Goal: Transaction & Acquisition: Purchase product/service

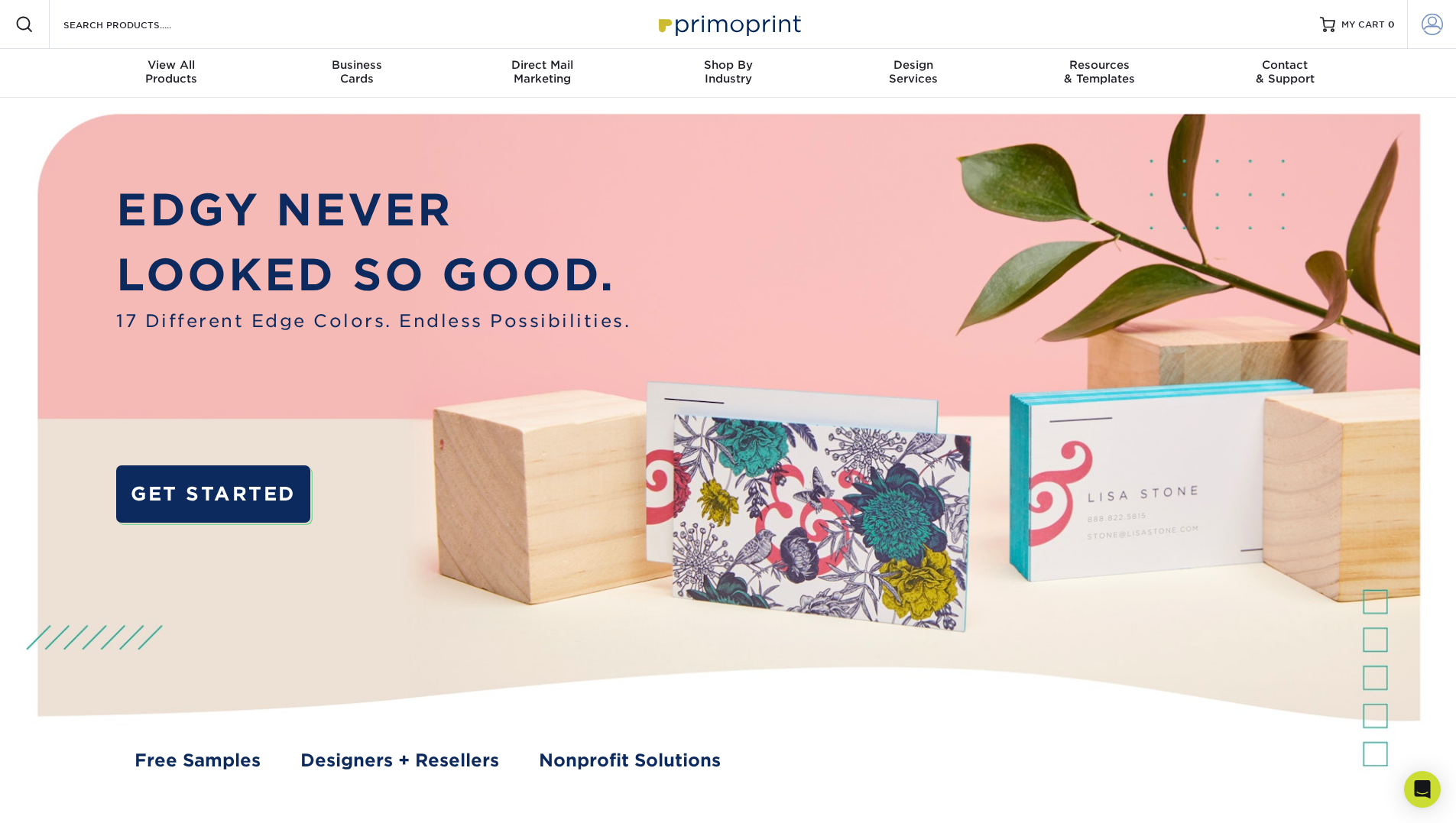
type input "sales@twelfthday.net"
click at [1439, 29] on span at bounding box center [1432, 25] width 21 height 21
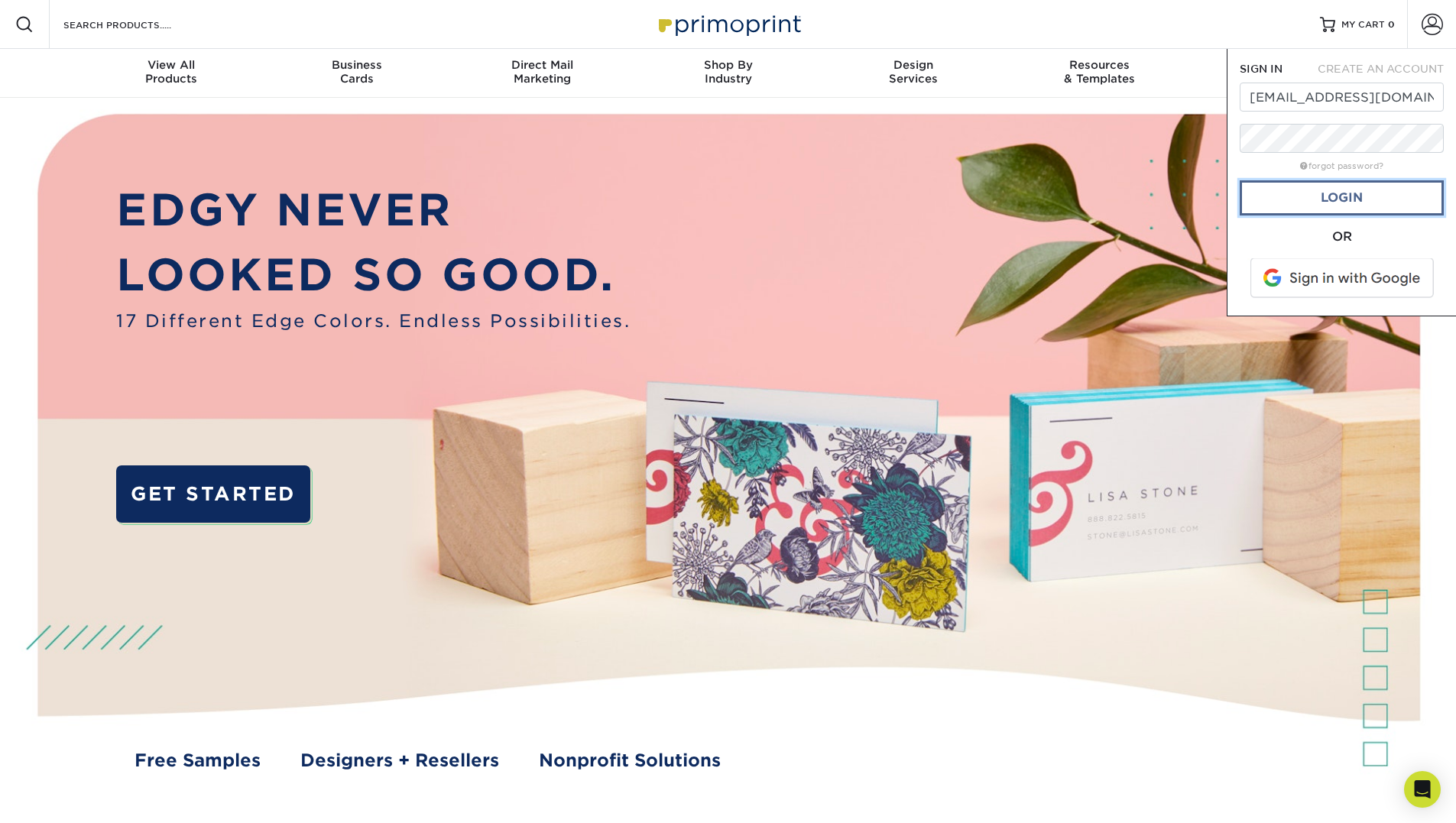
click at [1346, 201] on link "Login" at bounding box center [1341, 197] width 204 height 35
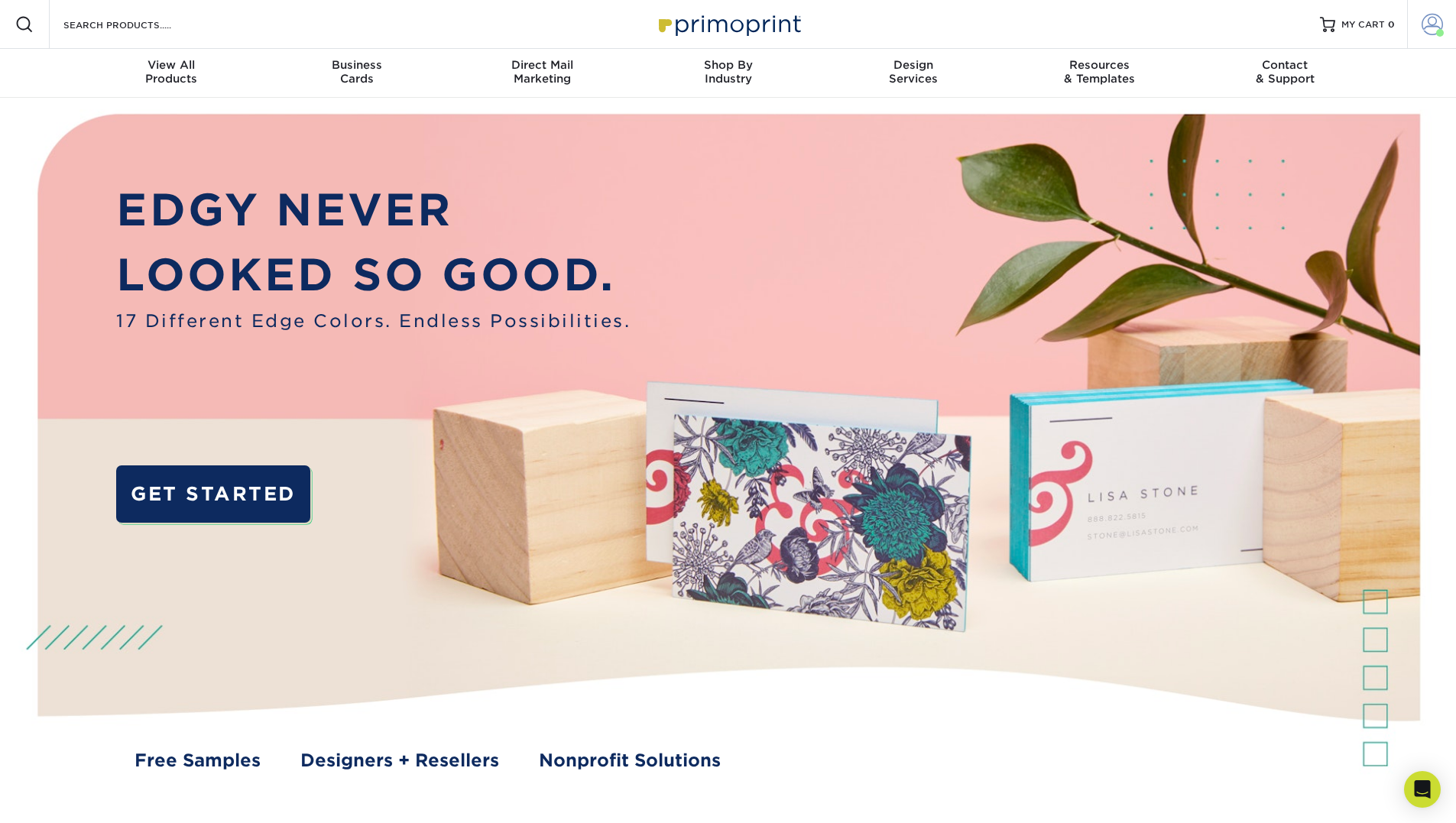
click at [1427, 21] on span at bounding box center [1432, 25] width 21 height 21
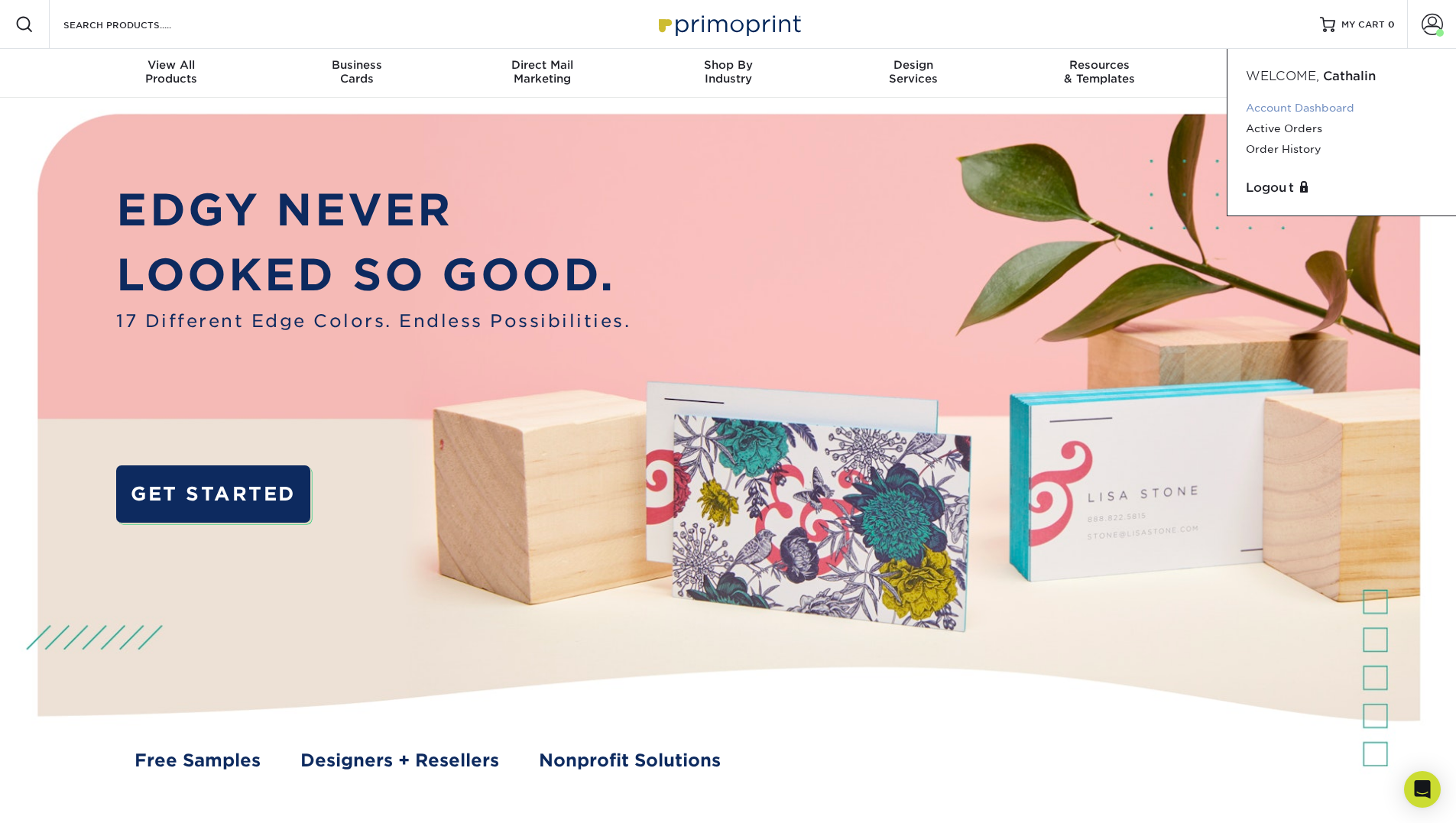
click at [1288, 108] on link "Account Dashboard" at bounding box center [1341, 108] width 192 height 20
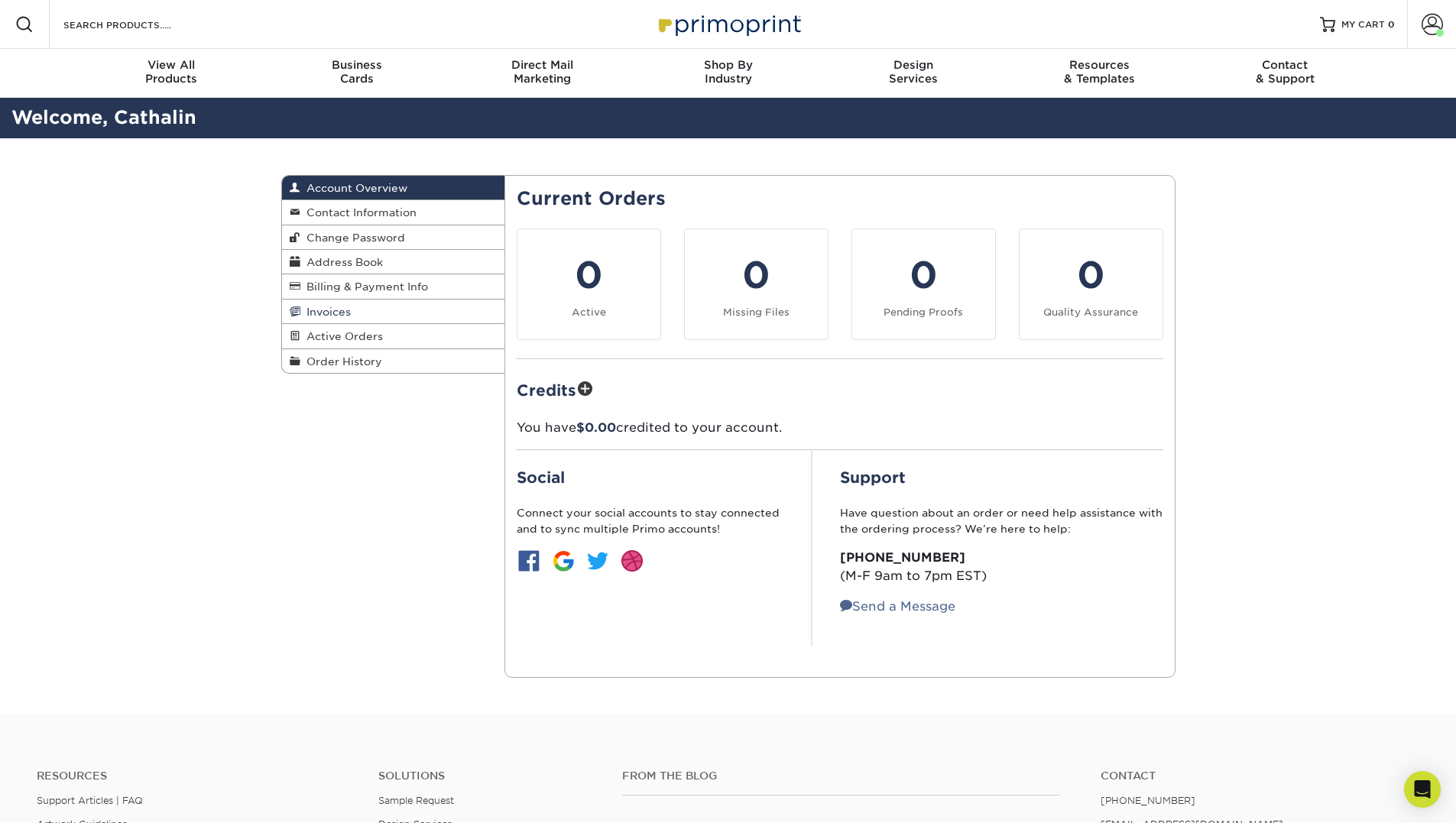
click at [349, 317] on span "Invoices" at bounding box center [326, 311] width 51 height 12
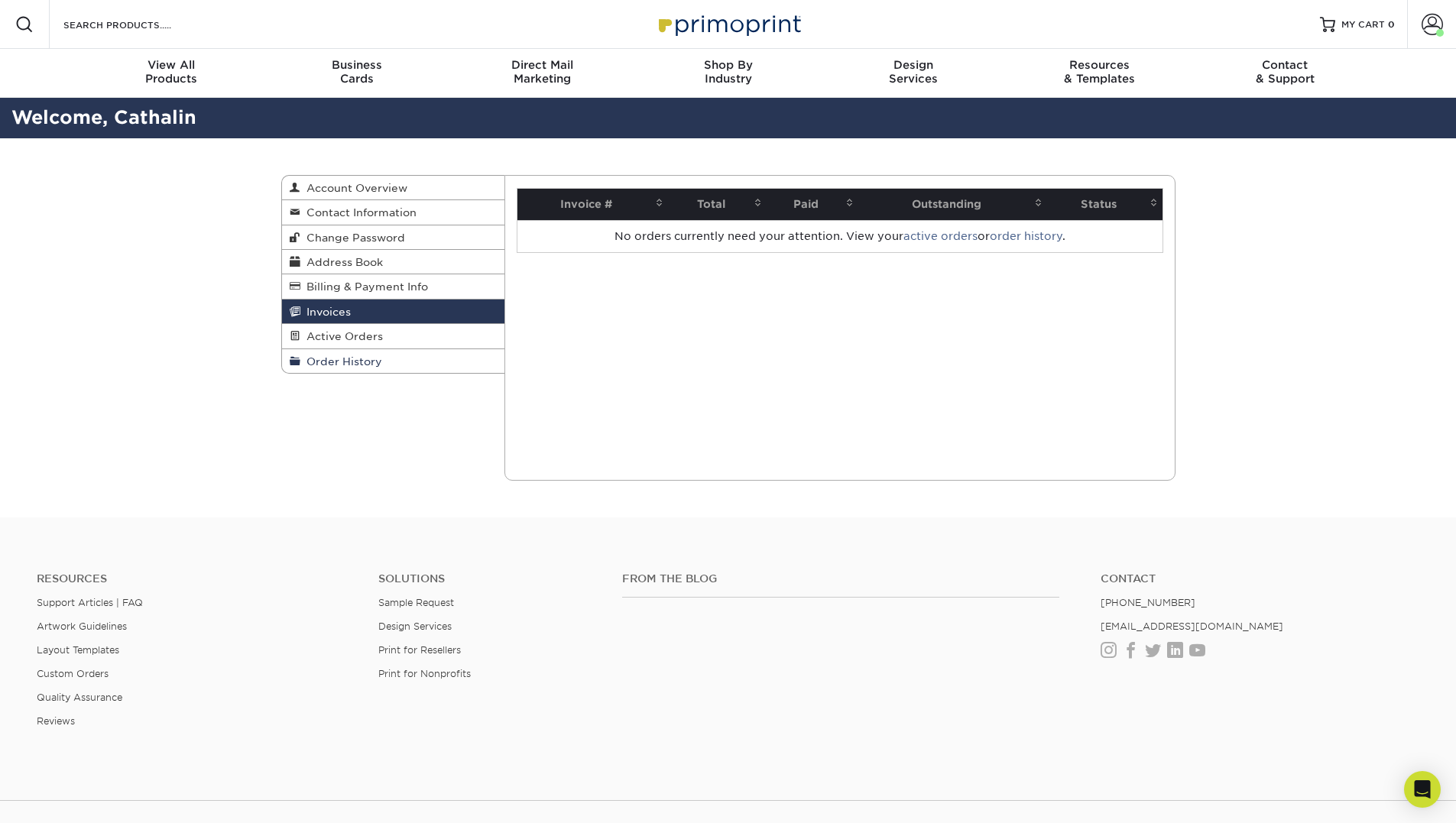
click at [356, 367] on link "Order History" at bounding box center [394, 361] width 223 height 24
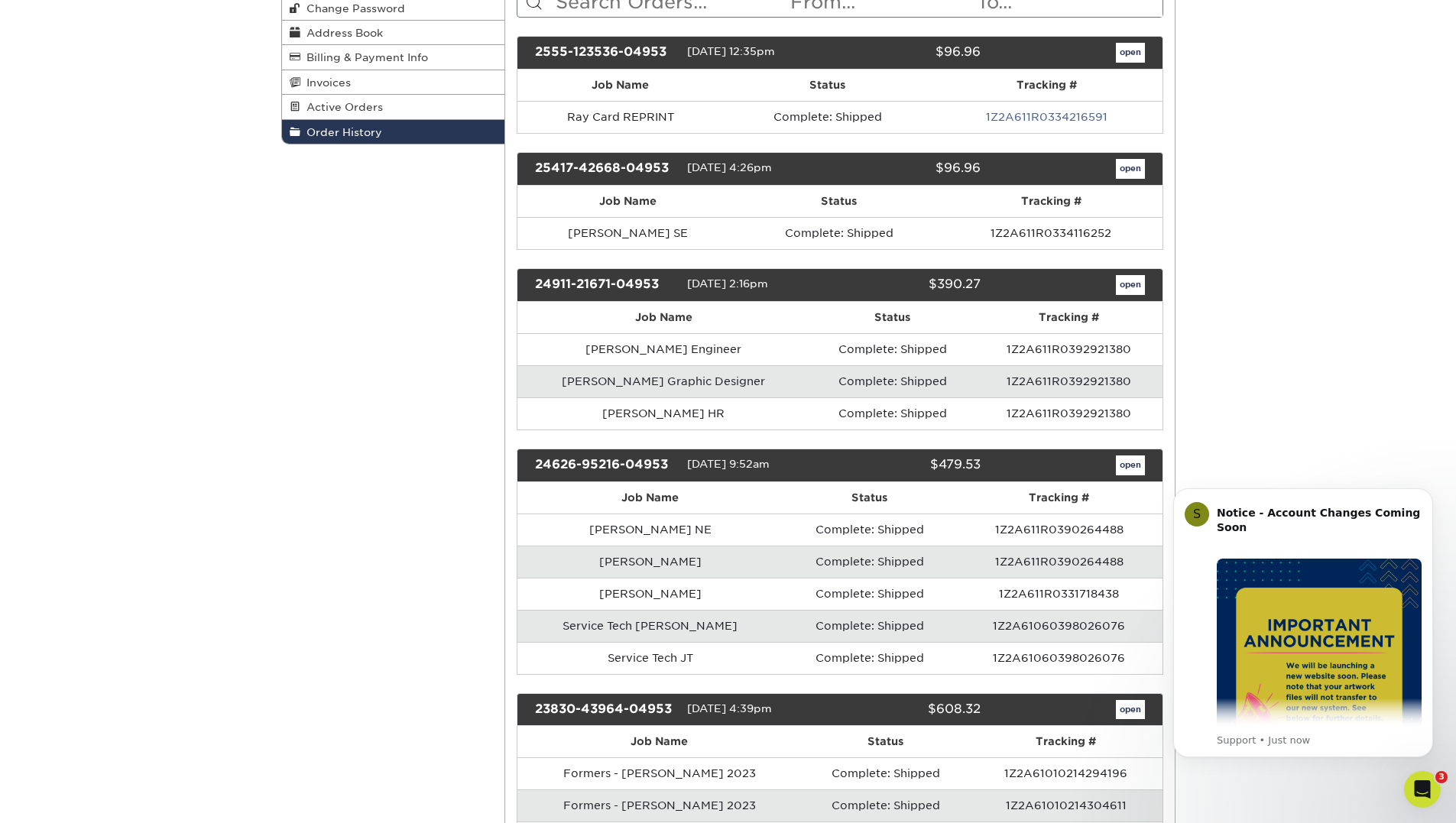
scroll to position [153, 0]
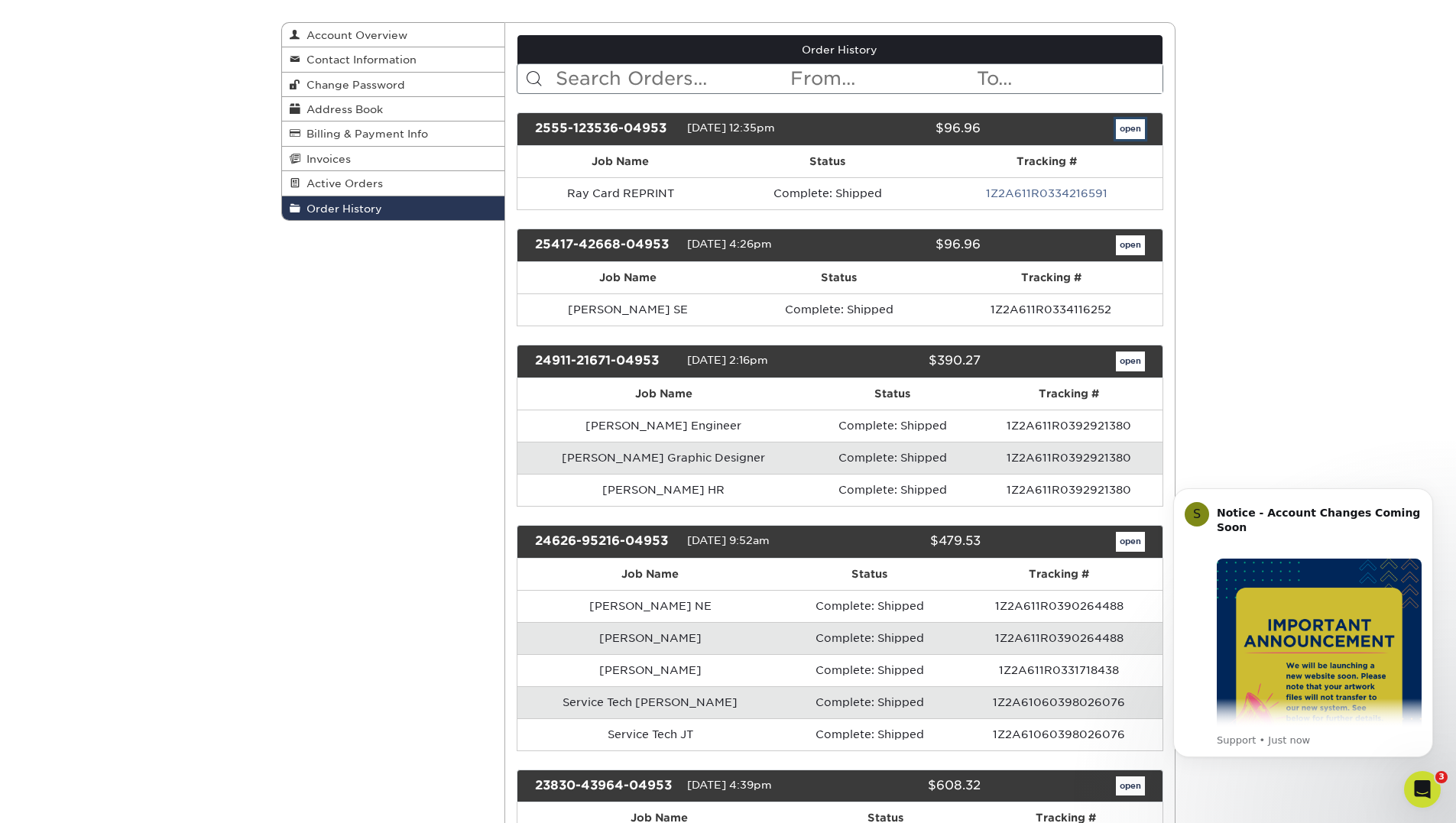
click at [1134, 124] on link "open" at bounding box center [1129, 129] width 29 height 20
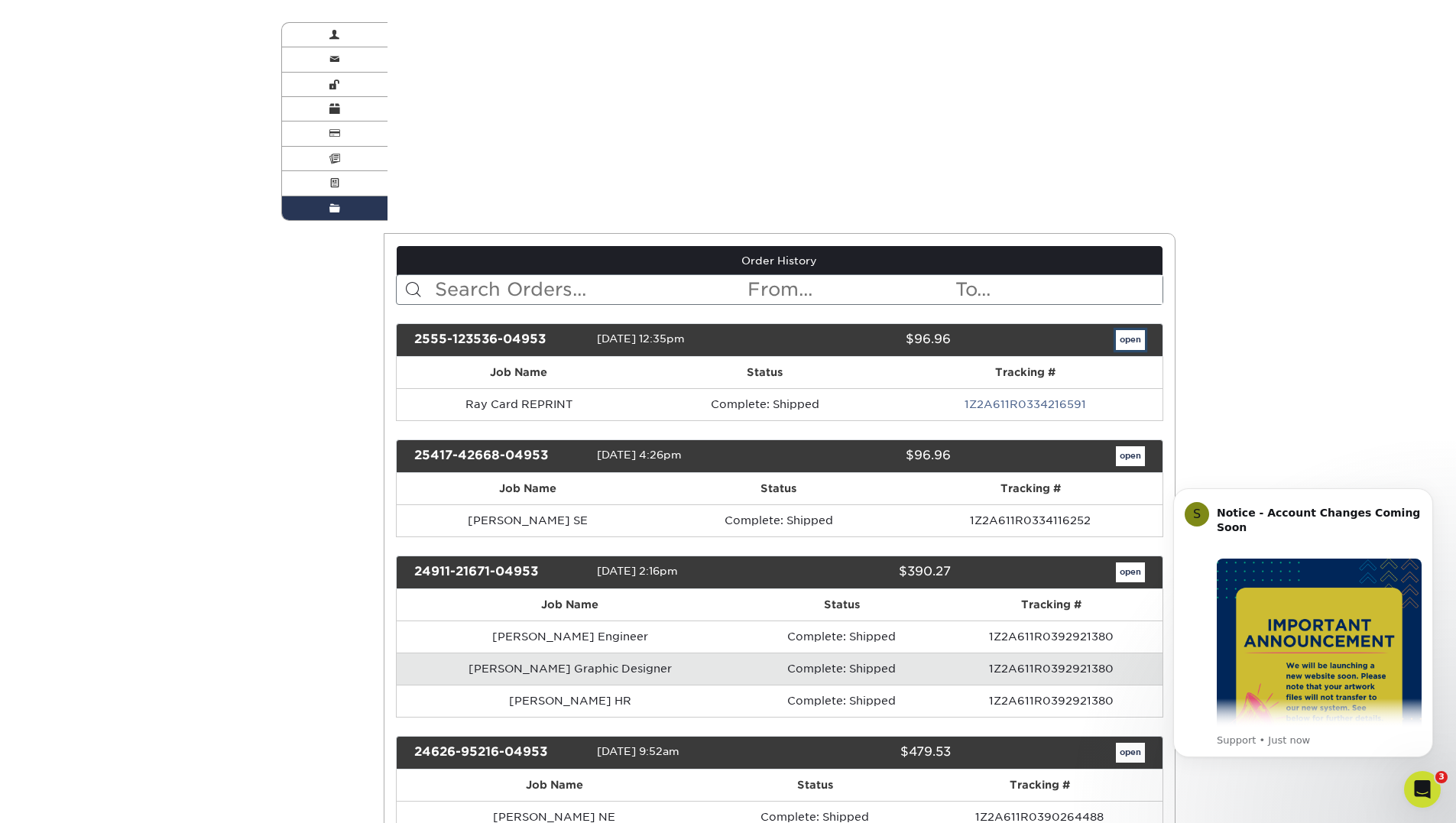
scroll to position [0, 0]
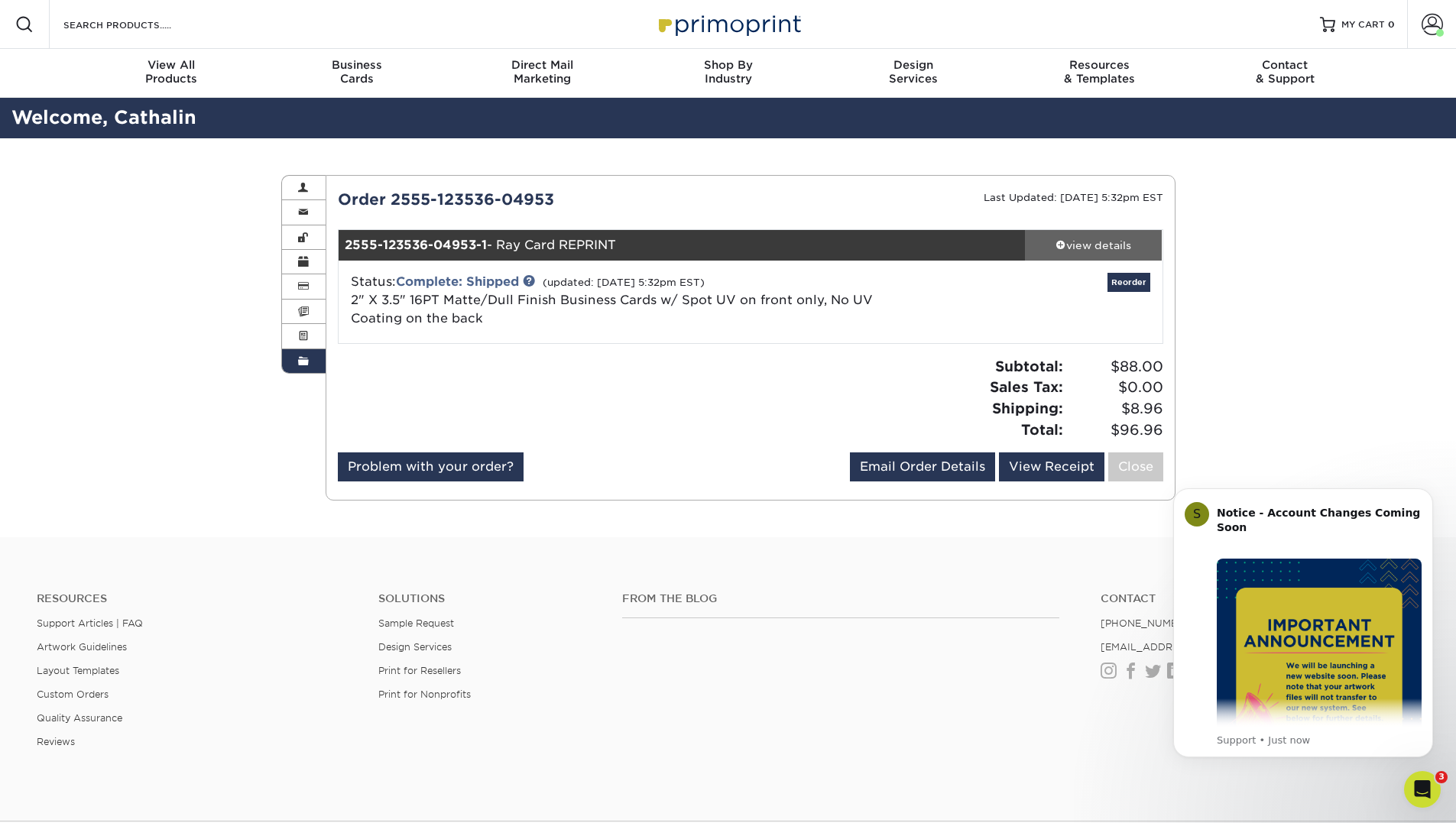
click at [1100, 247] on div "view details" at bounding box center [1093, 245] width 137 height 16
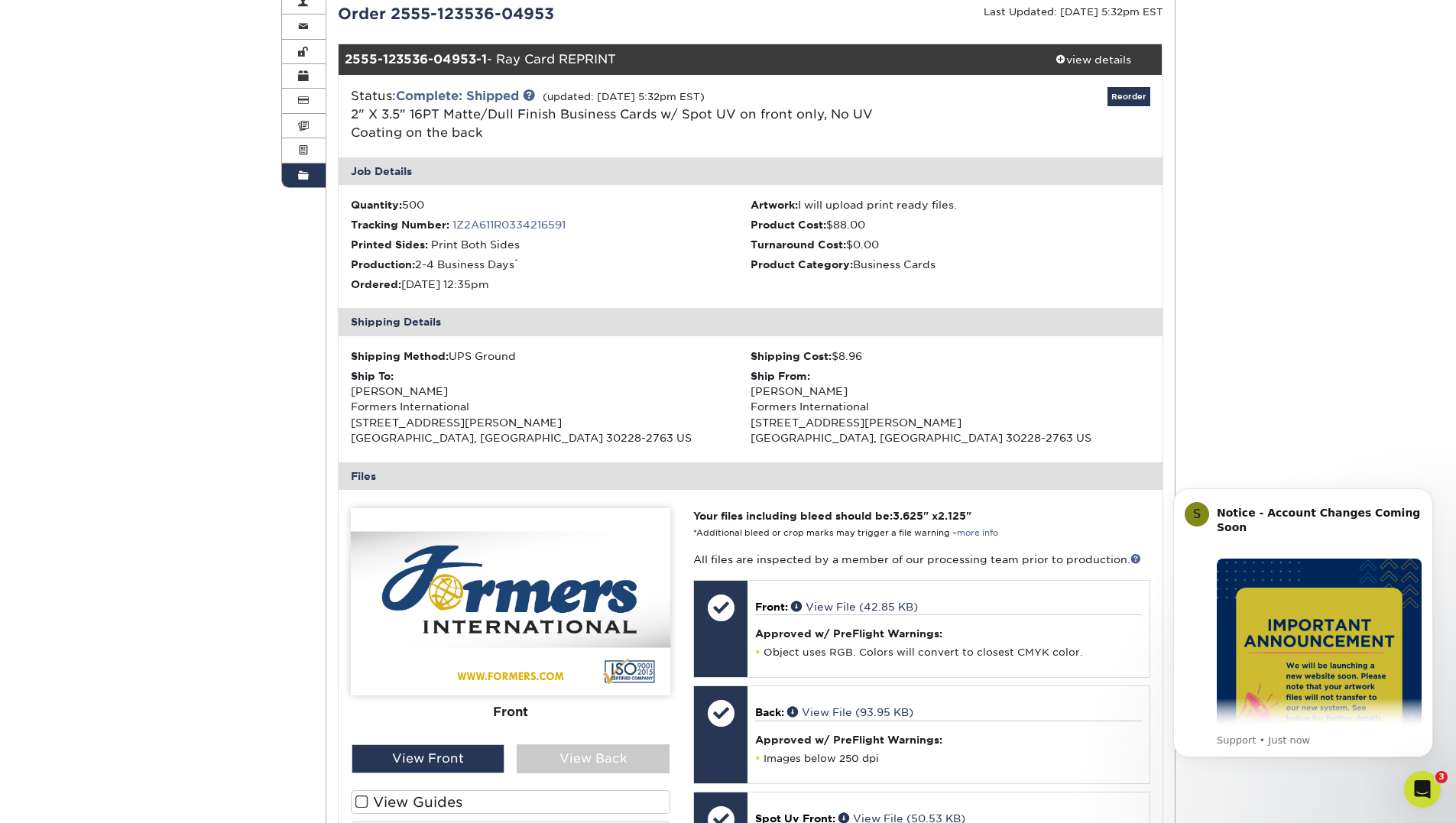
scroll to position [382, 0]
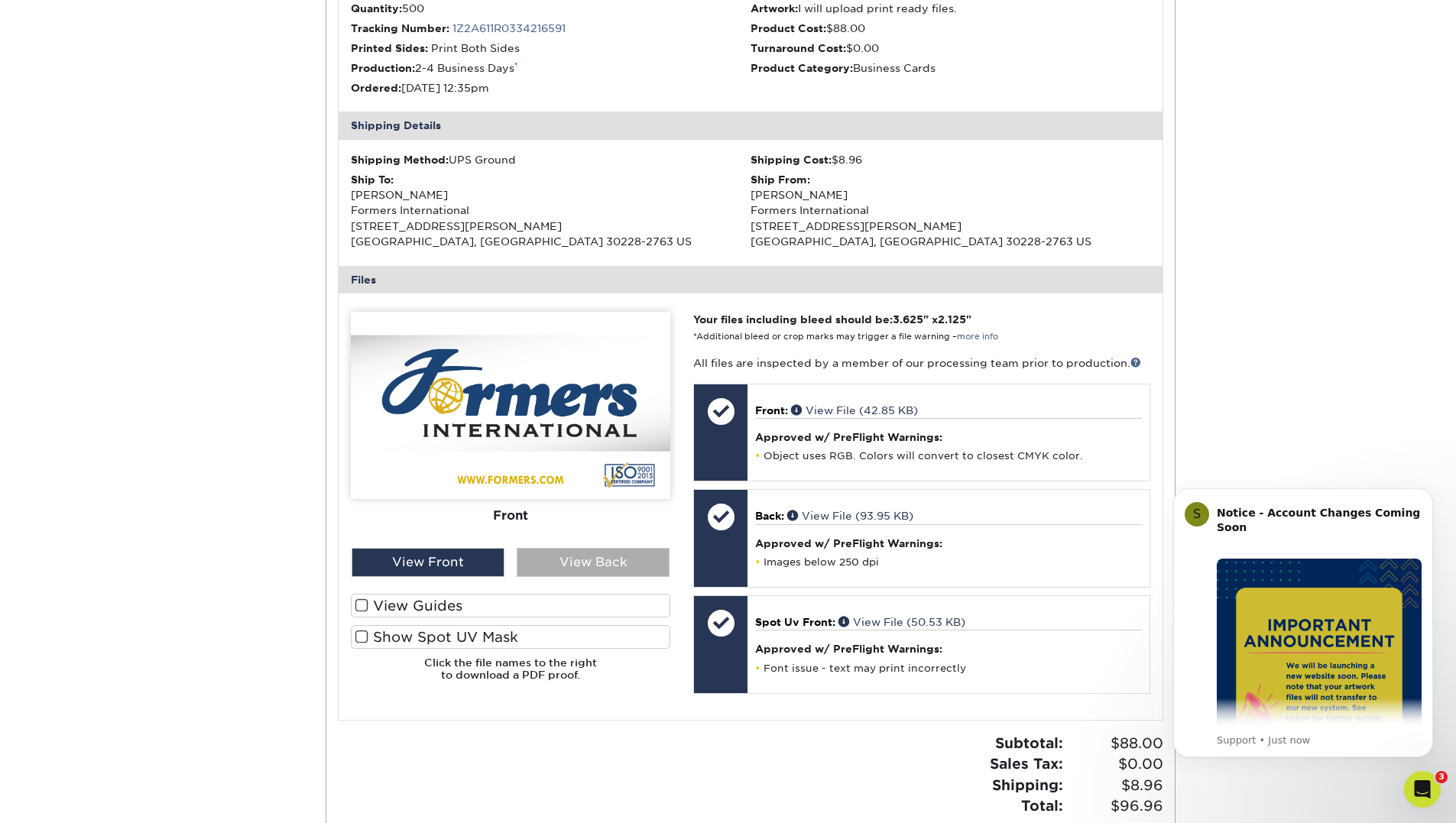
click at [589, 567] on div "View Back" at bounding box center [593, 561] width 153 height 29
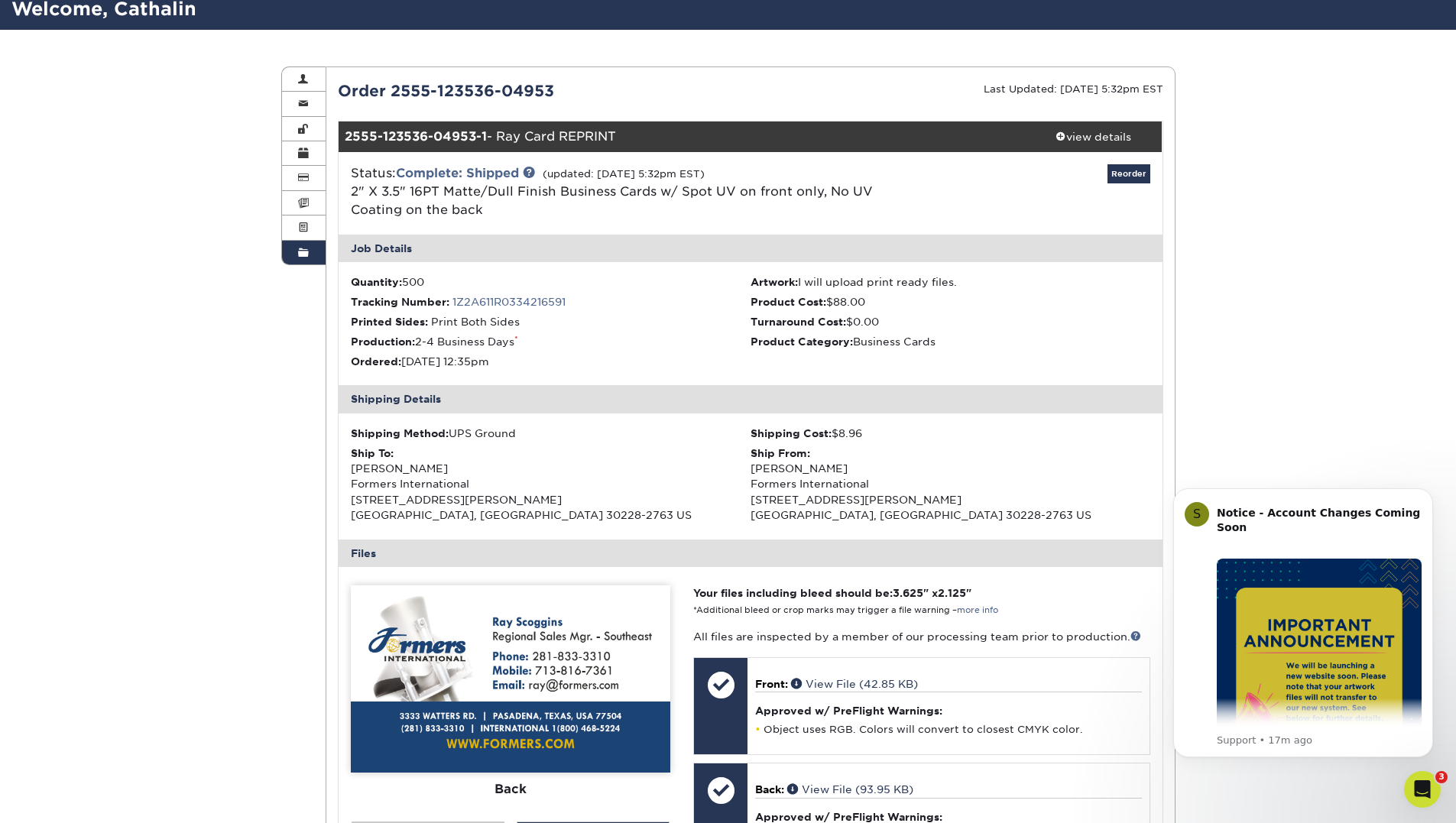
scroll to position [0, 0]
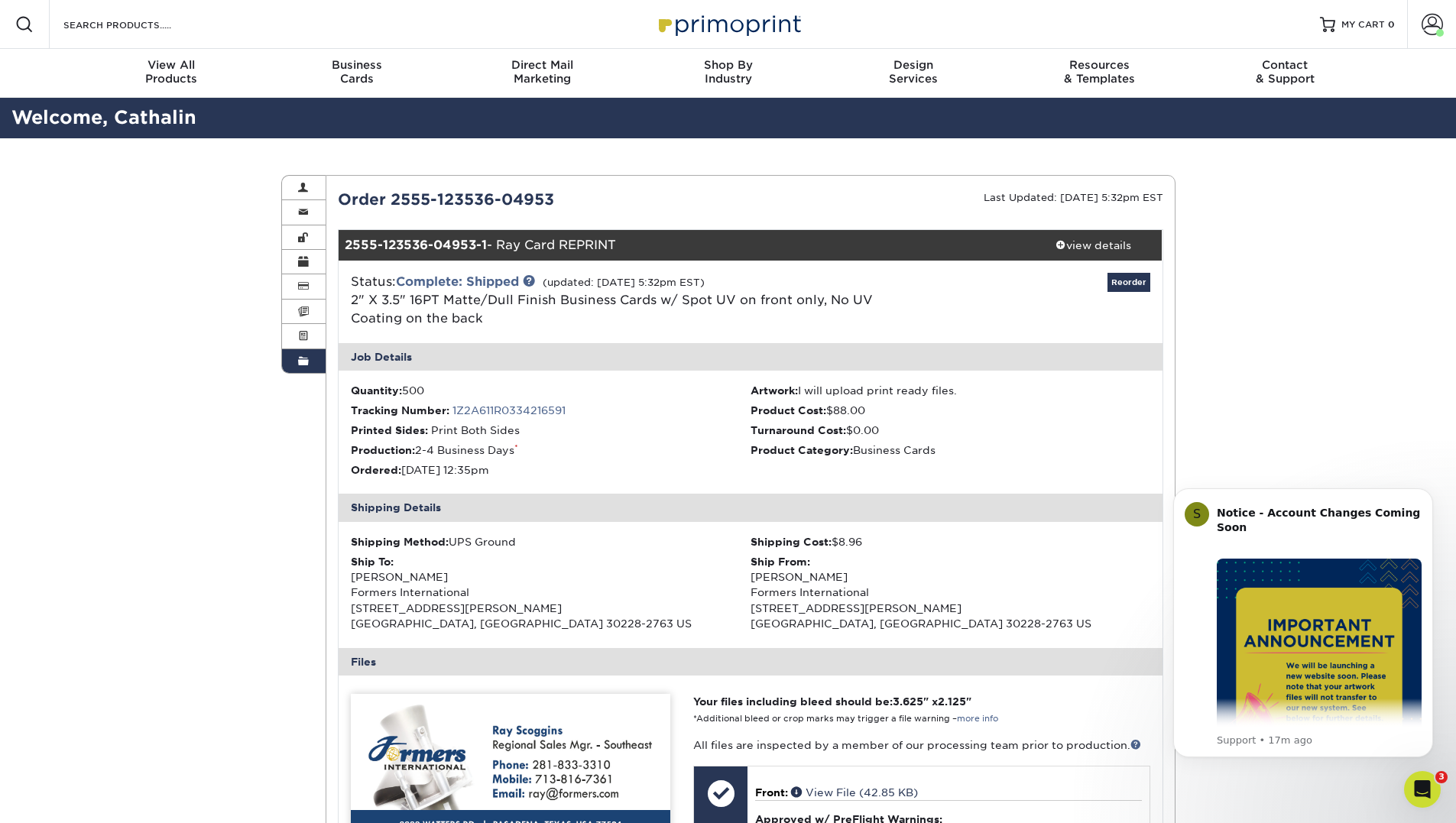
click at [516, 245] on div "2555-123536-04953-1 - Ray Card REPRINT" at bounding box center [682, 245] width 686 height 30
click at [436, 243] on strong "2555-123536-04953-1" at bounding box center [416, 245] width 142 height 15
click at [534, 201] on div "Order 2555-123536-04953" at bounding box center [539, 200] width 424 height 23
click at [1126, 285] on link "Reorder" at bounding box center [1129, 281] width 43 height 19
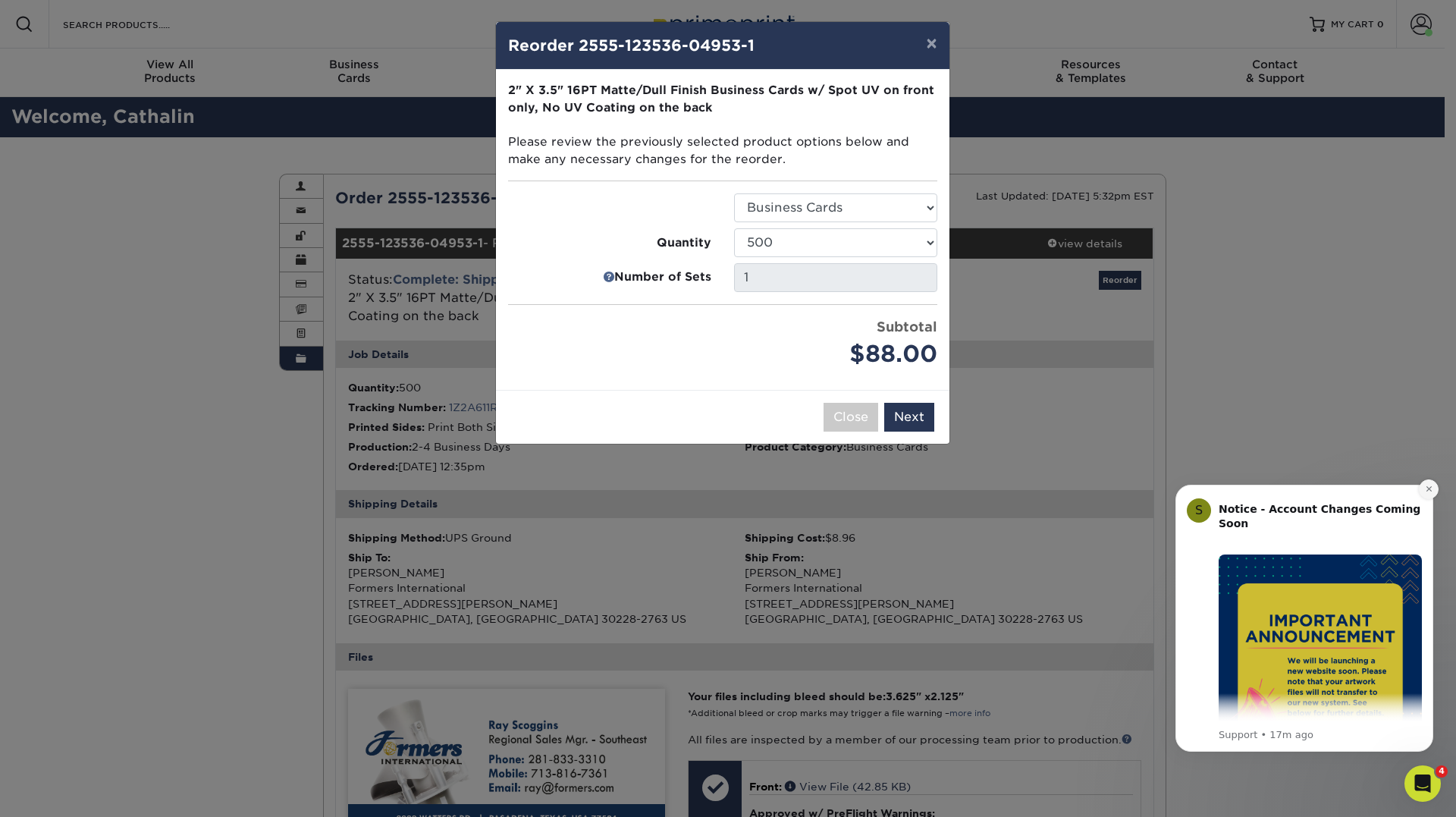
click at [1430, 487] on icon "Dismiss notification" at bounding box center [1428, 488] width 6 height 6
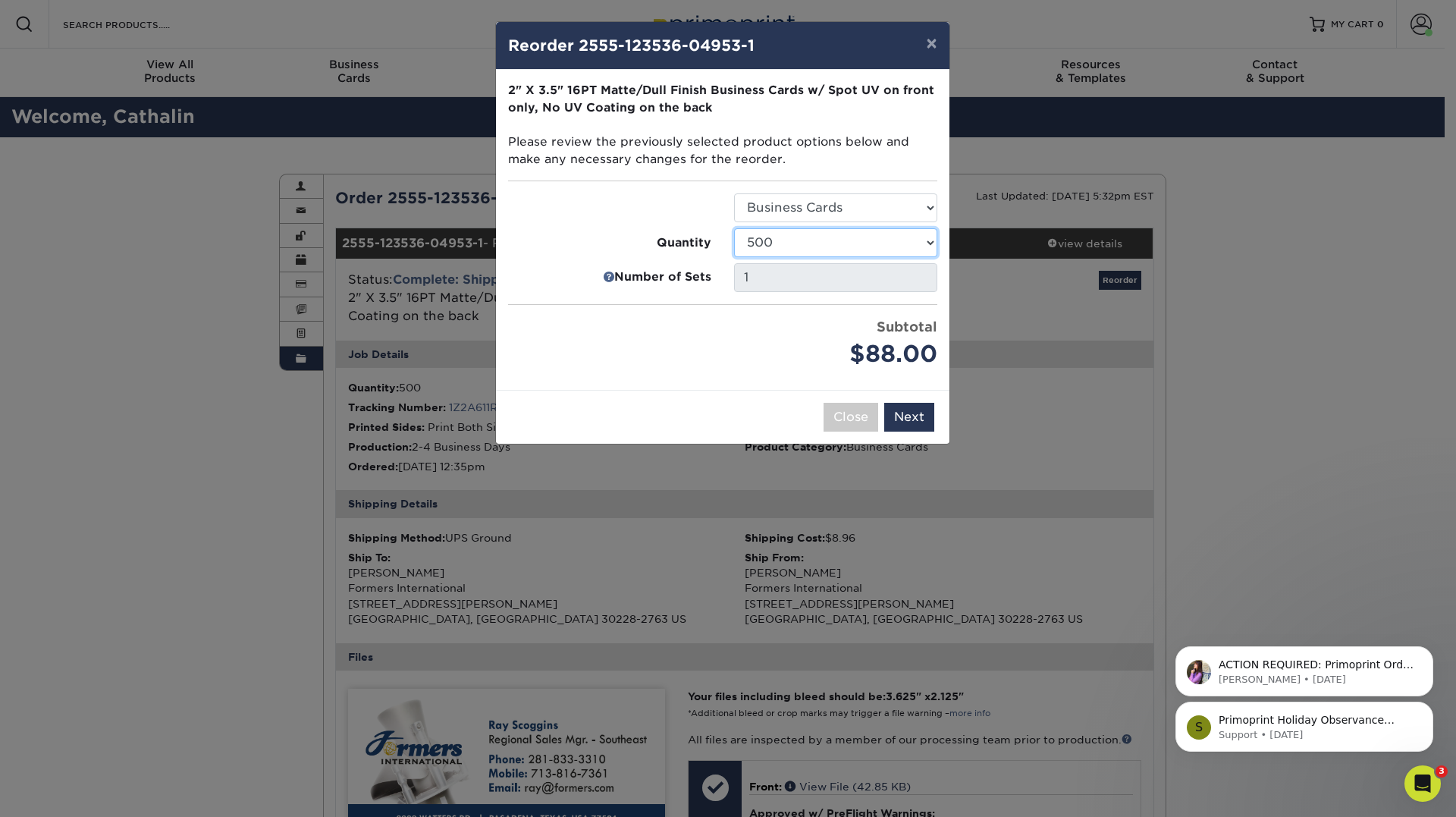
click at [906, 253] on select "500 1000 2500 5000 10000 15000 20000 25000" at bounding box center [836, 242] width 203 height 28
click at [650, 340] on div "Price per set $88.00" at bounding box center [610, 344] width 226 height 54
click at [919, 423] on button "Next" at bounding box center [909, 417] width 50 height 28
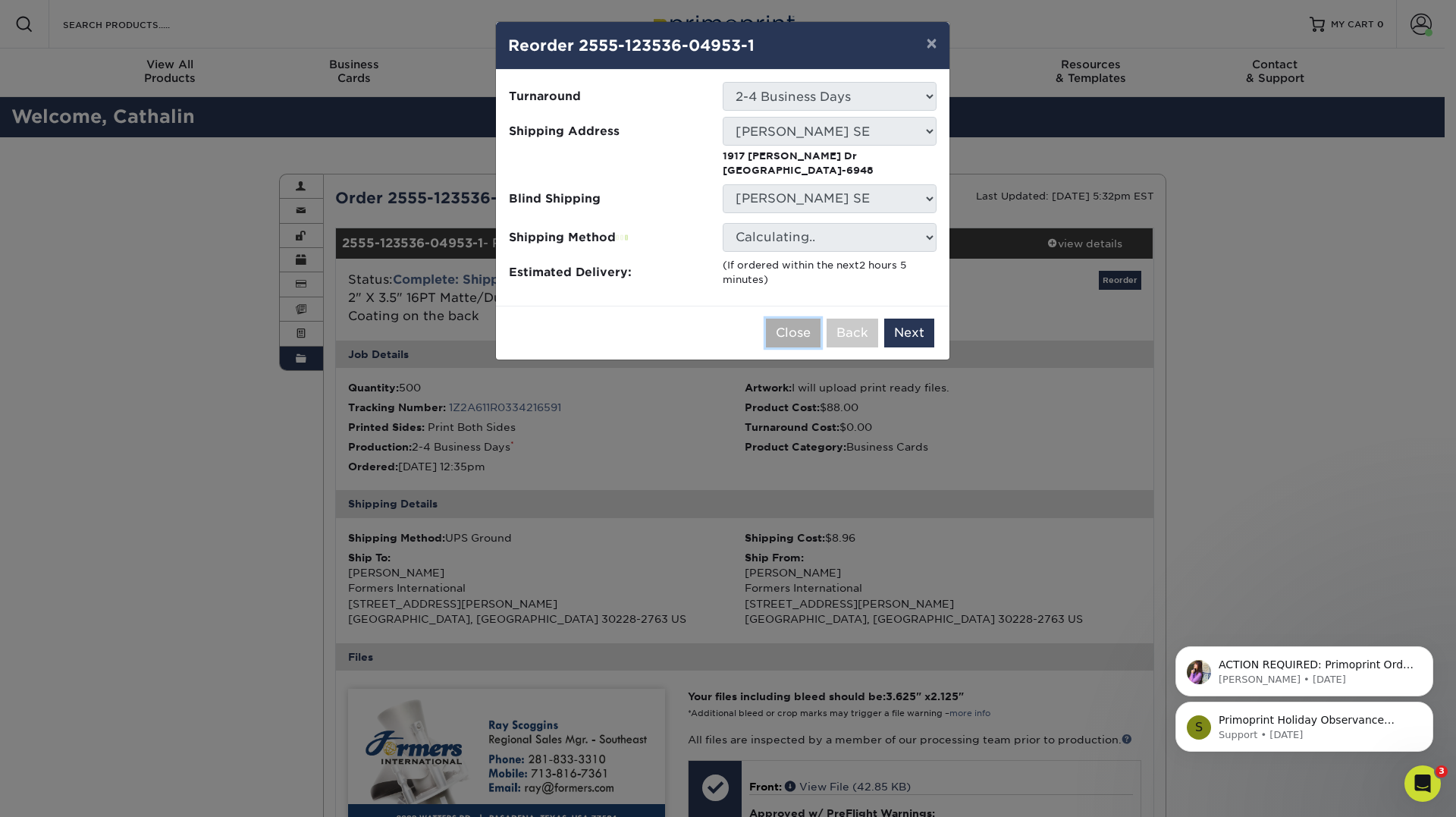
click at [800, 335] on button "Close" at bounding box center [793, 332] width 54 height 28
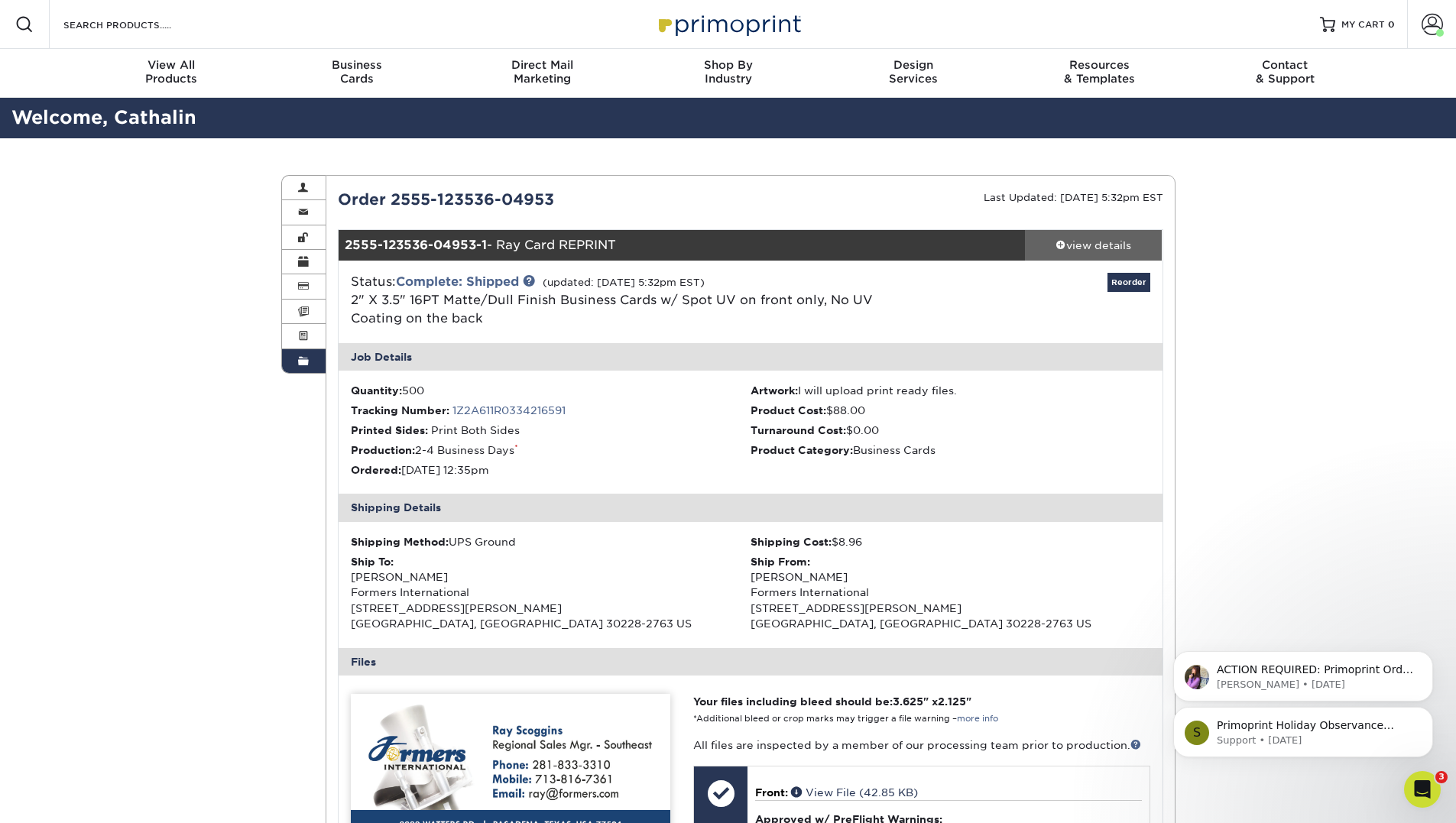
click at [1078, 237] on div "view details" at bounding box center [1093, 245] width 137 height 16
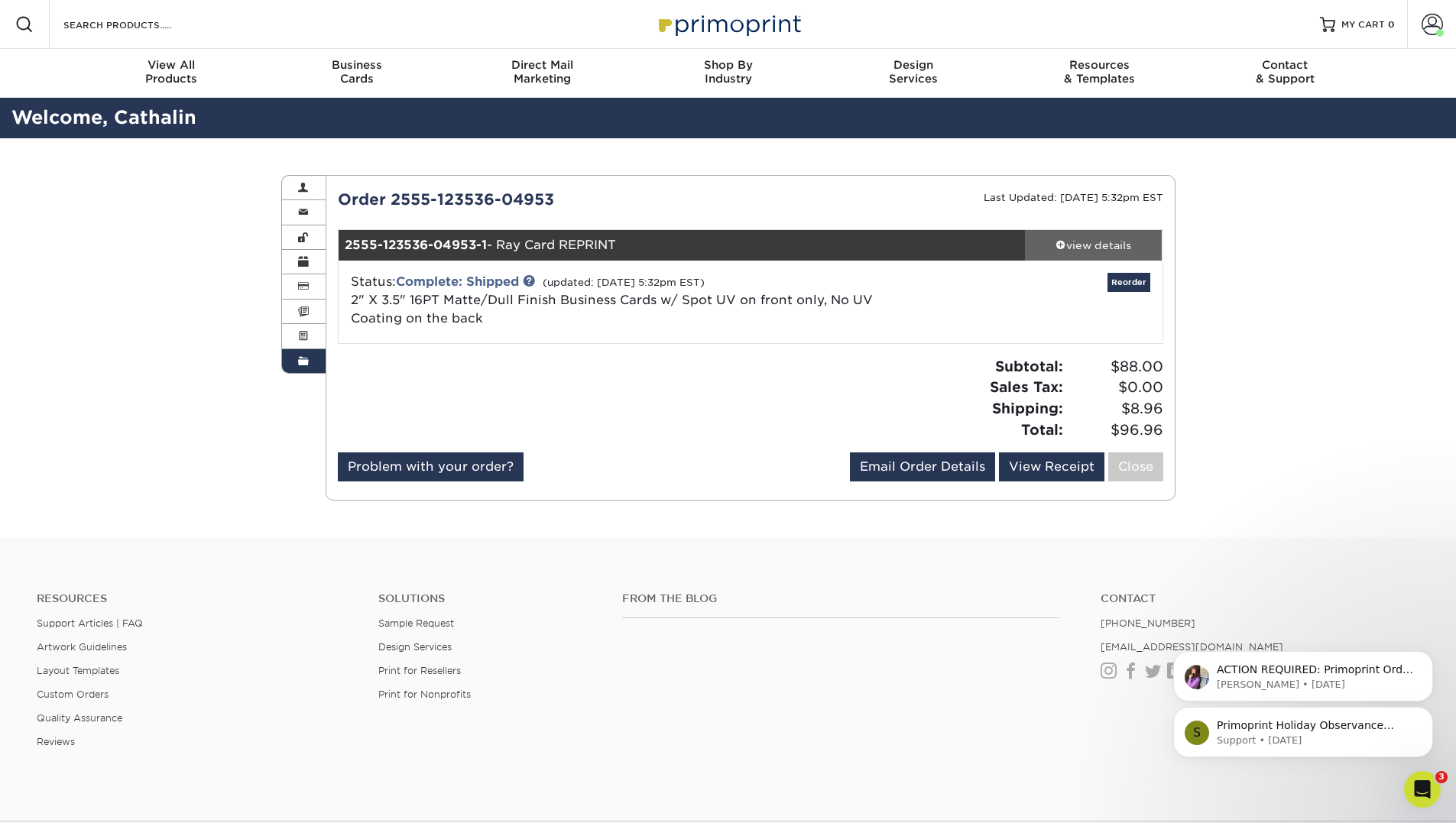
click at [1039, 252] on div "view details" at bounding box center [1093, 245] width 137 height 16
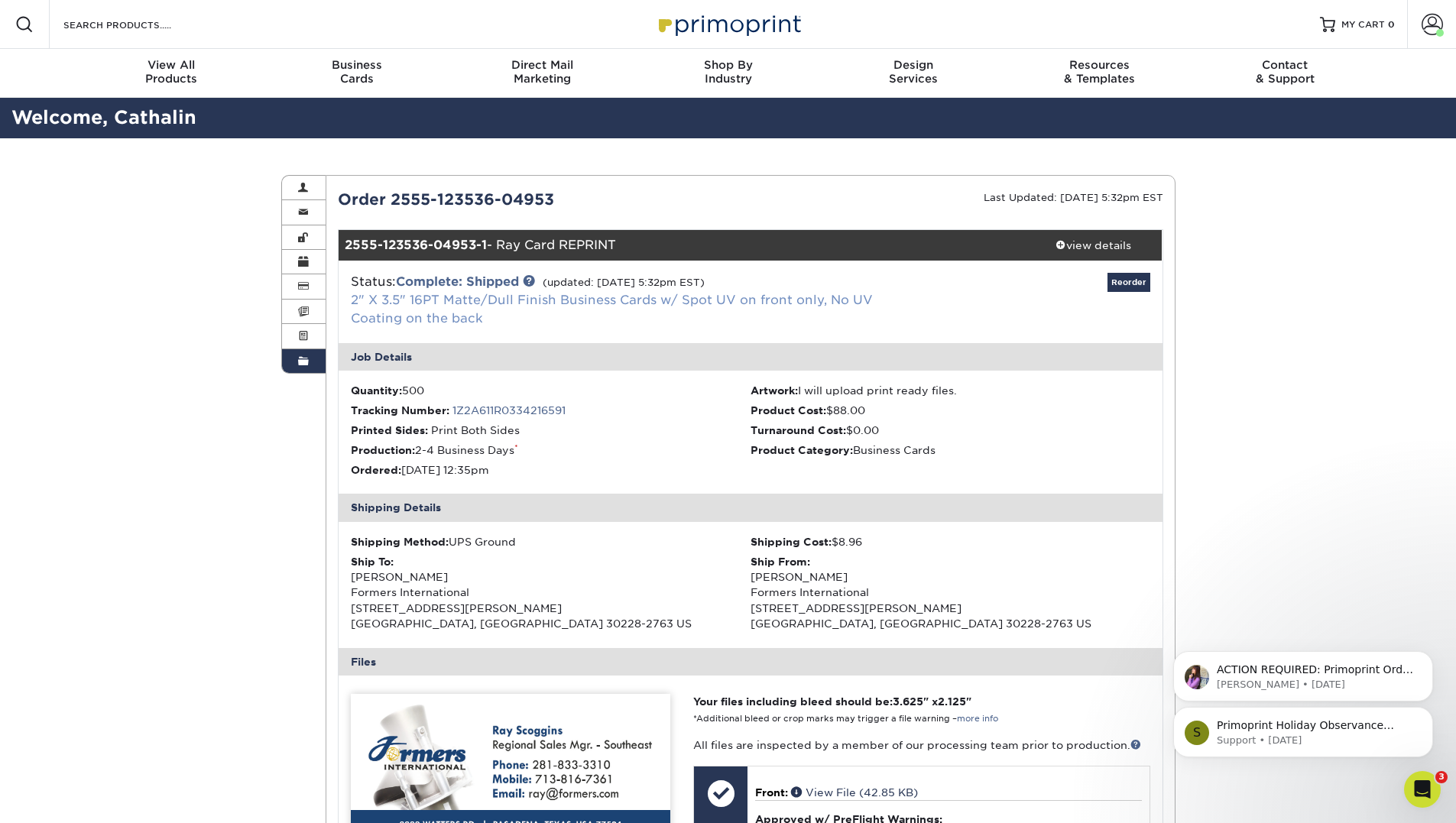
click at [441, 299] on link "2" X 3.5" 16PT Matte/Dull Finish Business Cards w/ Spot UV on front only, No UV…" at bounding box center [612, 309] width 522 height 33
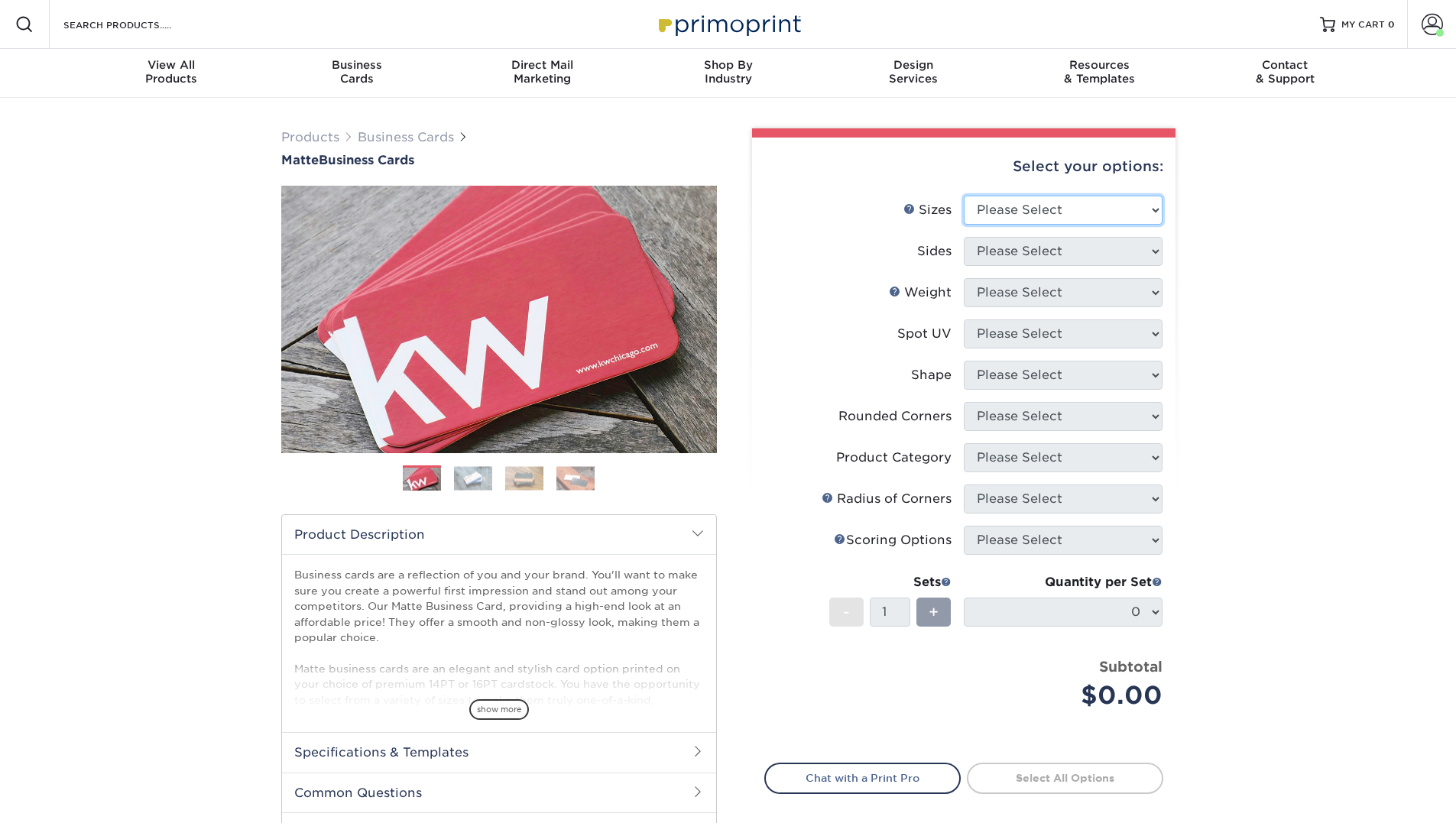
click at [1119, 213] on select "Please Select 1.5" x 3.5" - Mini 1.75" x 3.5" - Mini 2" x 2" - Square 2" x 3" -…" at bounding box center [1062, 209] width 199 height 29
select select "2.00x3.50"
click at [963, 196] on select "Please Select 1.5" x 3.5" - Mini 1.75" x 3.5" - Mini 2" x 2" - Square 2" x 3" -…" at bounding box center [1062, 209] width 199 height 29
click at [1147, 259] on select "Please Select Print Both Sides Print Front Only" at bounding box center [1062, 250] width 199 height 29
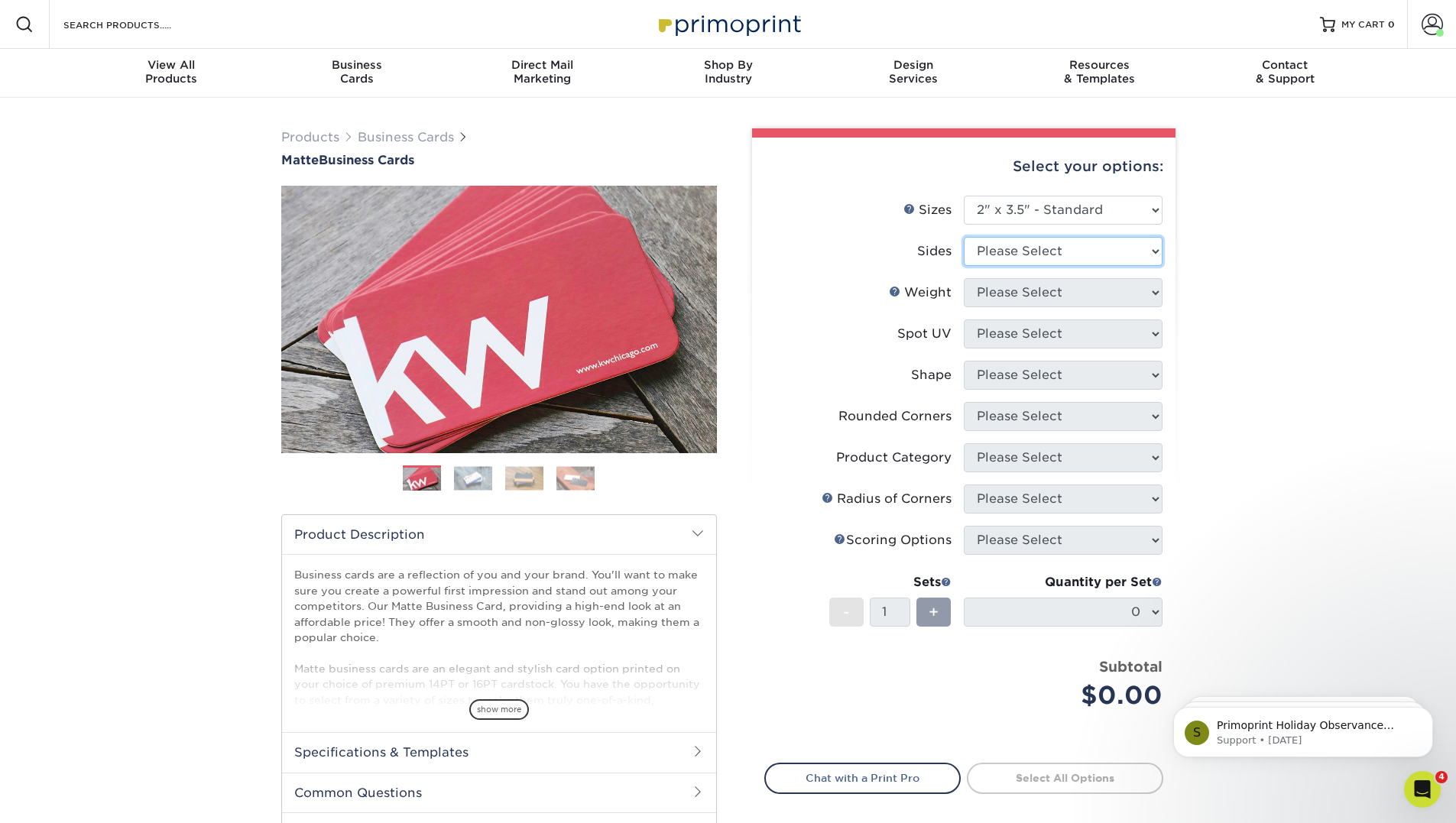
select select "13abbda7-1d64-4f25-8bb2-c179b224825d"
click at [963, 236] on select "Please Select Print Both Sides Print Front Only" at bounding box center [1062, 250] width 199 height 29
click at [1077, 296] on select "Please Select 16PT 14PT" at bounding box center [1062, 292] width 199 height 29
select select "16PT"
click at [963, 278] on select "Please Select 16PT 14PT" at bounding box center [1062, 292] width 199 height 29
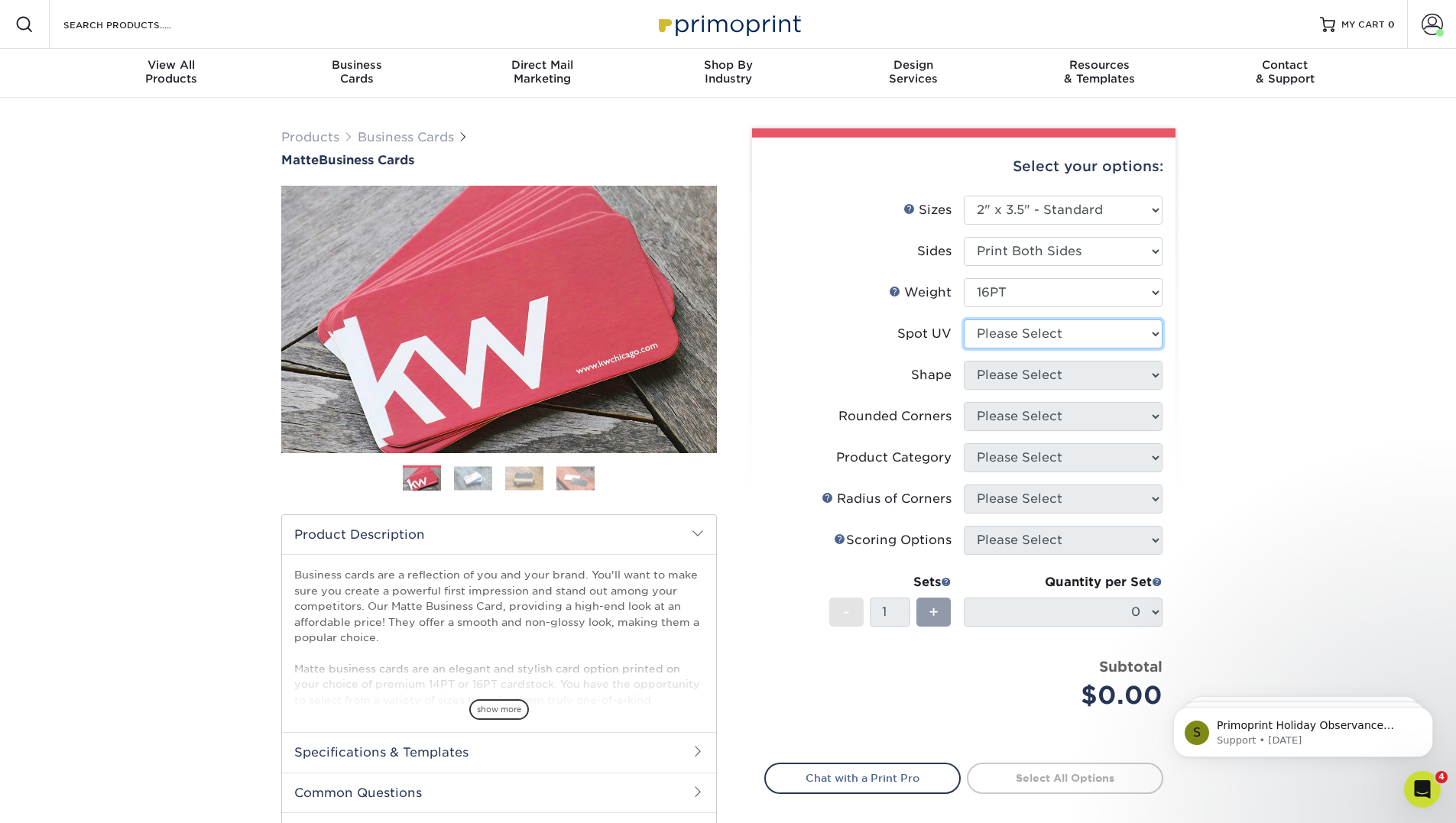
click at [1053, 332] on select "Please Select No Spot UV Front and Back (Both Sides) Front Only Back Only" at bounding box center [1062, 333] width 199 height 29
select select "0"
click at [963, 319] on select "Please Select No Spot UV Front and Back (Both Sides) Front Only Back Only" at bounding box center [1062, 333] width 199 height 29
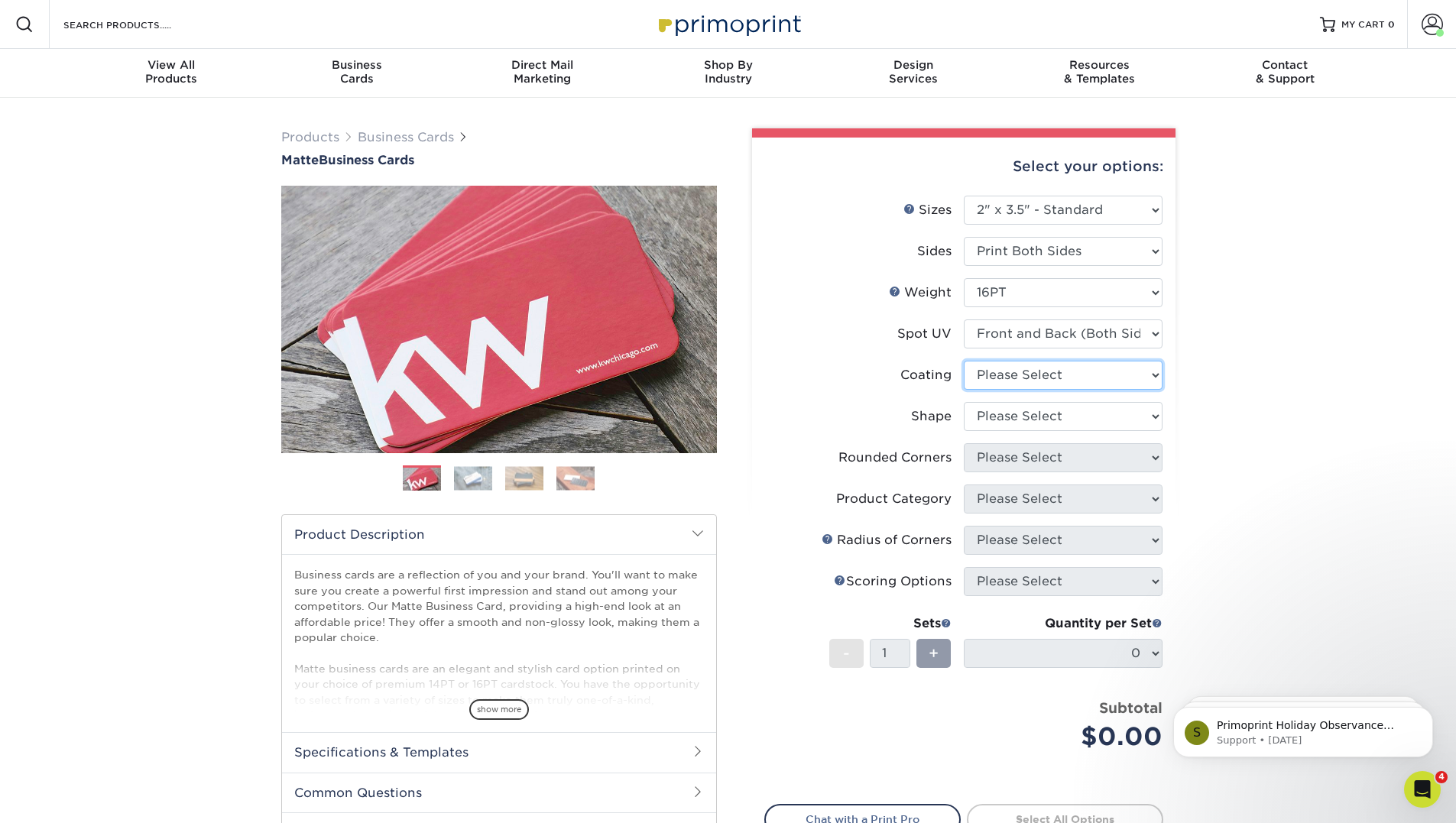
click at [1057, 379] on select at bounding box center [1062, 375] width 199 height 29
select select "121bb7b5-3b4d-429f-bd8d-bbf80e953313"
click at [963, 361] on select at bounding box center [1062, 375] width 199 height 29
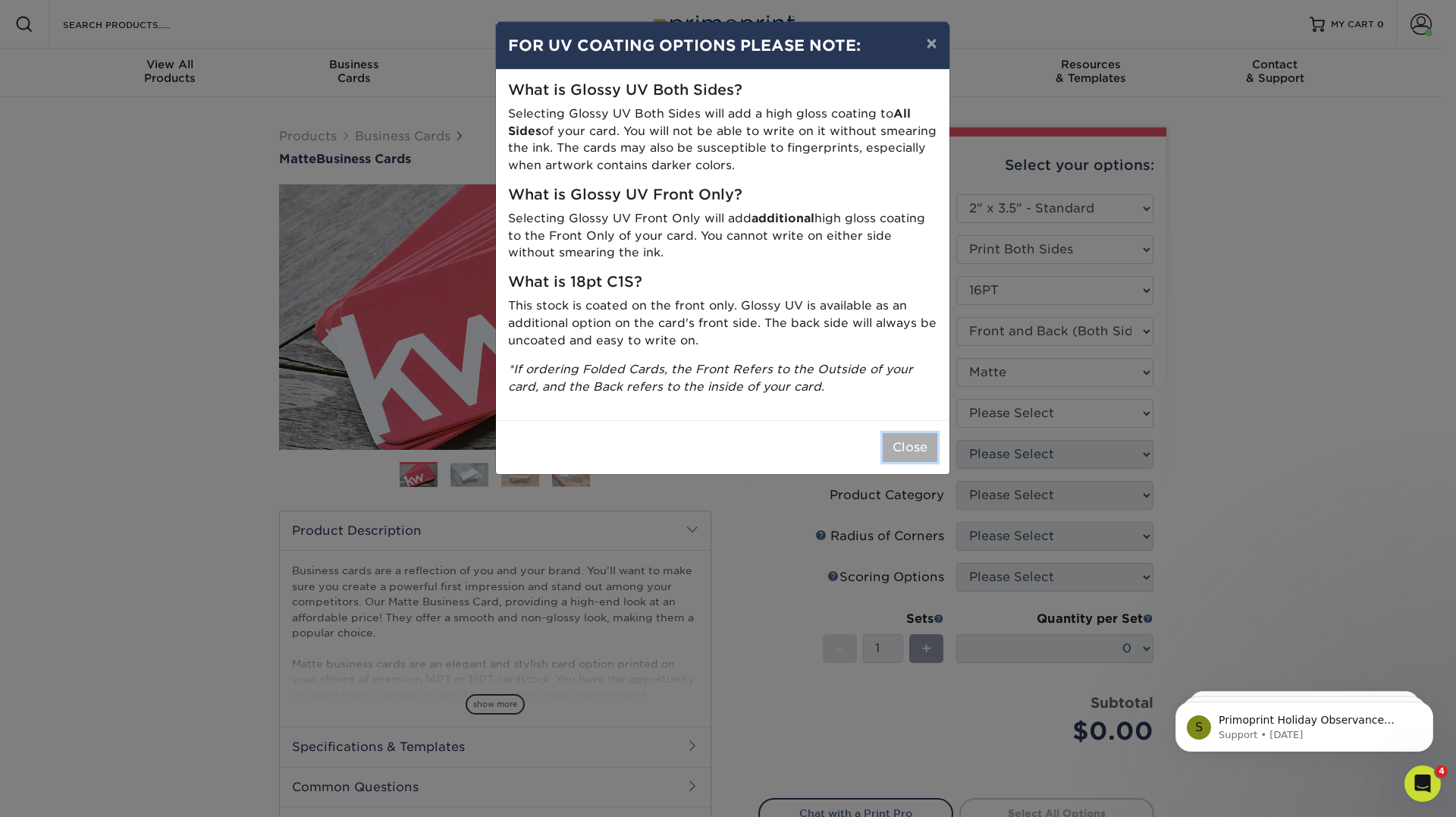
click at [905, 450] on button "Close" at bounding box center [909, 447] width 54 height 28
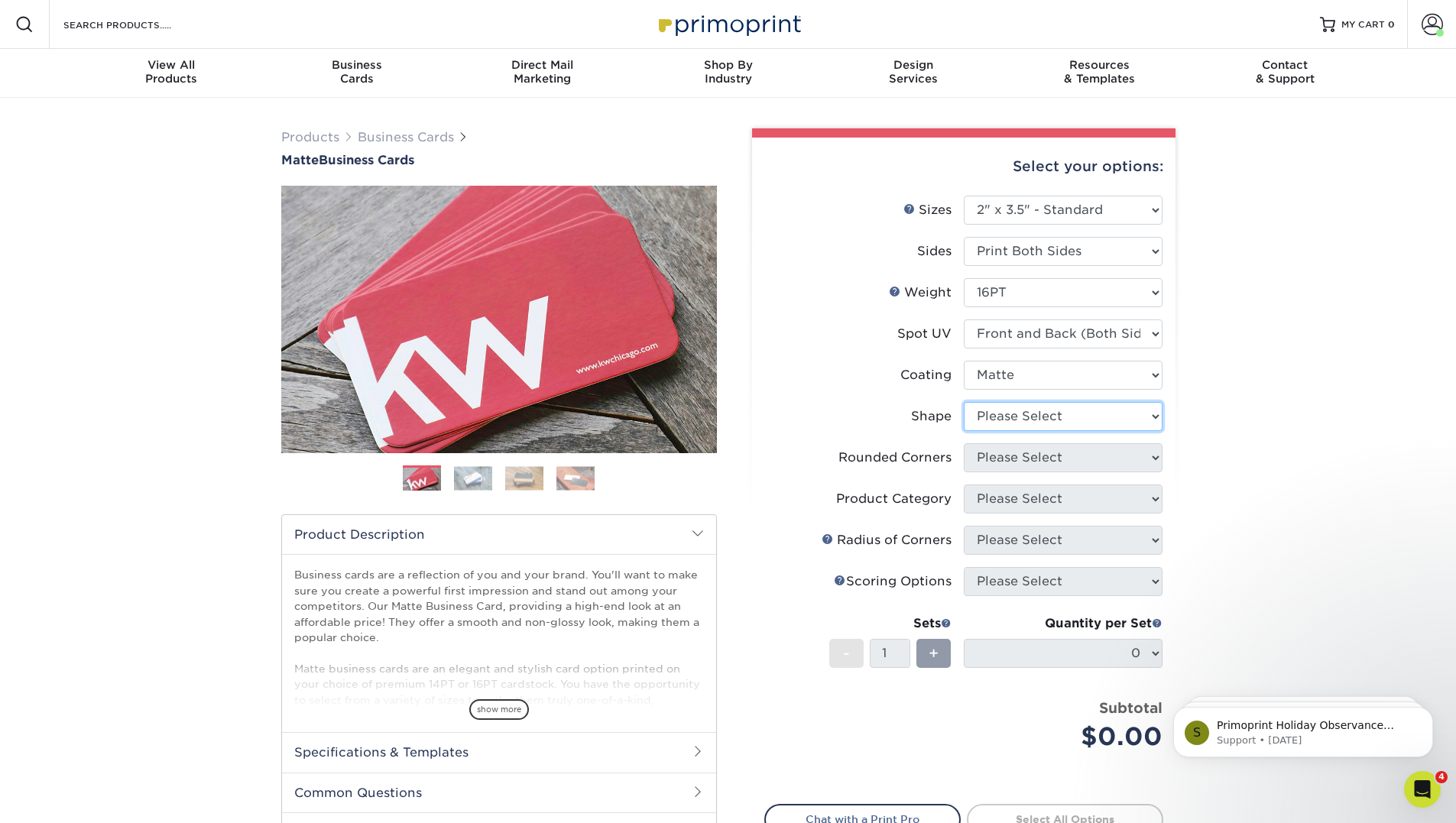
click at [1043, 409] on select "Please Select Standard" at bounding box center [1062, 416] width 199 height 29
select select "standard"
click at [963, 402] on select "Please Select Standard" at bounding box center [1062, 416] width 199 height 29
click at [1047, 463] on select "Please Select Yes - Round 2 Corners Yes - Round 4 Corners No" at bounding box center [1062, 457] width 199 height 29
select select "0"
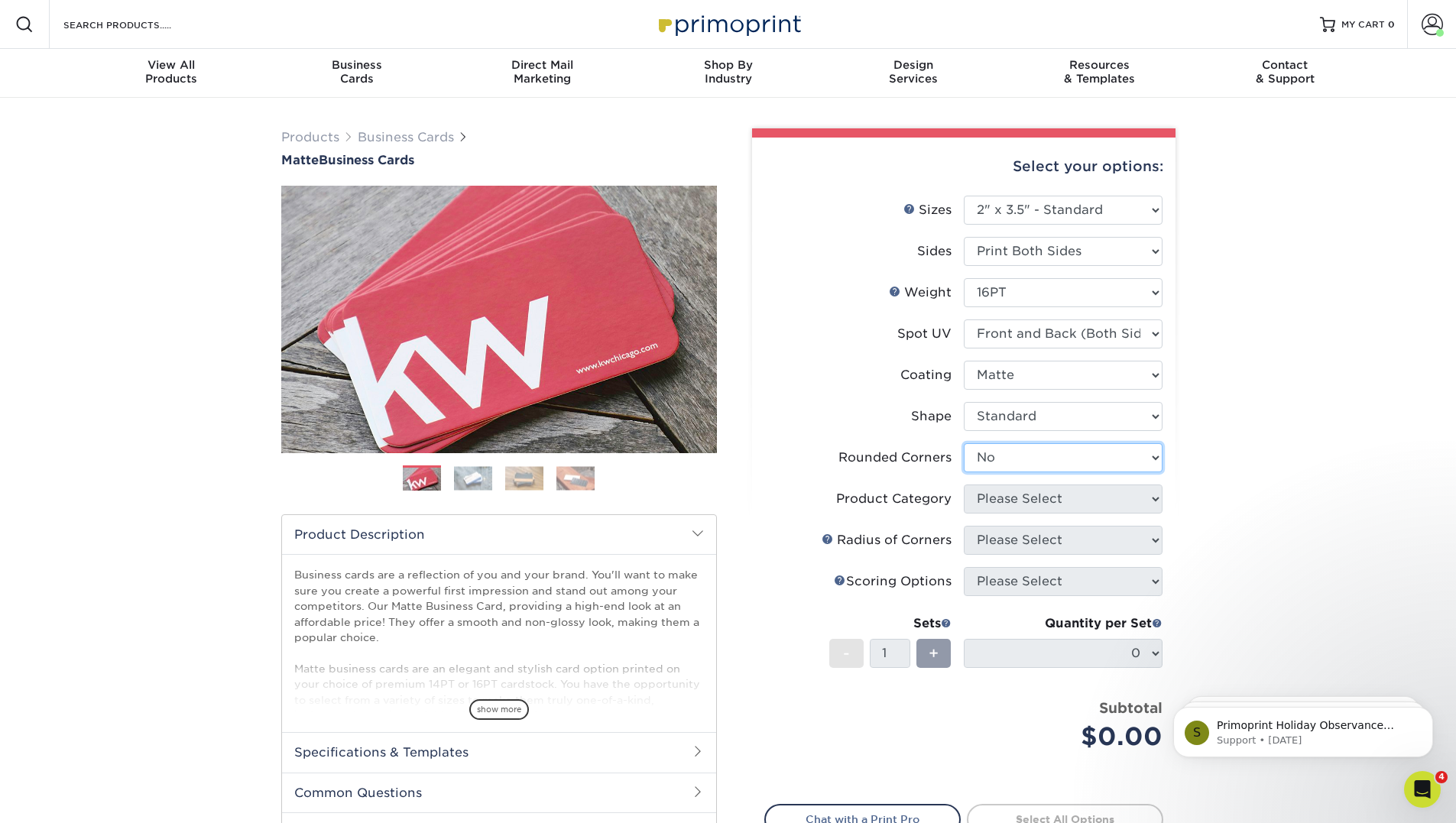
click at [963, 443] on select "Please Select Yes - Round 2 Corners Yes - Round 4 Corners No" at bounding box center [1062, 457] width 199 height 29
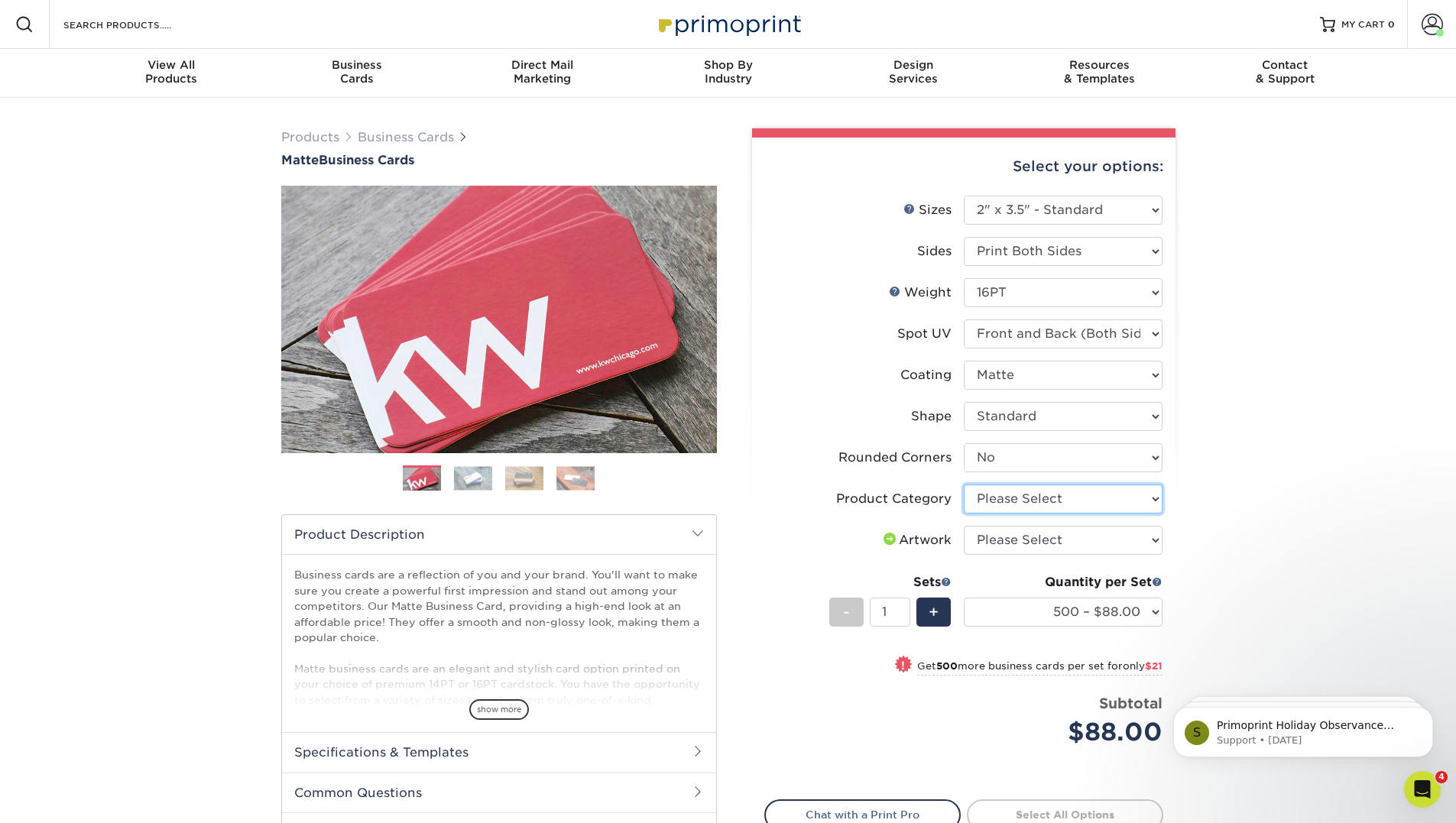
click at [1093, 499] on select "Please Select Business Cards" at bounding box center [1062, 498] width 199 height 29
select select "3b5148f1-0588-4f88-a218-97bcfdce65c1"
click at [963, 484] on select "Please Select Business Cards" at bounding box center [1062, 498] width 199 height 29
click at [1080, 527] on select "Please Select I will upload files I need a design - $100" at bounding box center [1062, 539] width 199 height 29
select select "upload"
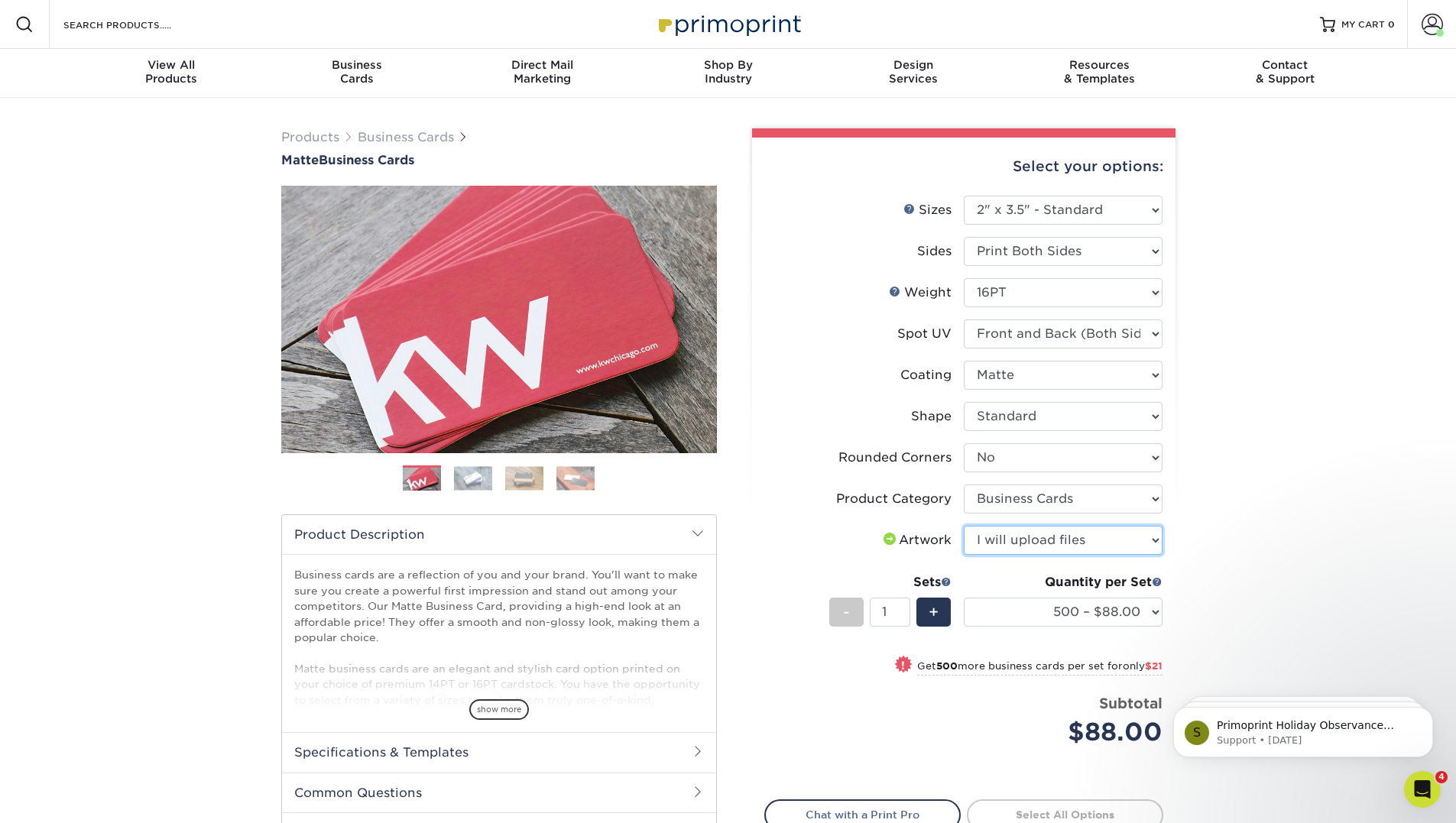
click at [963, 525] on select "Please Select I will upload files I need a design - $100" at bounding box center [1062, 539] width 199 height 29
click at [1277, 524] on div "Products Business Cards Matte Business Cards Previous Next 100 $ 9" at bounding box center [728, 537] width 1456 height 879
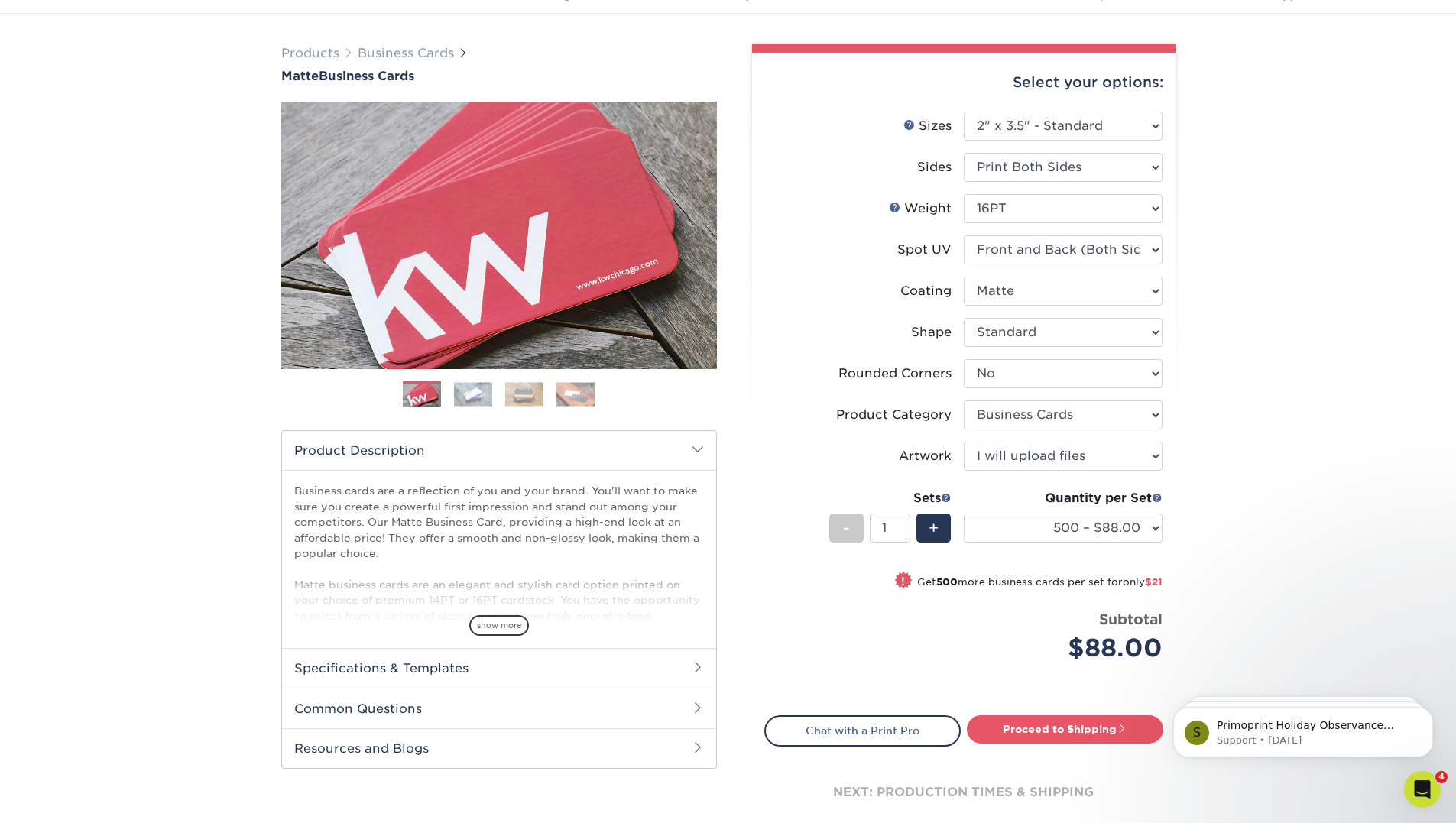
scroll to position [76, 0]
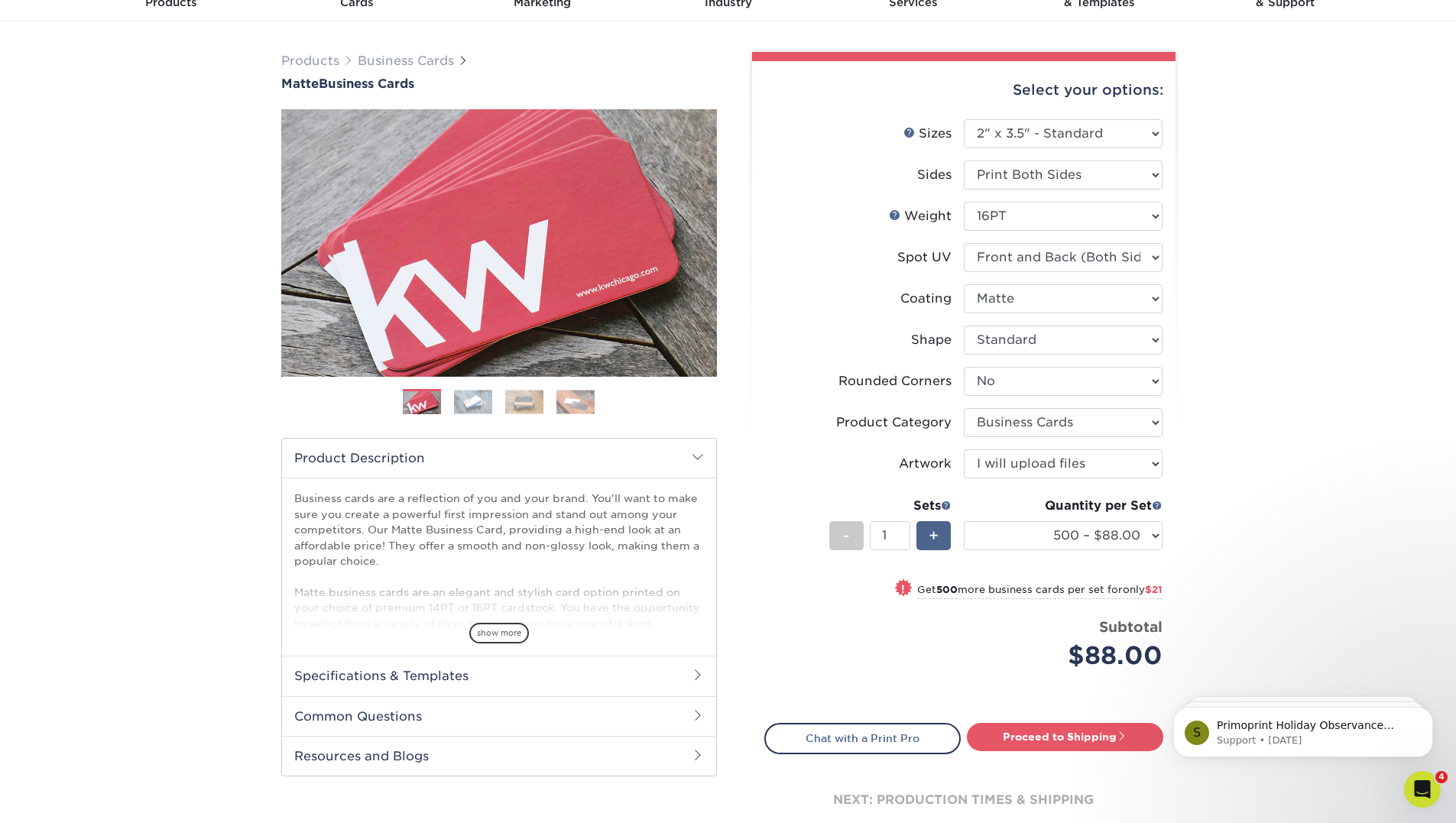
click at [931, 529] on span "+" at bounding box center [933, 535] width 10 height 23
type input "2"
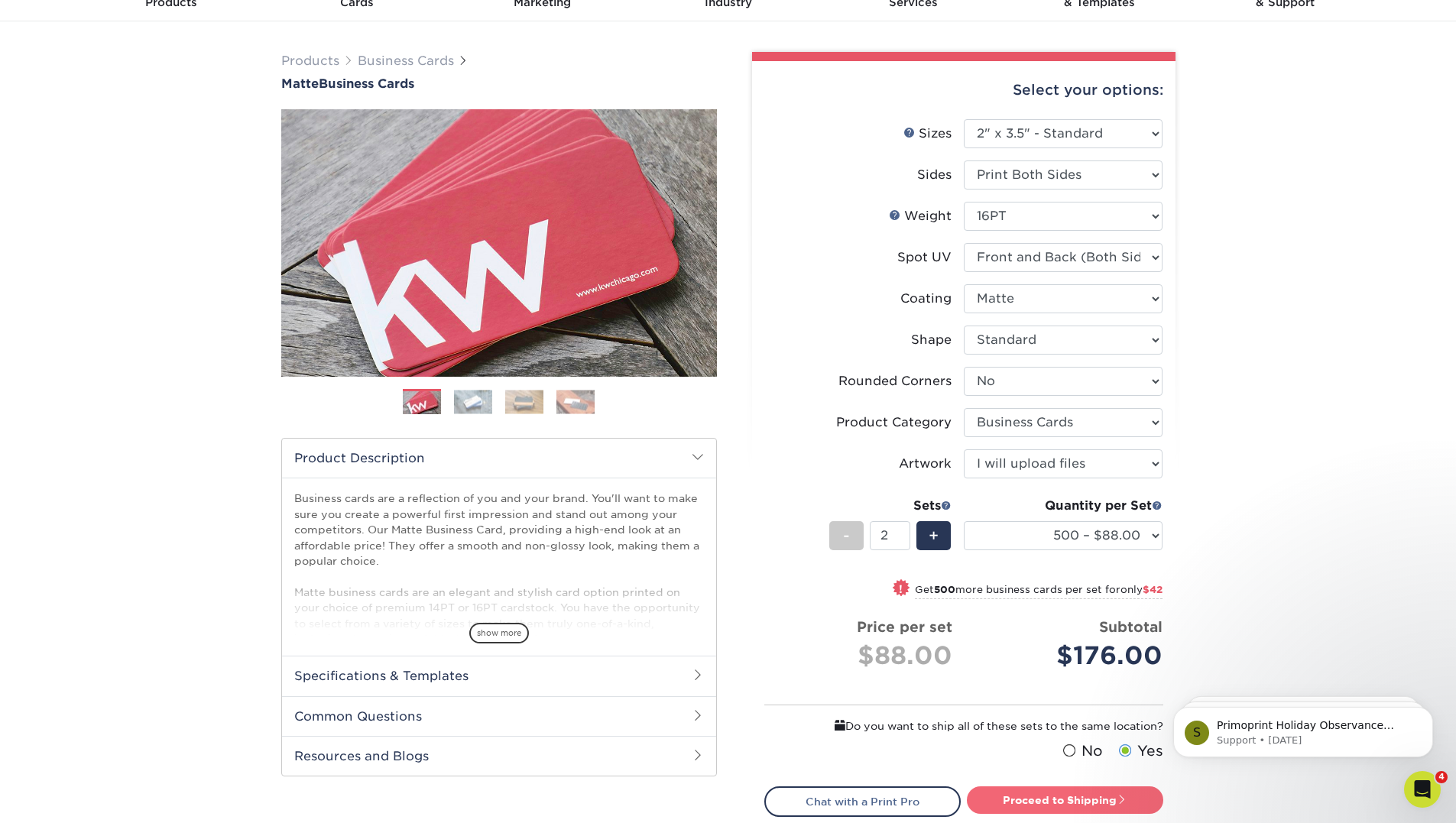
click at [1116, 798] on link "Proceed to Shipping" at bounding box center [1065, 800] width 196 height 28
type input "Set 1"
select select "84b0d15f-6b65-4aa4-bc5a-4a65d7730aad"
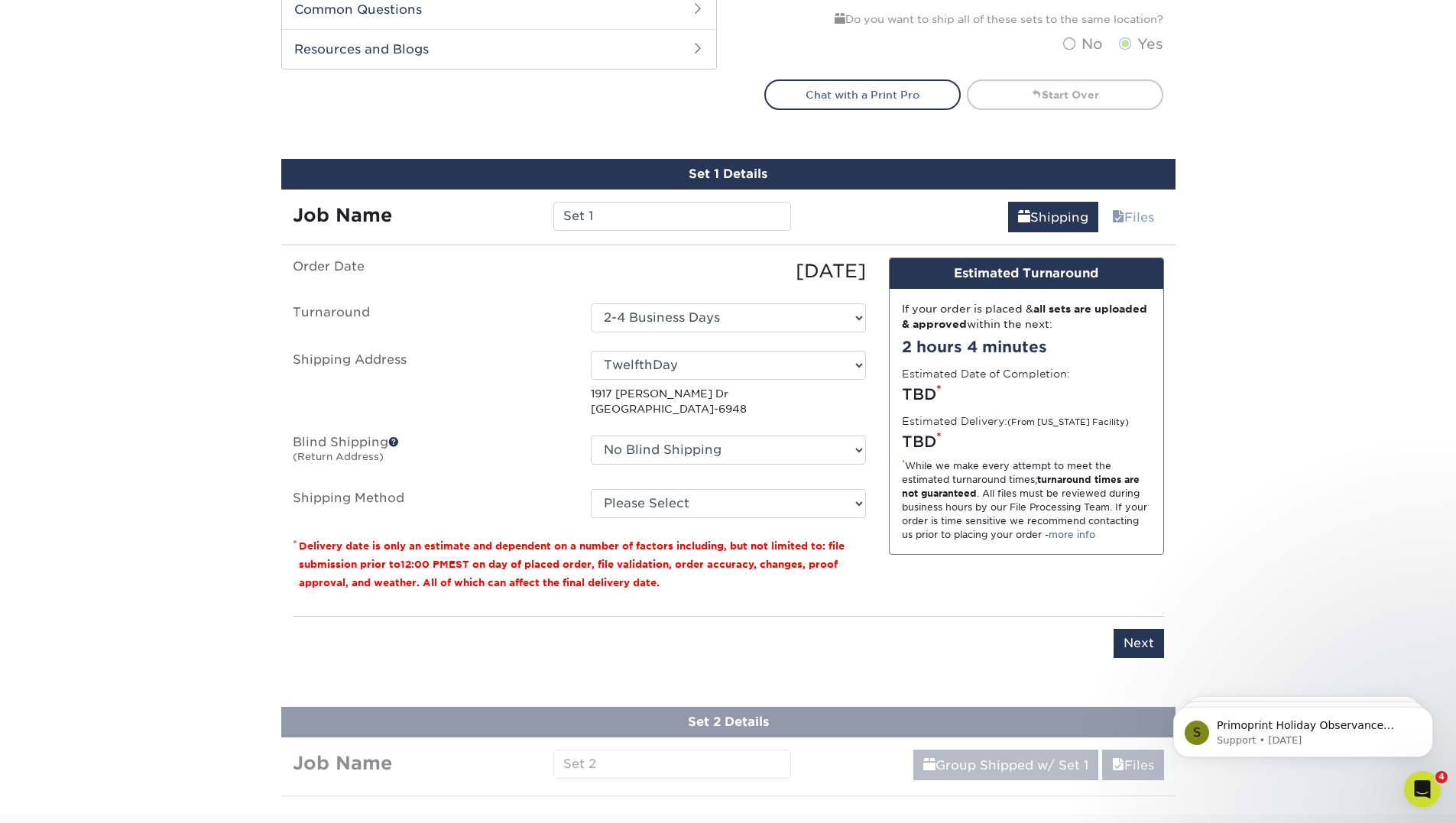
scroll to position [763, 0]
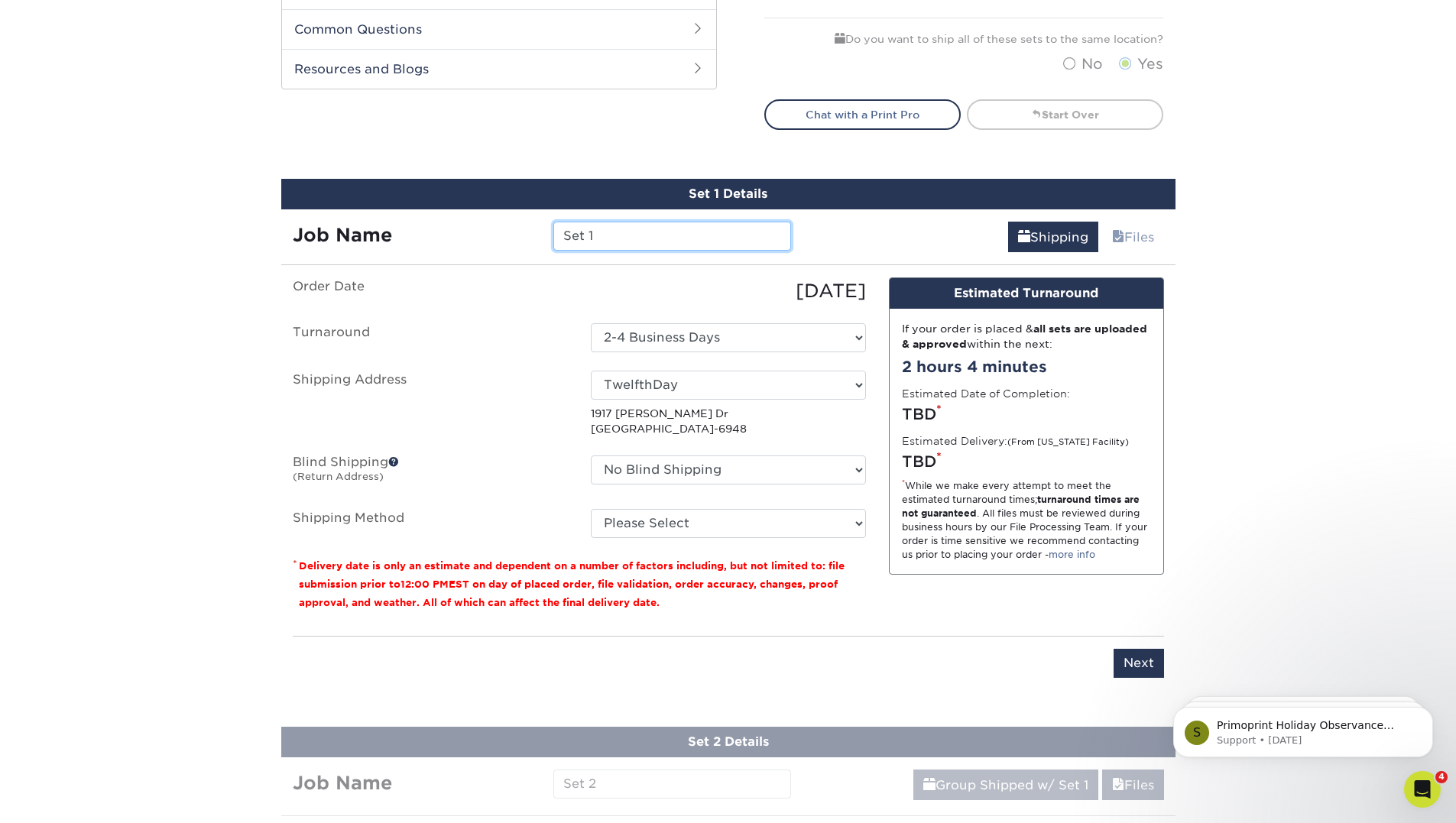
click at [643, 238] on input "Set 1" at bounding box center [672, 236] width 237 height 29
drag, startPoint x: 643, startPoint y: 238, endPoint x: 431, endPoint y: 245, distance: 212.1
click at [431, 245] on div "Job Name Set 1" at bounding box center [543, 236] width 522 height 29
type input "Ray EasternUS"
click at [835, 390] on select "Select One AssuredPartners - DaveMatthews Brazosport ISD Formers Intl Hearne IS…" at bounding box center [728, 385] width 275 height 29
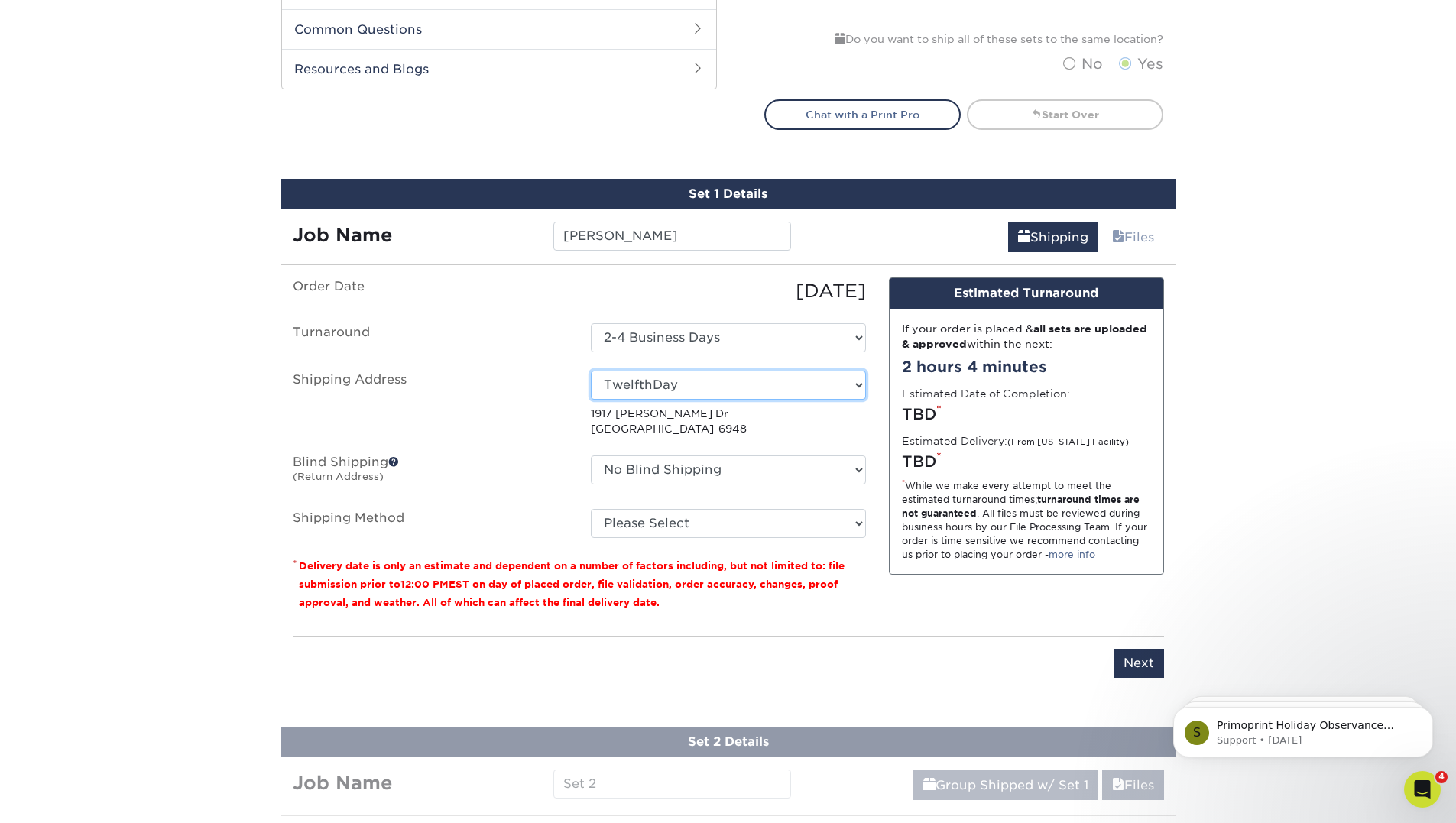
select select "247505"
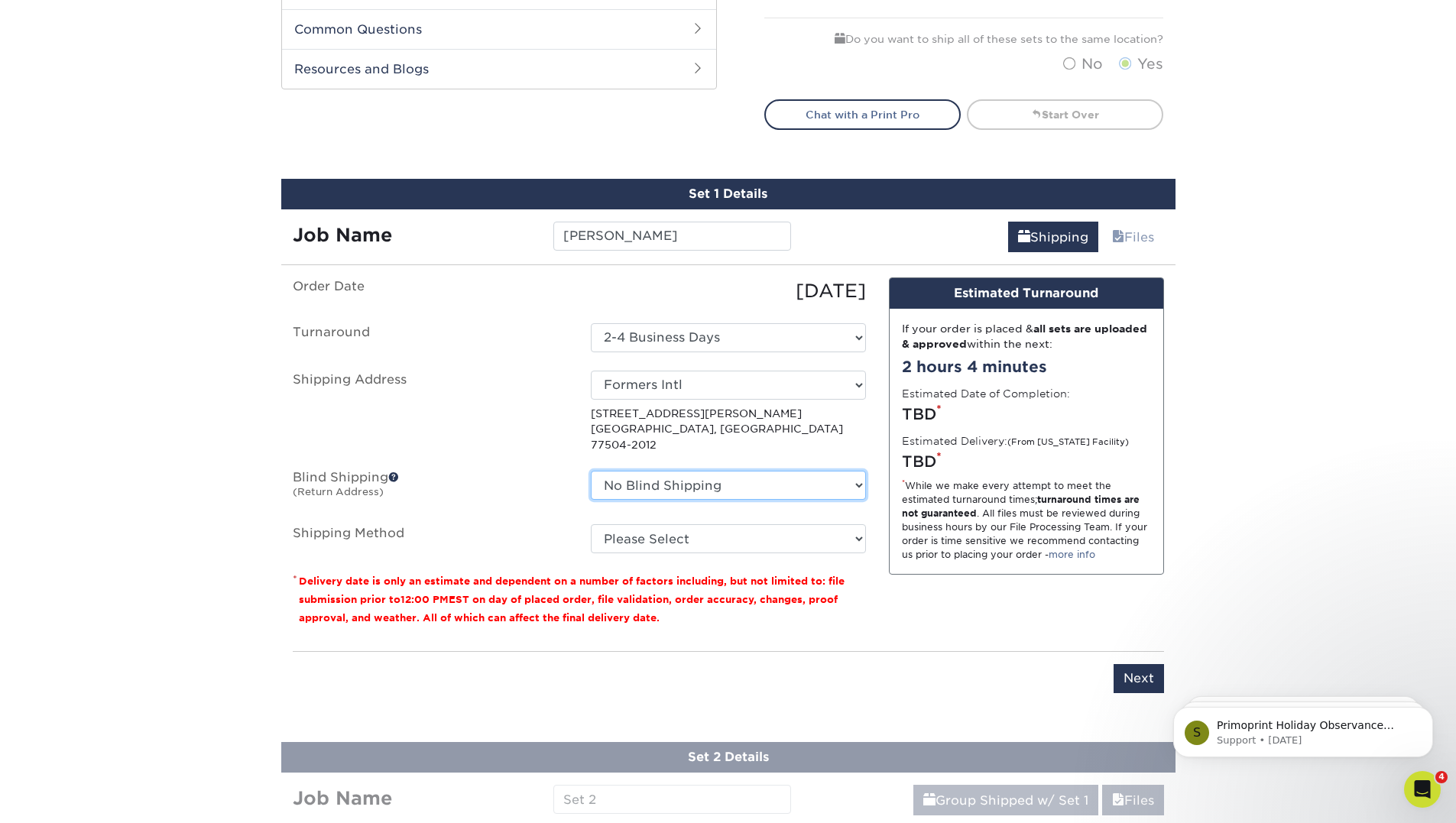
click at [762, 482] on select "No Blind Shipping AssuredPartners - DaveMatthews Brazosport ISD Formers Intl He…" at bounding box center [728, 484] width 275 height 29
select select "209407"
click at [591, 470] on select "No Blind Shipping AssuredPartners - DaveMatthews Brazosport ISD Formers Intl He…" at bounding box center [728, 484] width 275 height 29
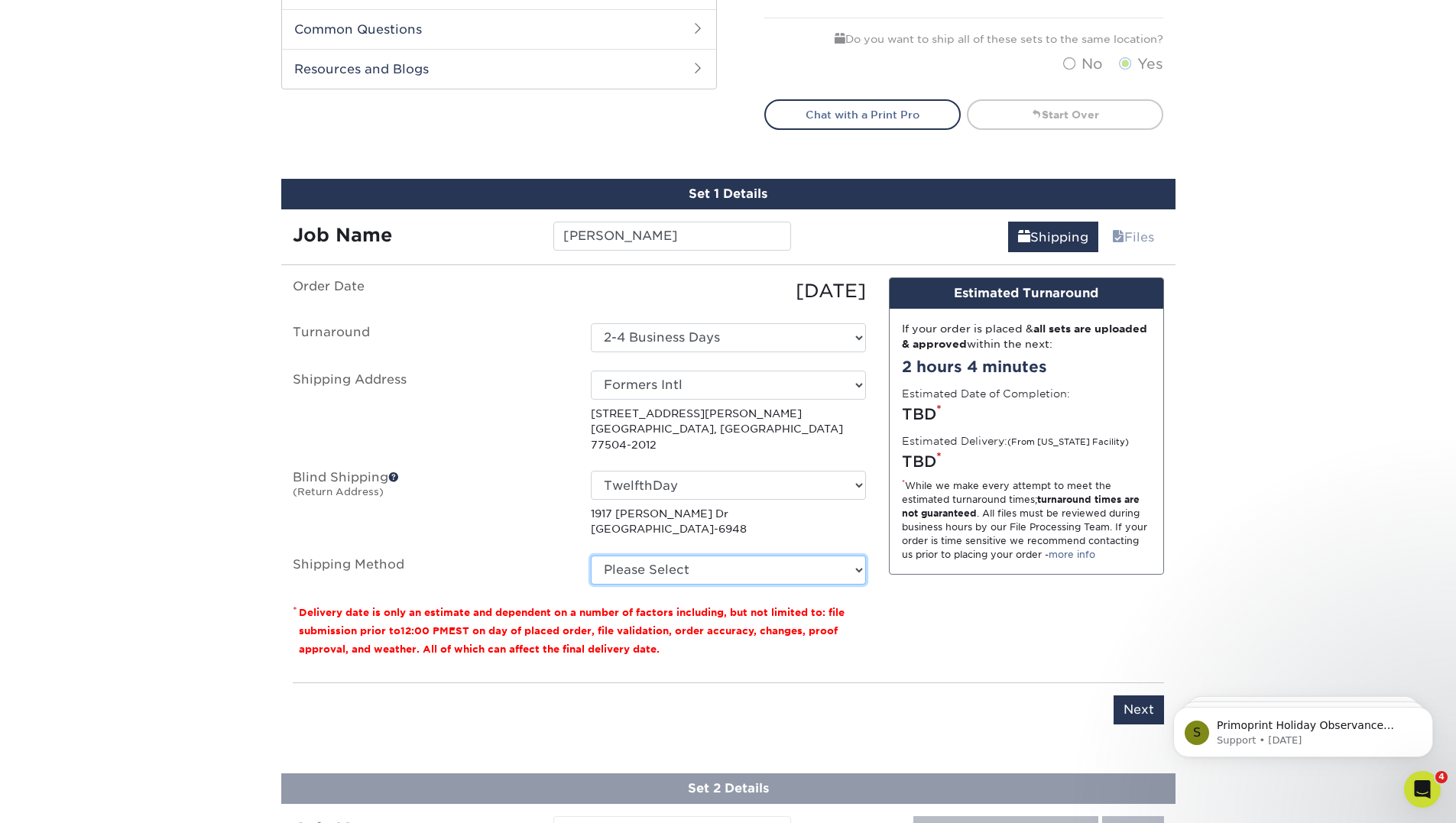
click at [672, 555] on select "Please Select Ground Shipping (+$14.96) 3 Day Shipping Service (+$15.58) 2 Day …" at bounding box center [728, 569] width 275 height 29
select select "03"
click at [591, 555] on select "Please Select Ground Shipping (+$14.96) 3 Day Shipping Service (+$15.58) 2 Day …" at bounding box center [728, 569] width 275 height 29
click at [1350, 494] on div "Products Business Cards Matte Business Cards Previous Next 100 $ 9" at bounding box center [728, 108] width 1456 height 1546
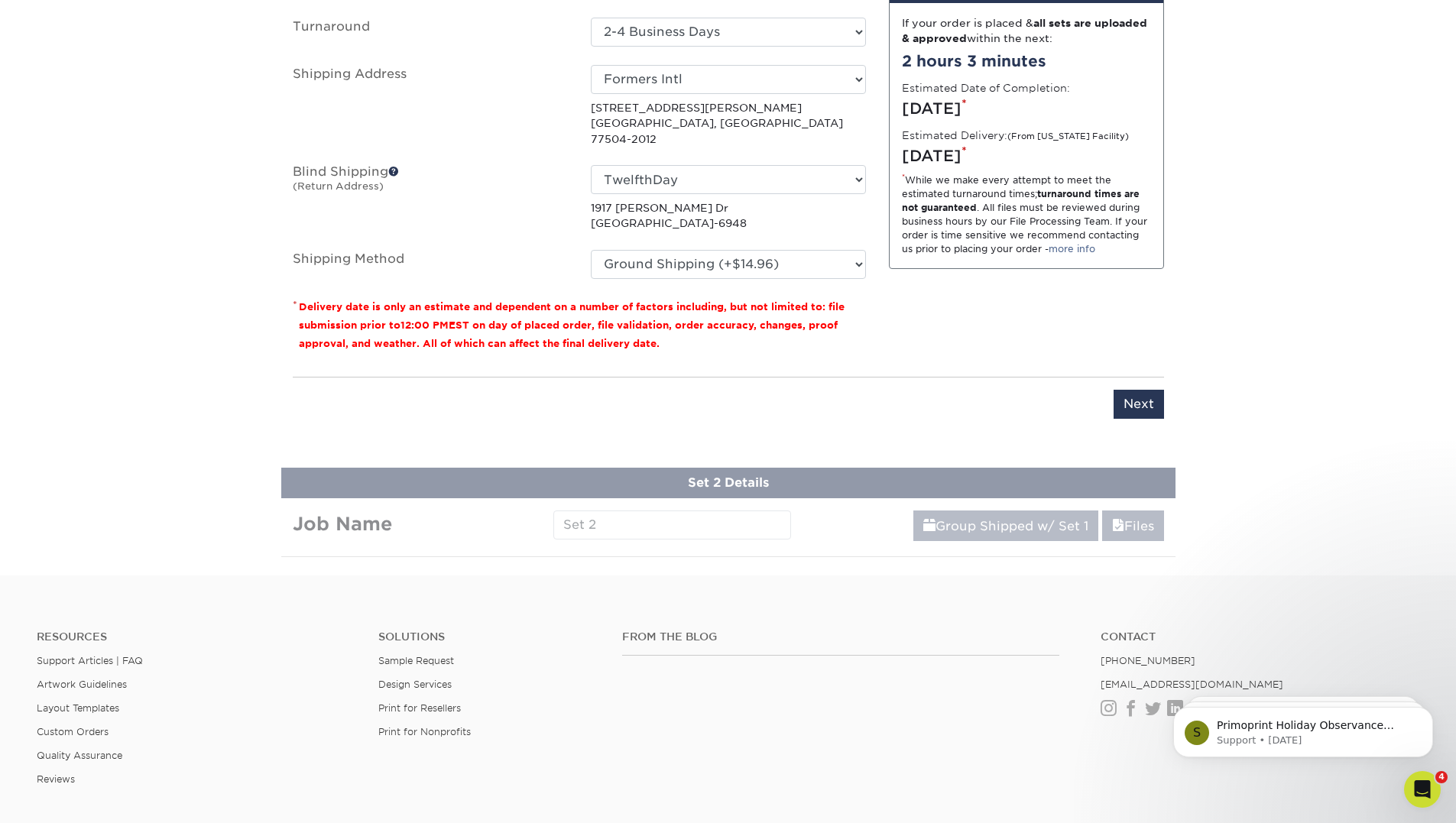
scroll to position [1145, 0]
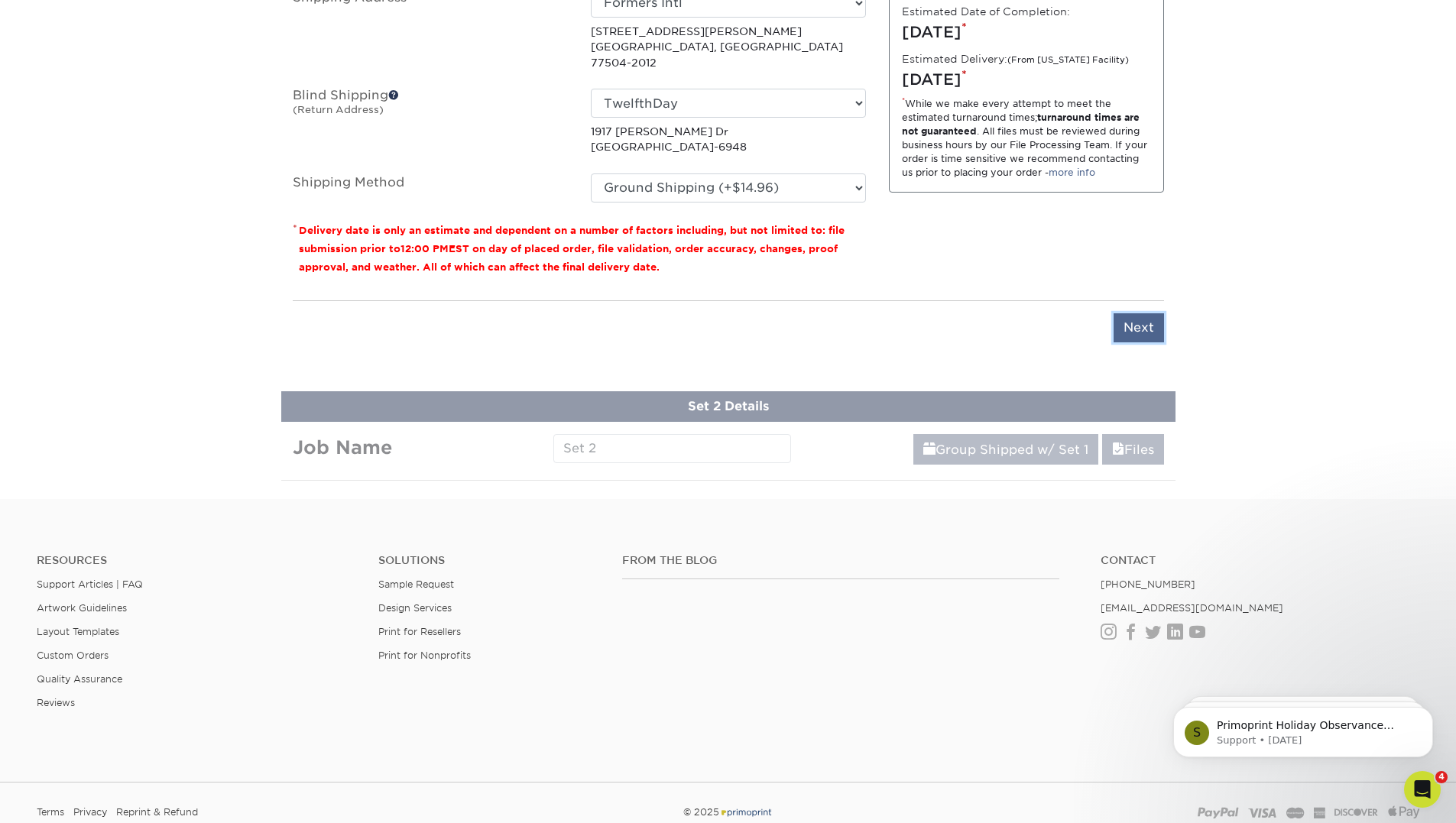
click at [1141, 315] on input "Next" at bounding box center [1138, 327] width 51 height 29
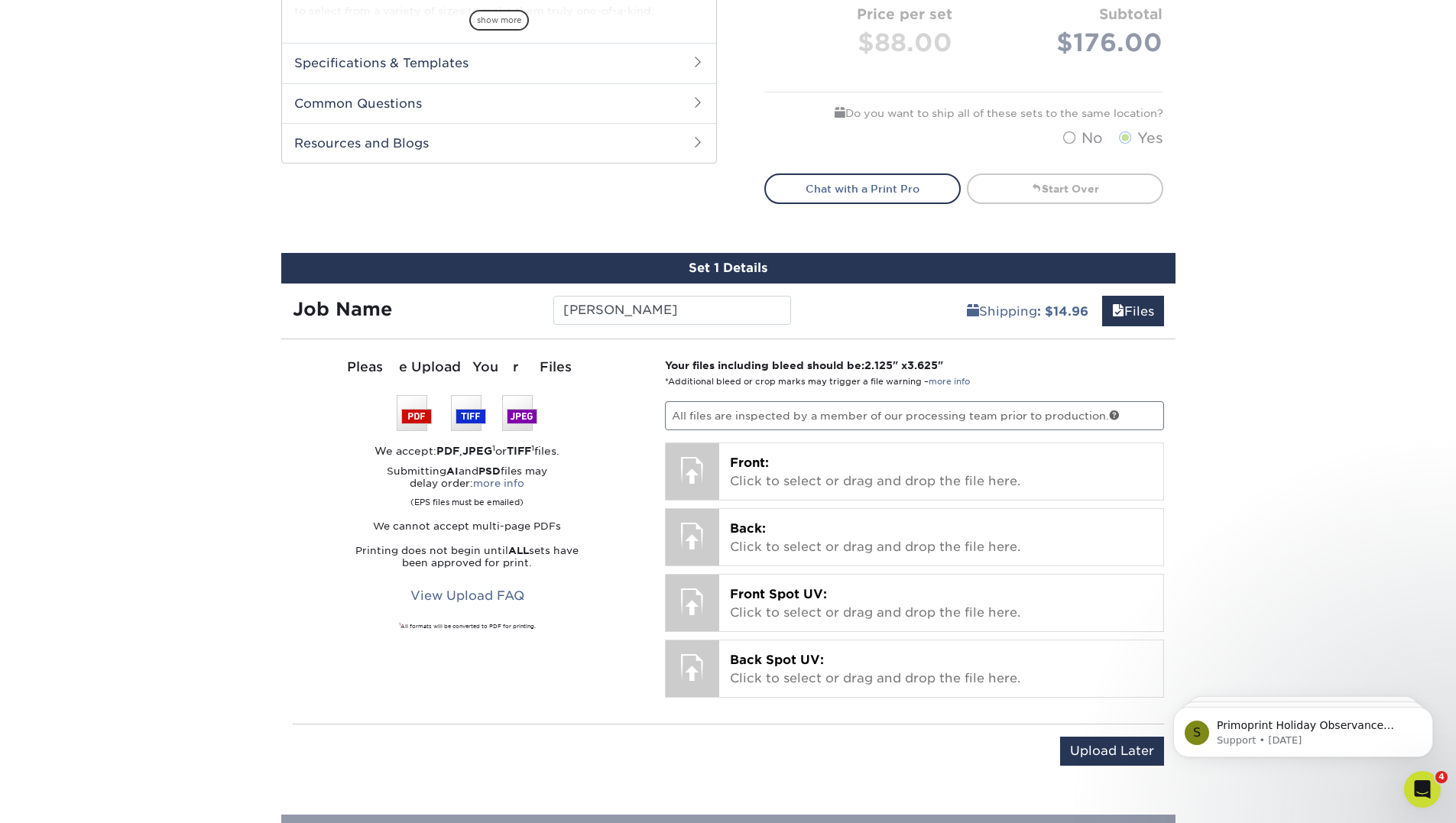
scroll to position [686, 0]
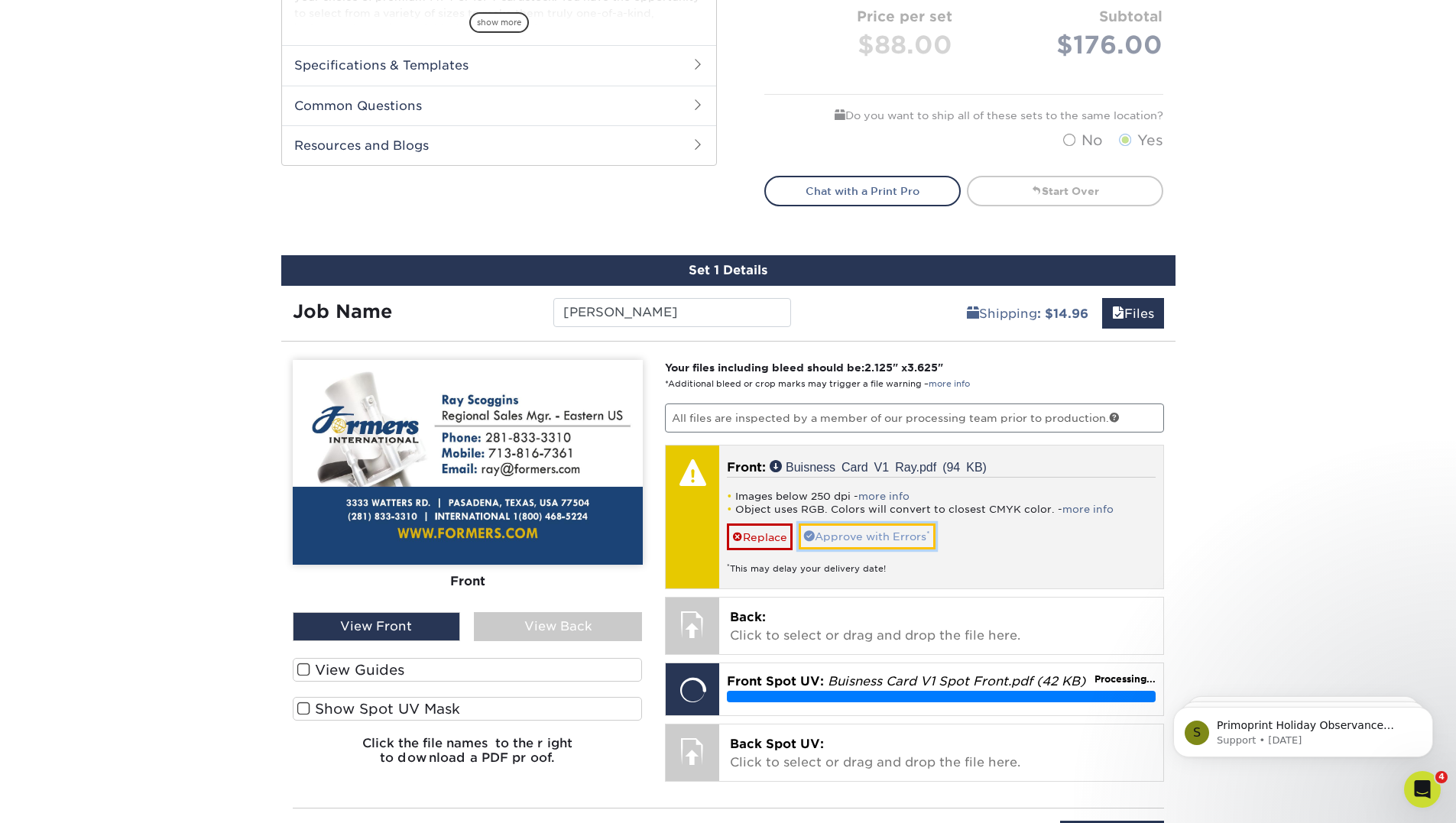
click at [886, 533] on link "Approve with Errors *" at bounding box center [867, 537] width 137 height 26
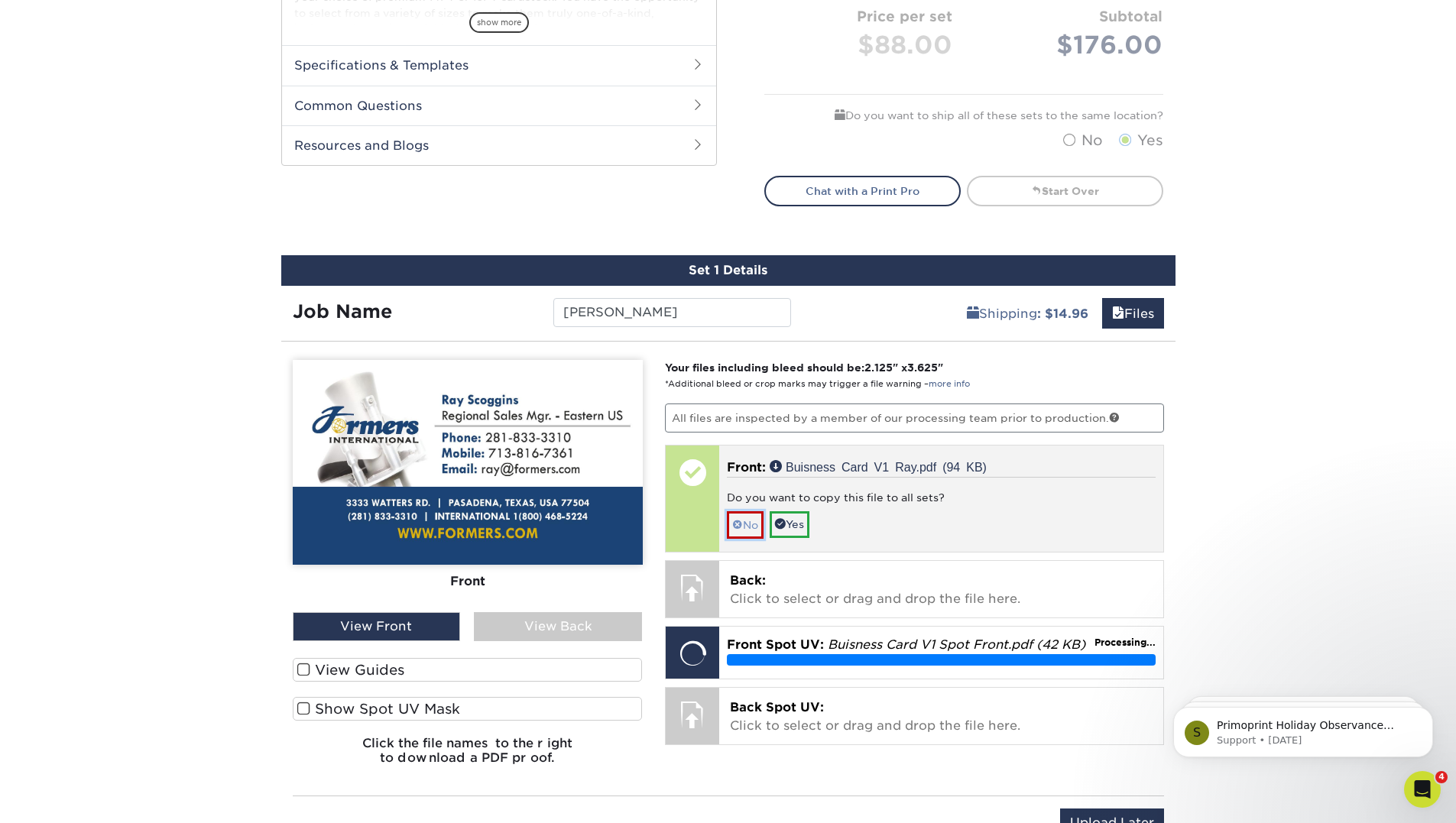
click at [739, 522] on span at bounding box center [737, 524] width 11 height 12
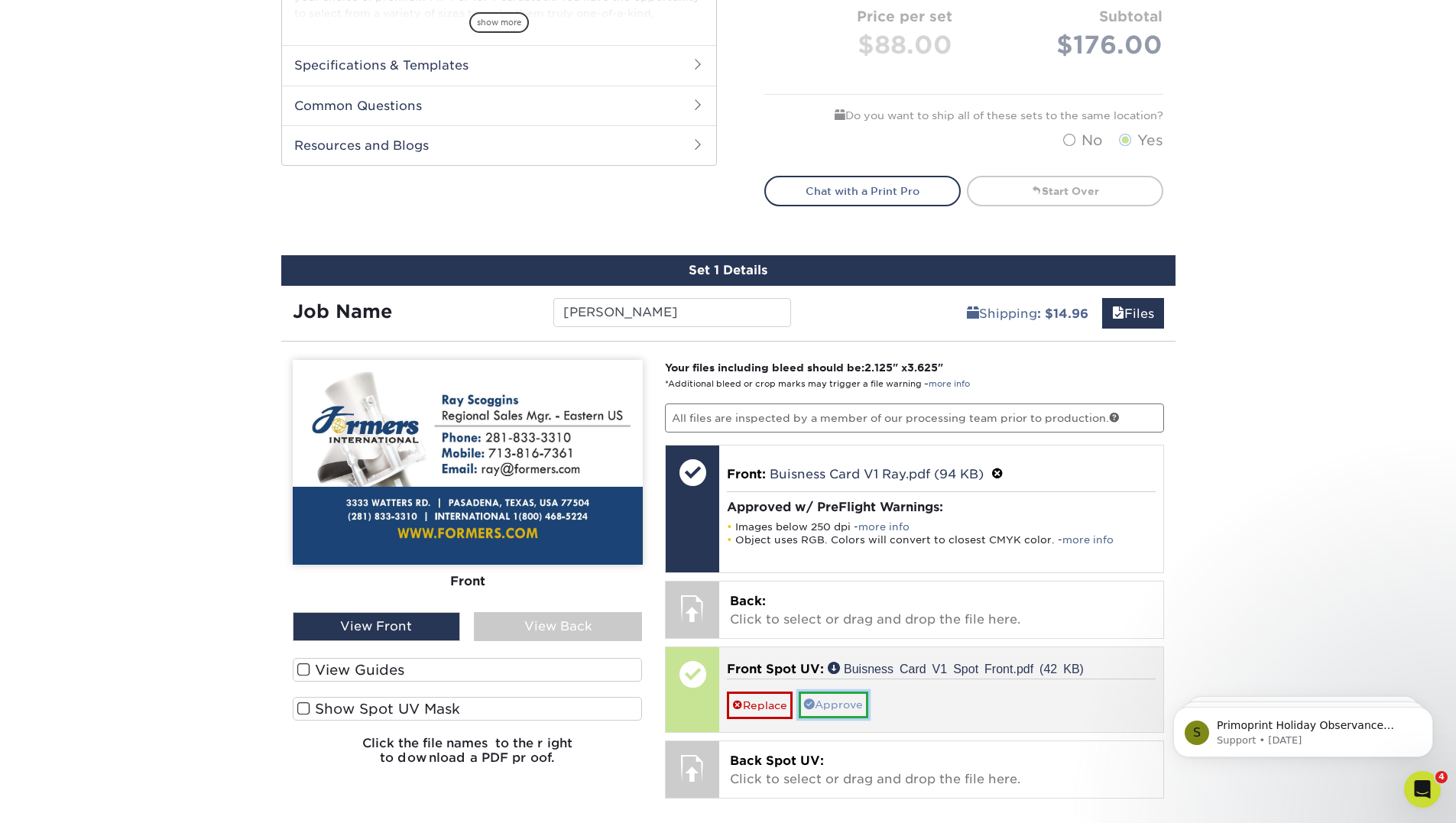
click at [843, 701] on link "Approve" at bounding box center [833, 704] width 70 height 26
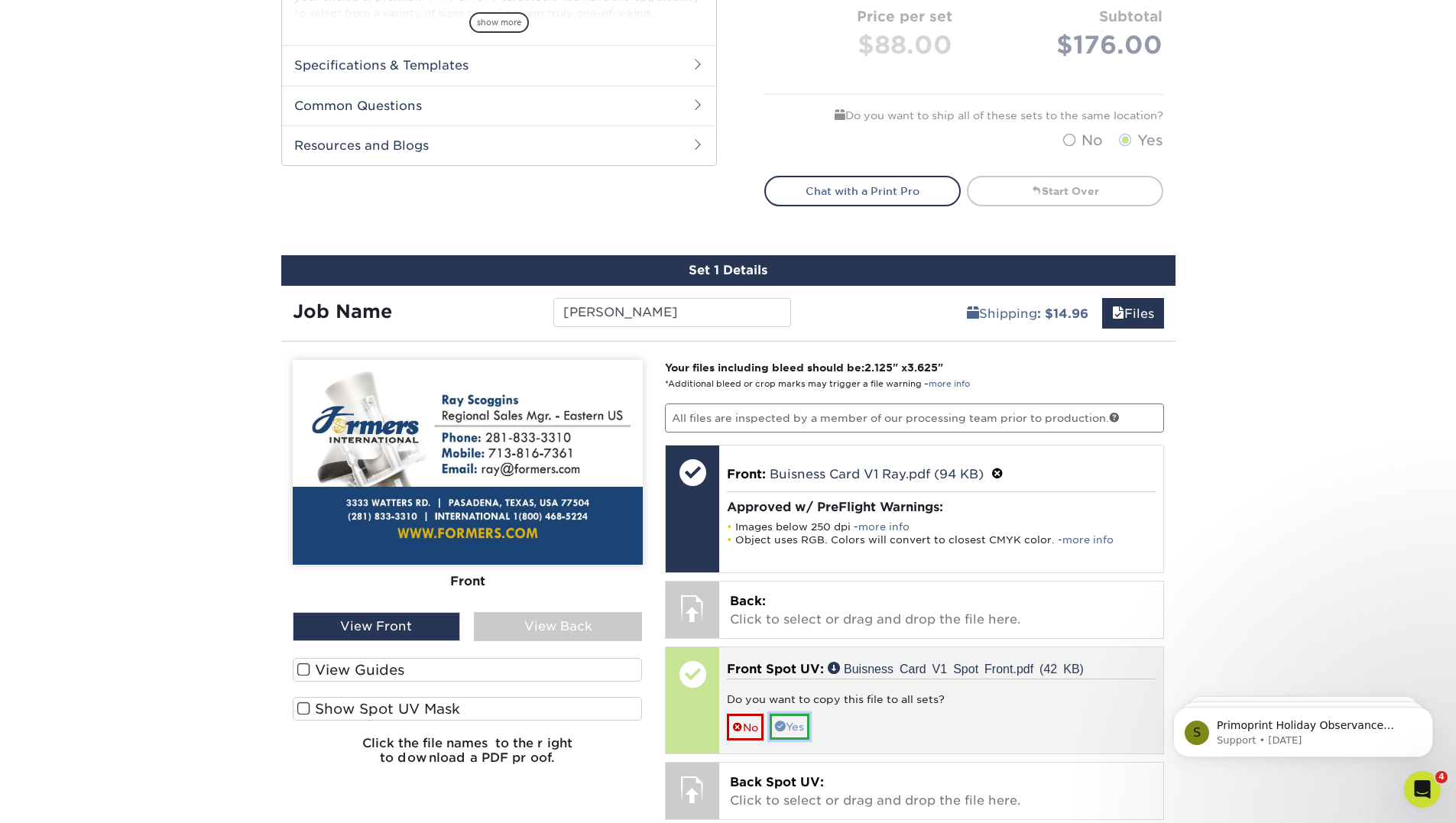
click at [799, 730] on link "Yes" at bounding box center [789, 726] width 40 height 26
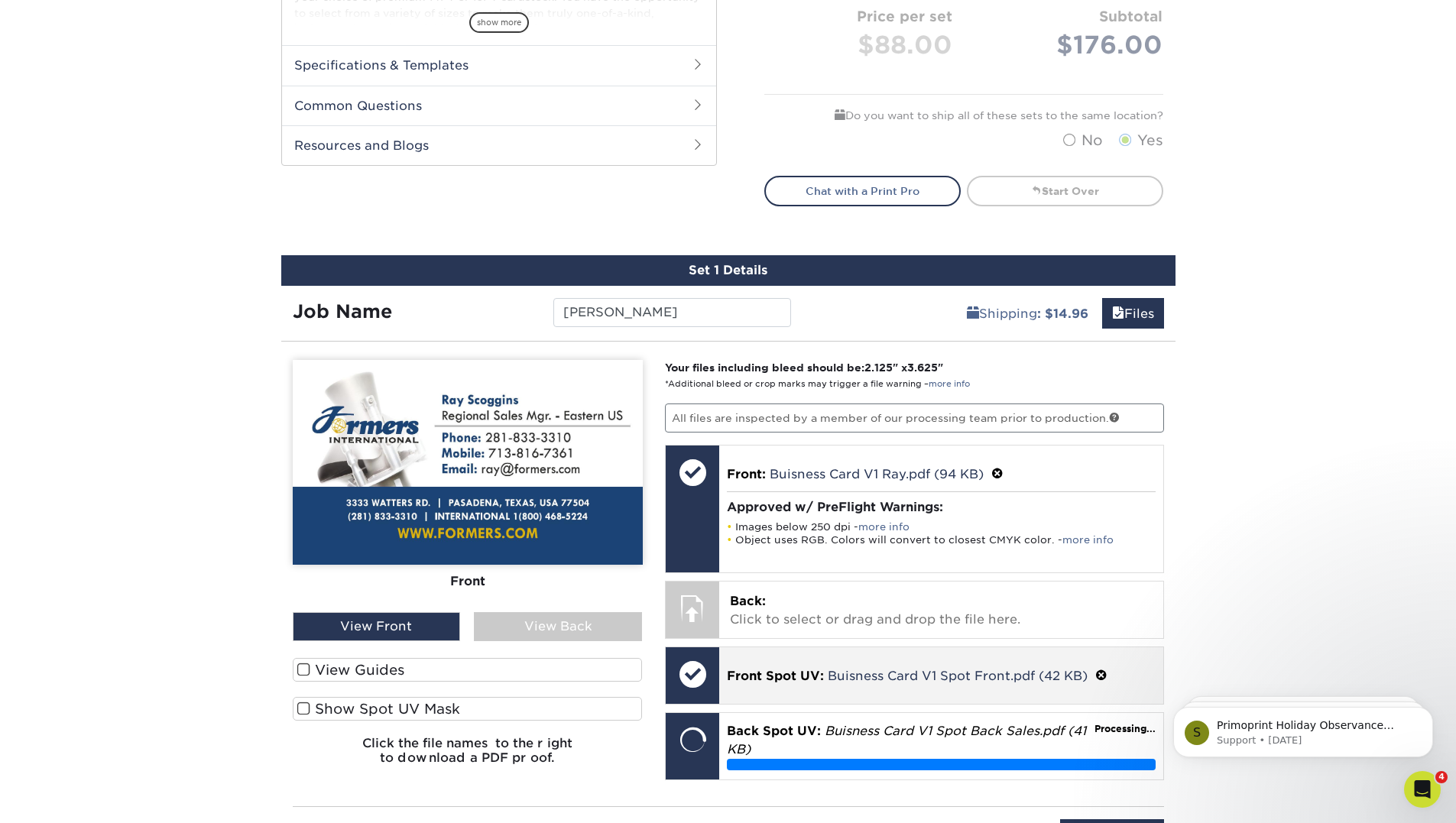
click at [1099, 676] on span at bounding box center [1101, 676] width 12 height 15
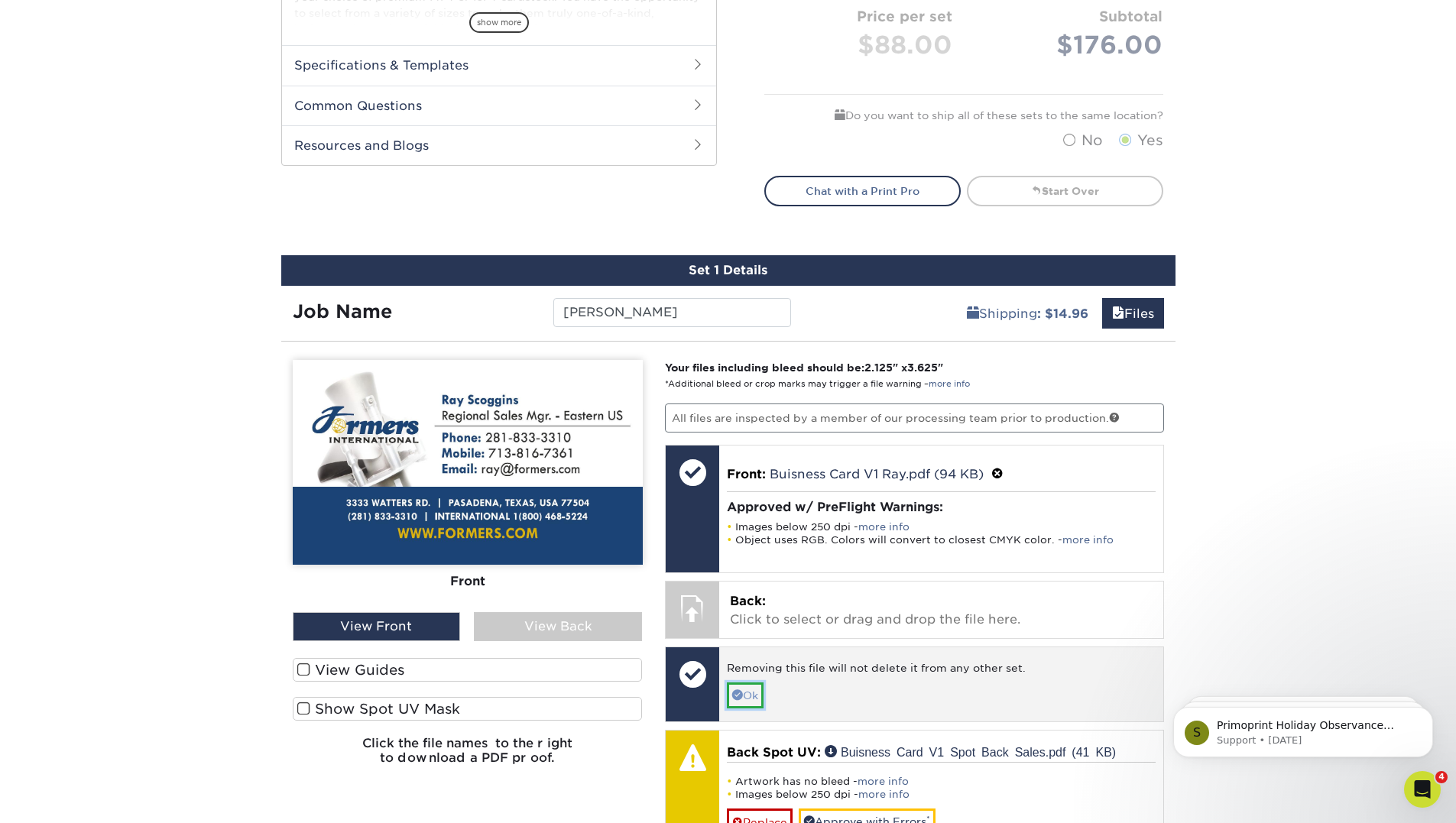
click at [755, 697] on link "Ok" at bounding box center [745, 695] width 37 height 26
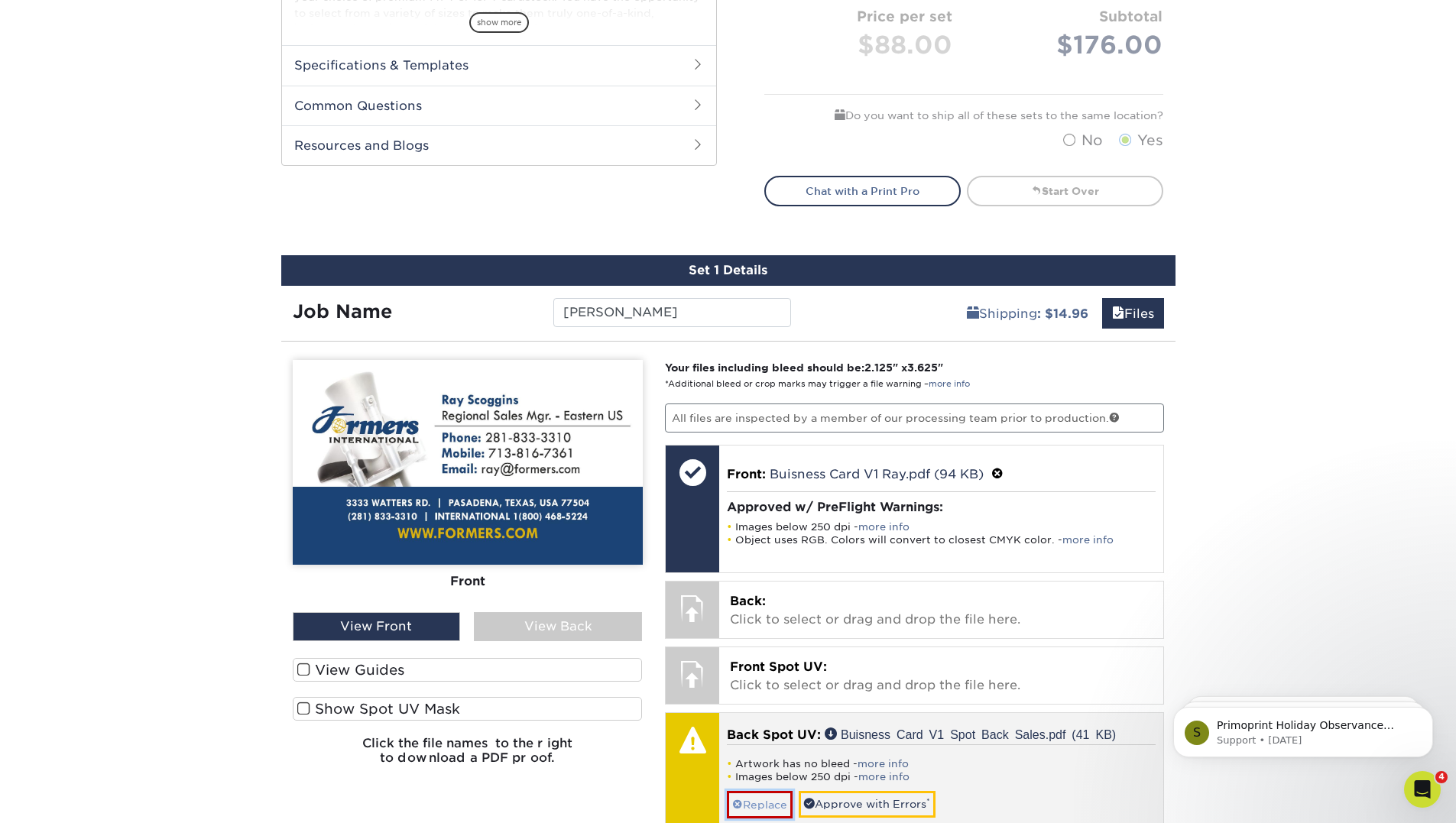
click at [755, 800] on link "Replace" at bounding box center [760, 803] width 65 height 27
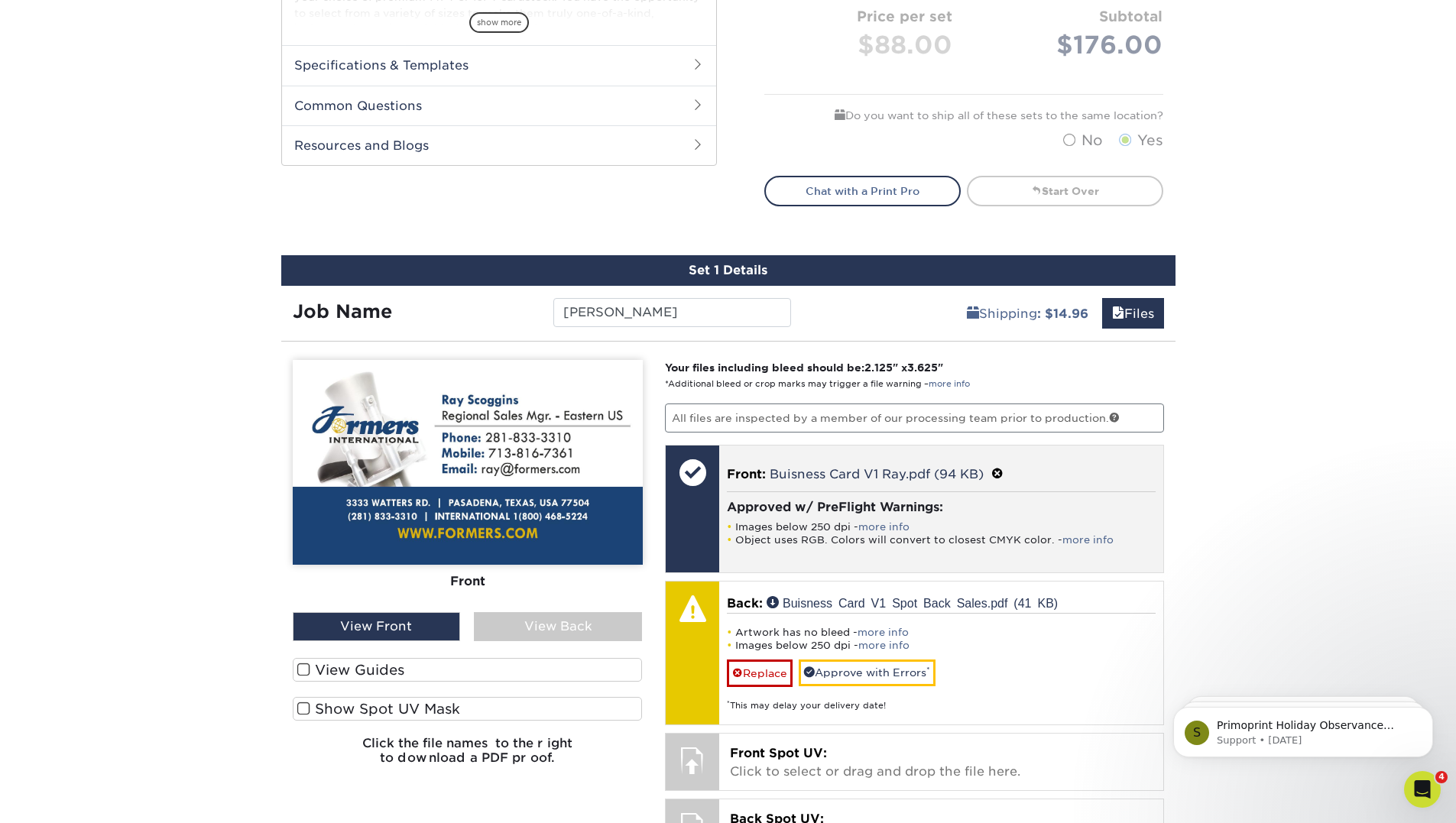
click at [1002, 475] on span at bounding box center [997, 474] width 12 height 15
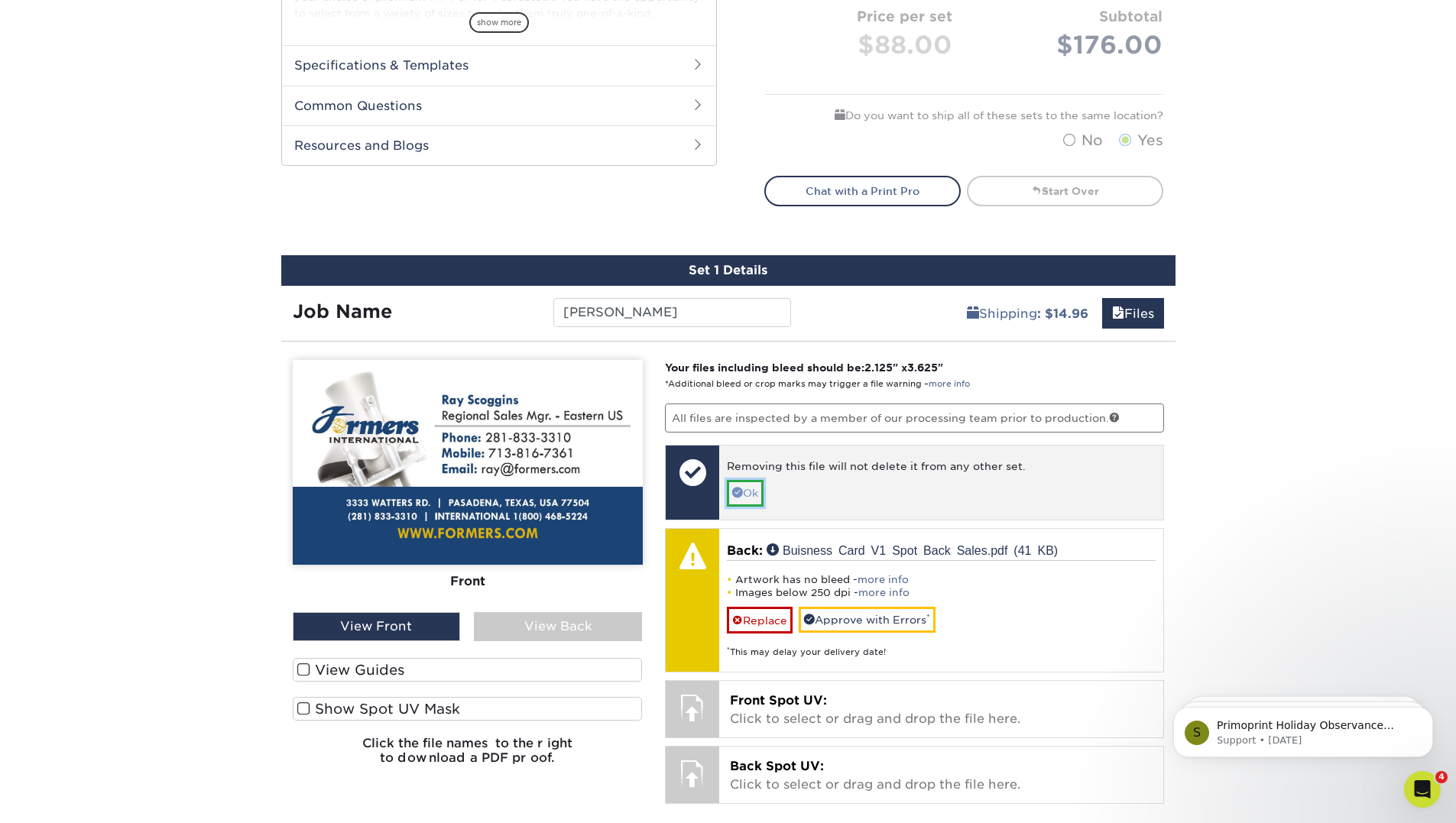
click at [739, 491] on span at bounding box center [737, 492] width 11 height 11
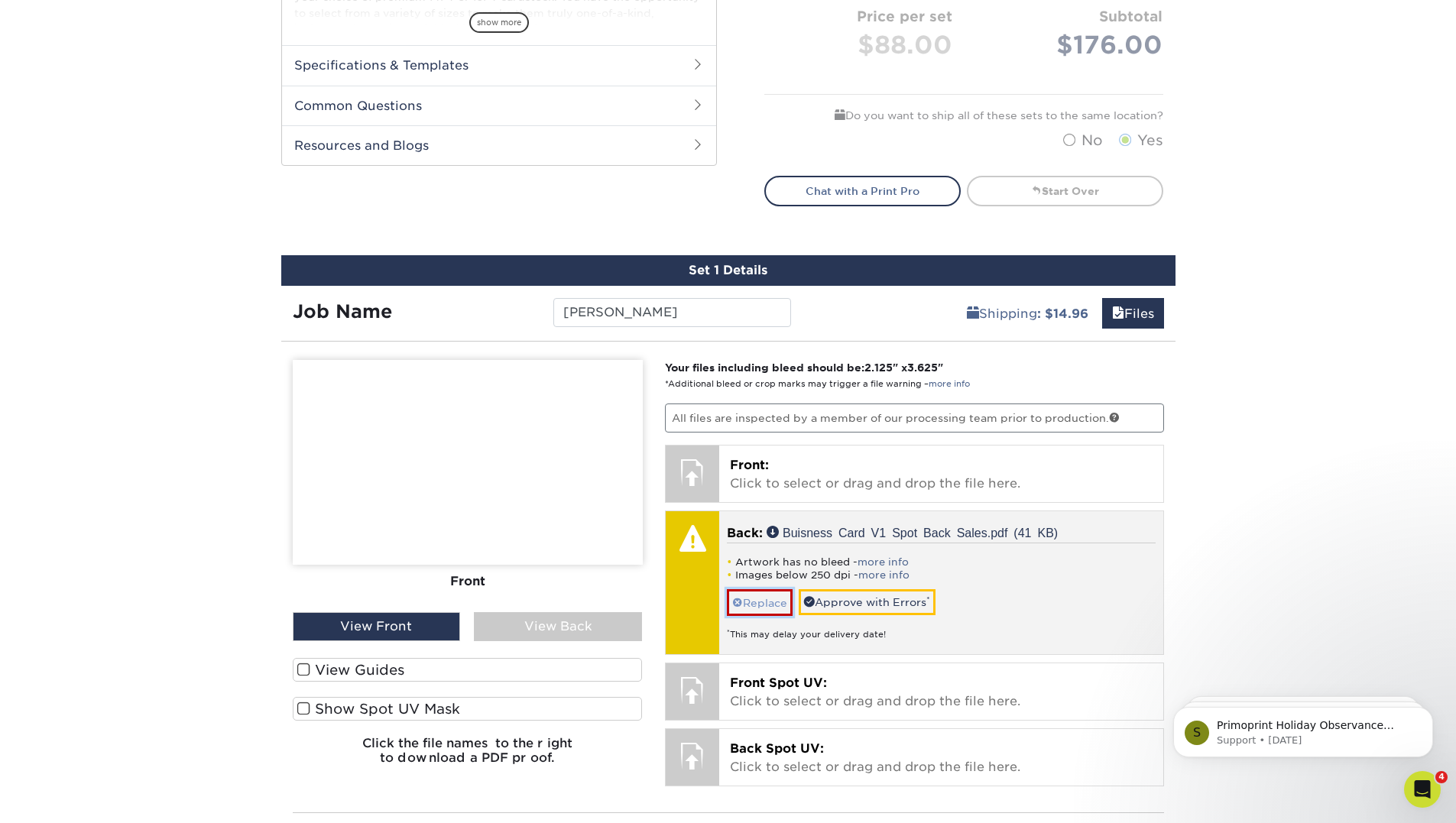
click at [771, 605] on link "Replace" at bounding box center [760, 602] width 65 height 27
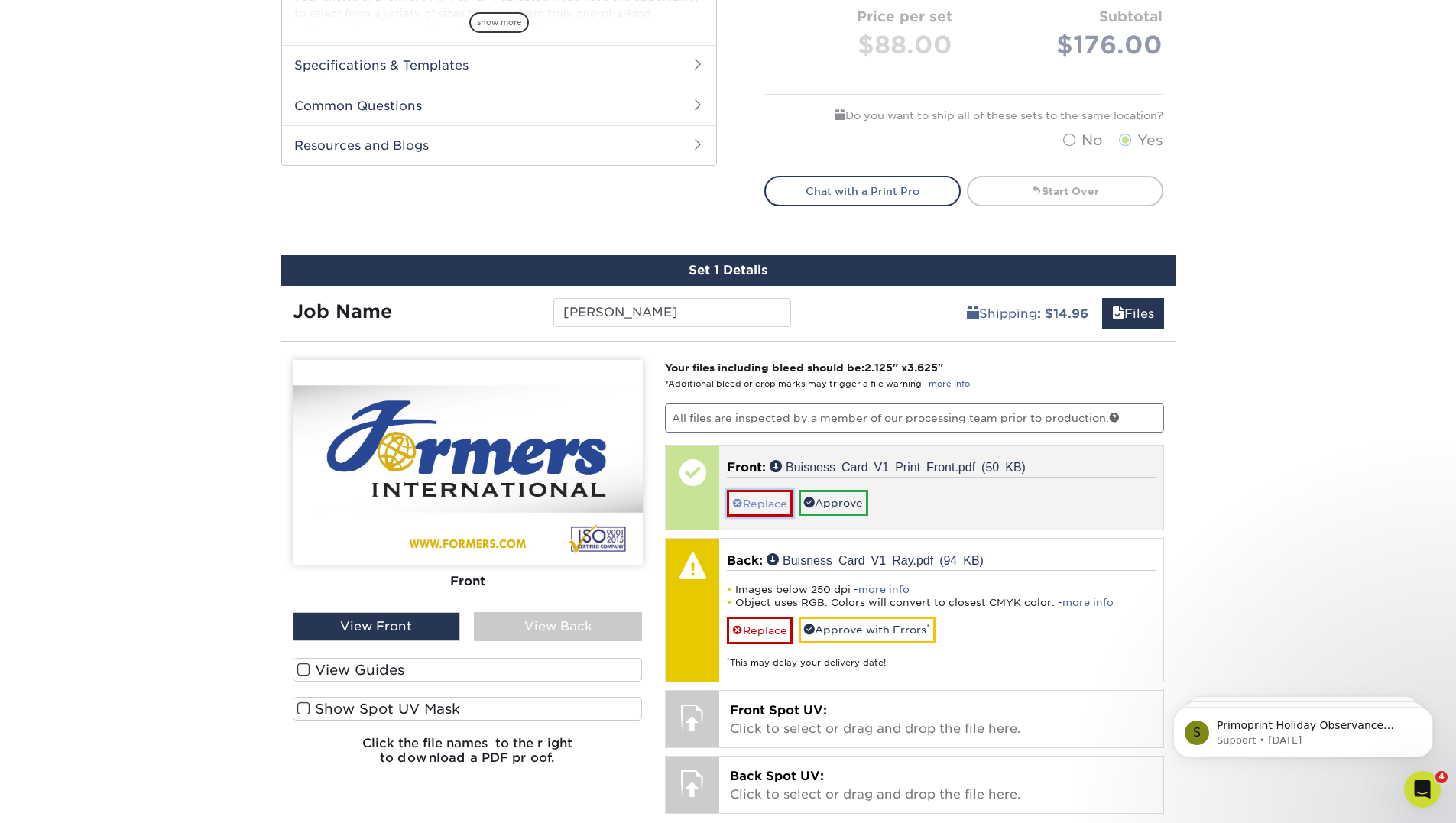
click at [760, 505] on link "Replace" at bounding box center [760, 502] width 65 height 27
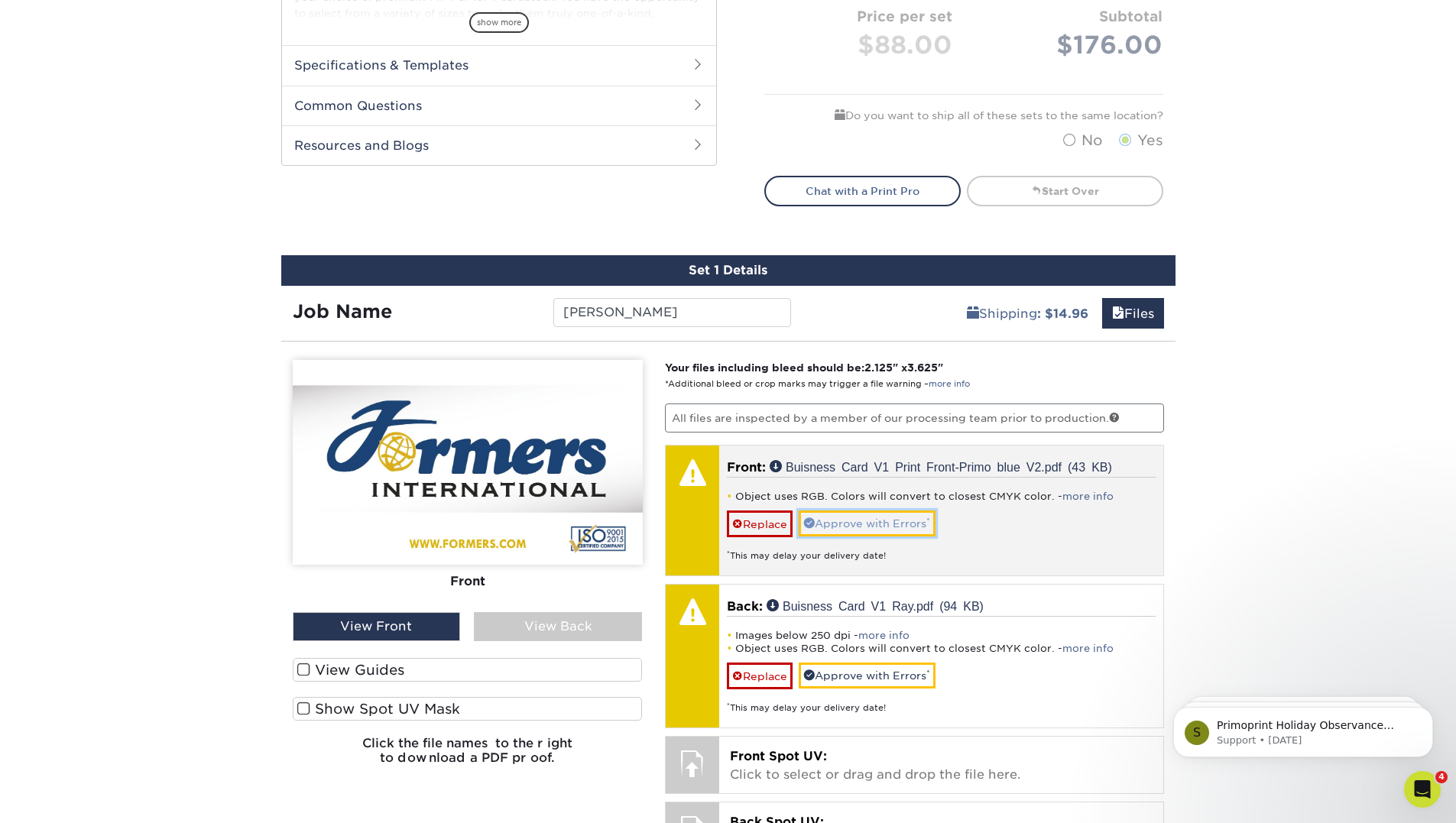
click at [846, 518] on link "Approve with Errors *" at bounding box center [867, 524] width 137 height 26
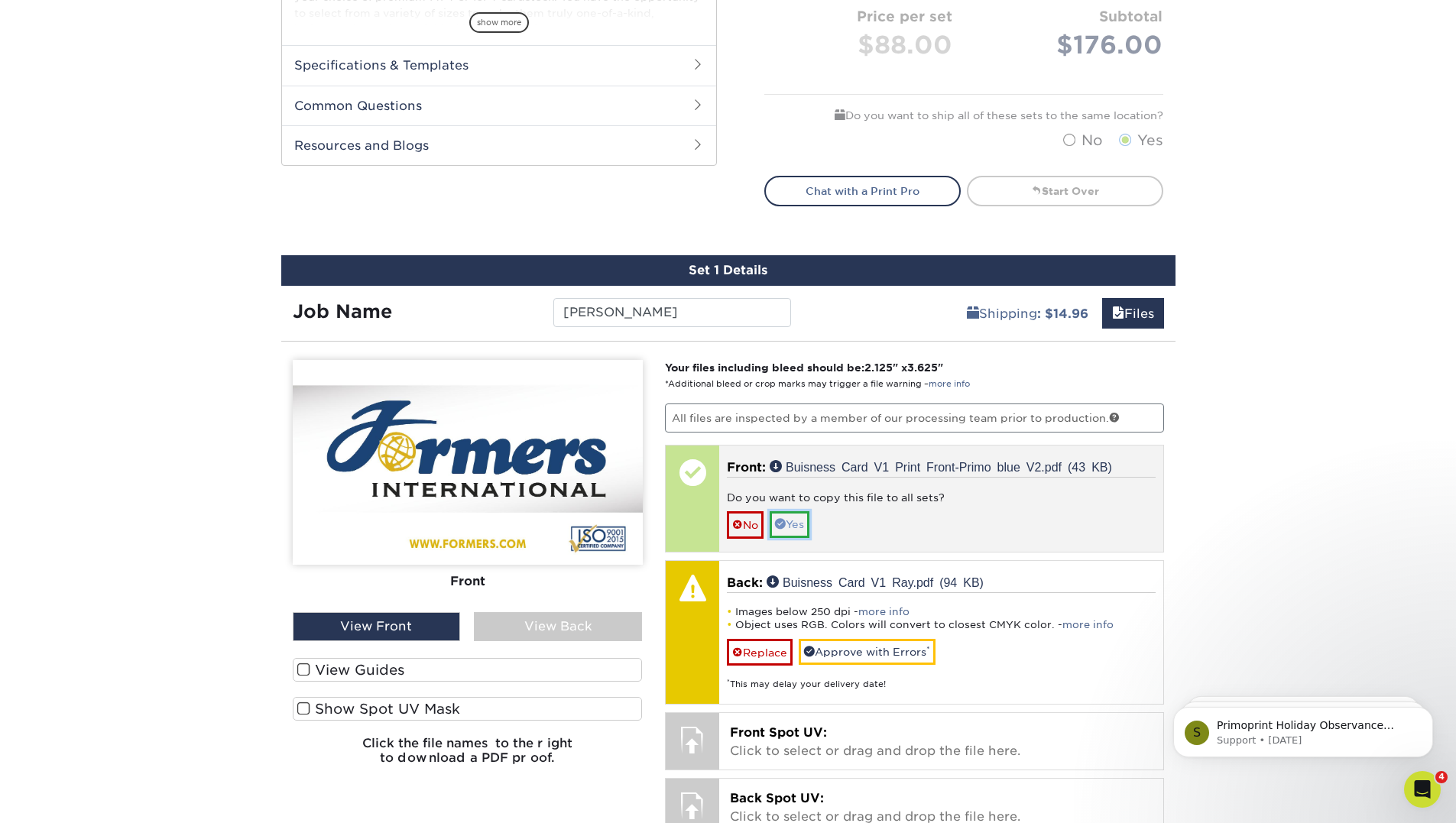
click at [800, 526] on link "Yes" at bounding box center [789, 524] width 40 height 26
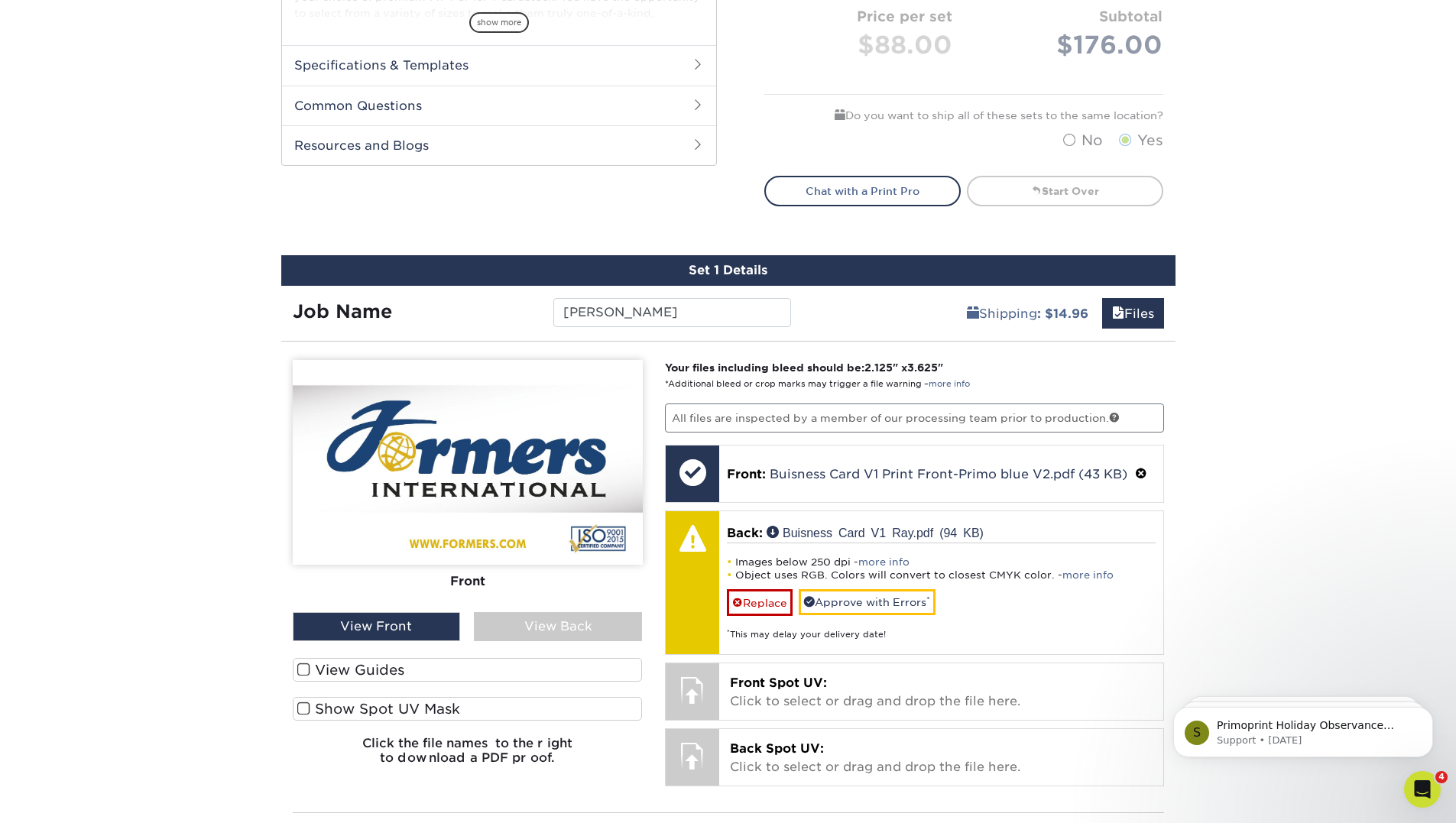
click at [598, 617] on div "View Back" at bounding box center [557, 626] width 168 height 29
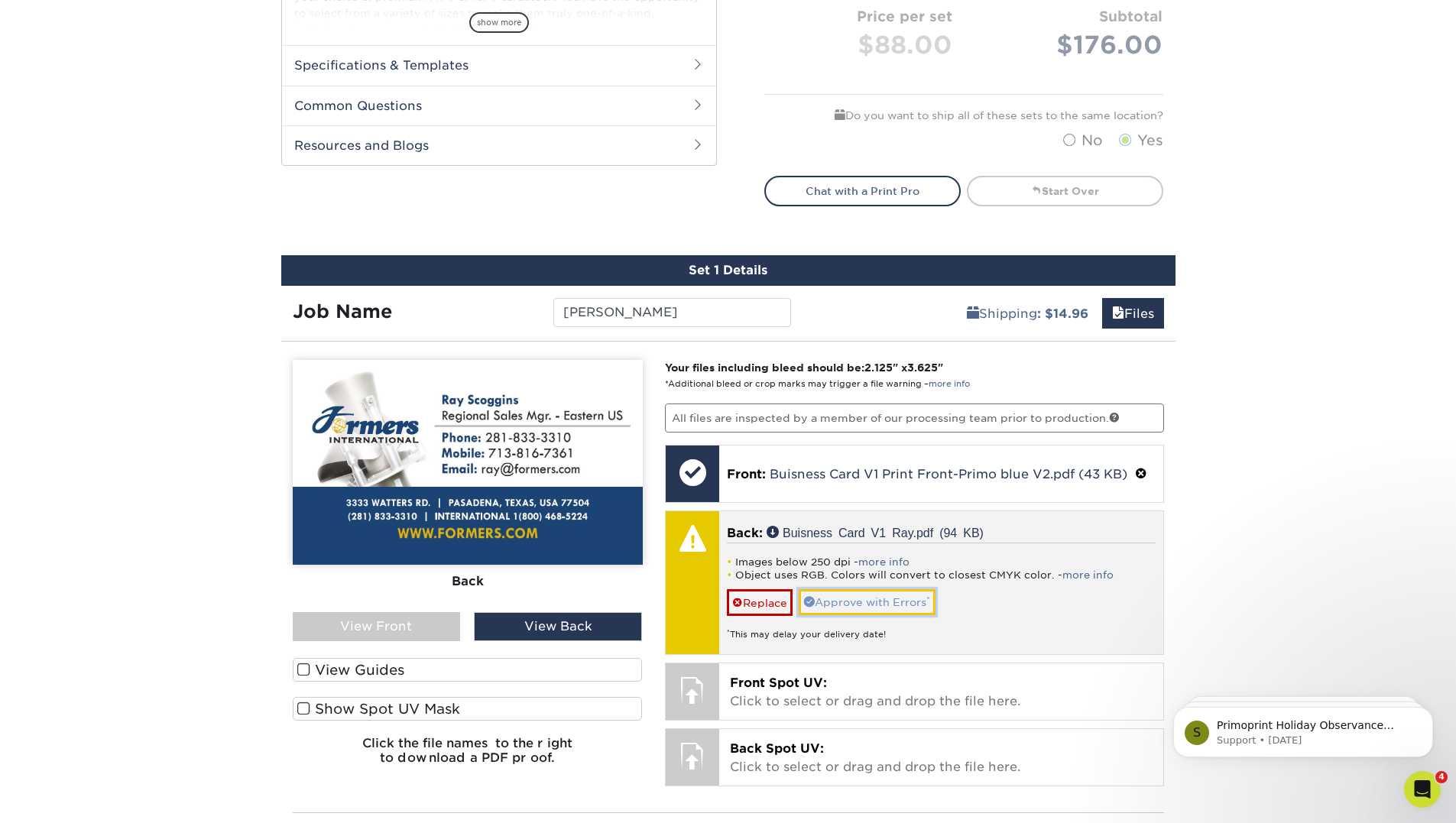
click at [889, 605] on link "Approve with Errors *" at bounding box center [867, 602] width 137 height 26
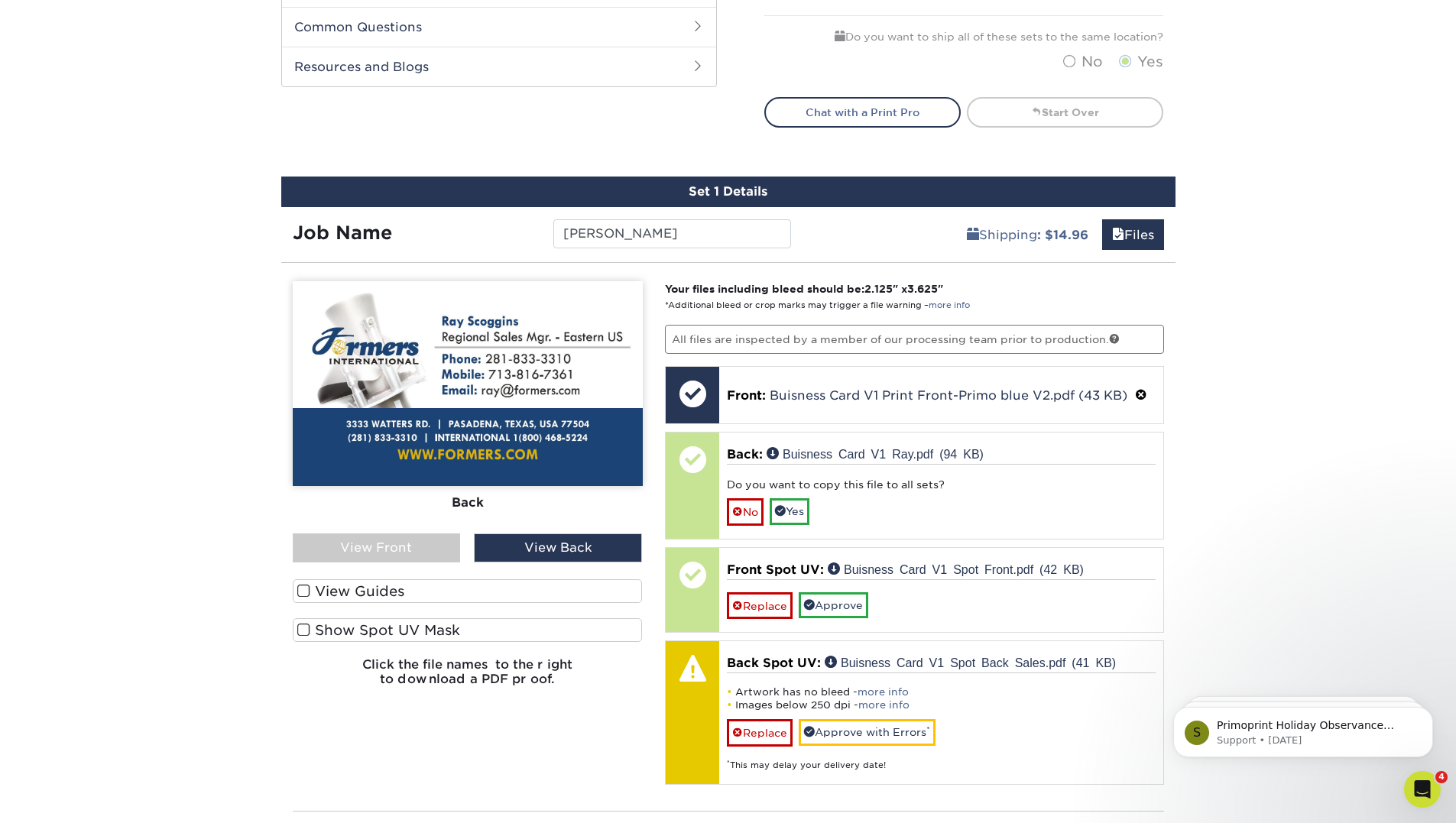
scroll to position [839, 0]
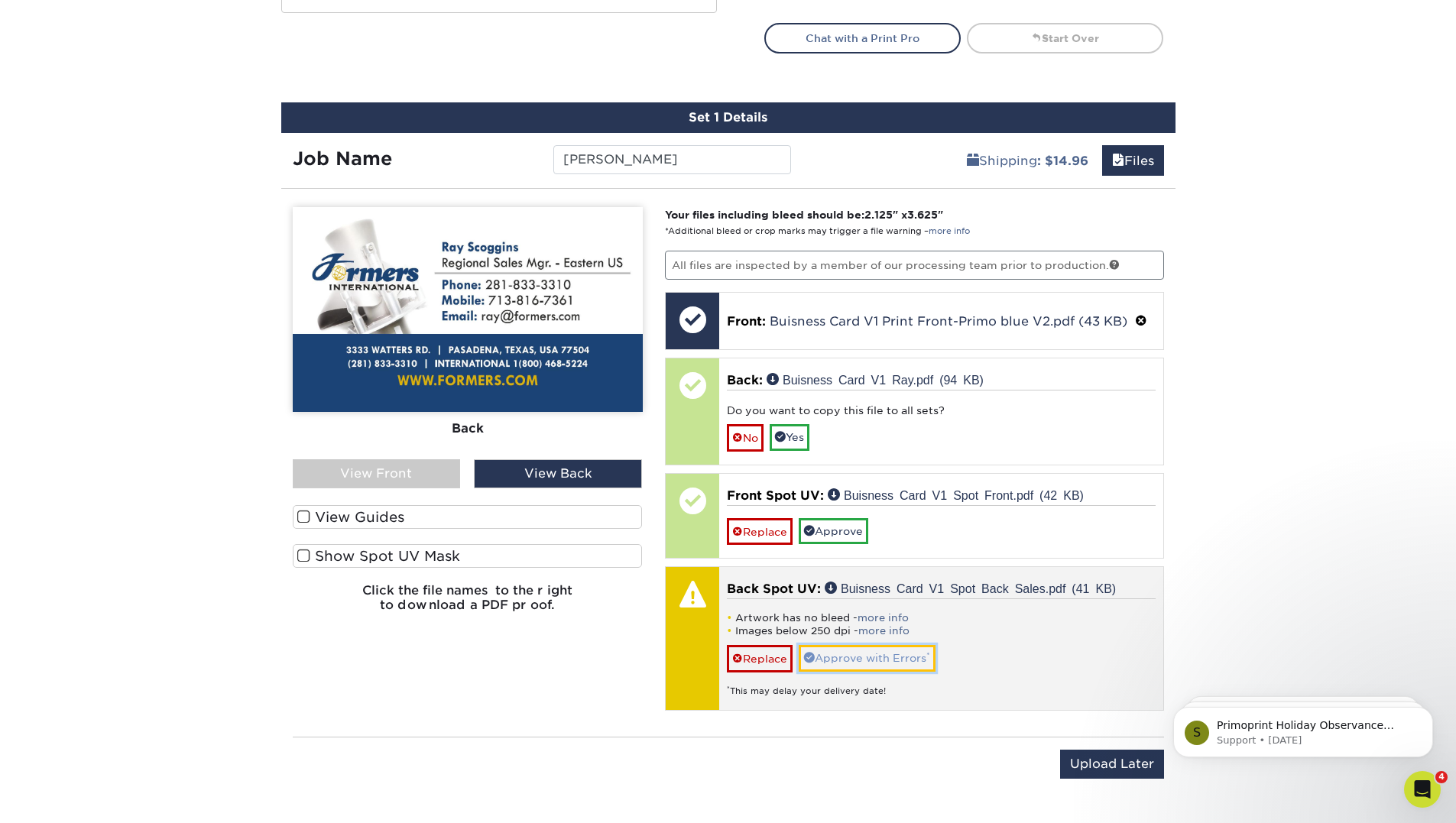
click at [878, 659] on link "Approve with Errors *" at bounding box center [867, 658] width 137 height 26
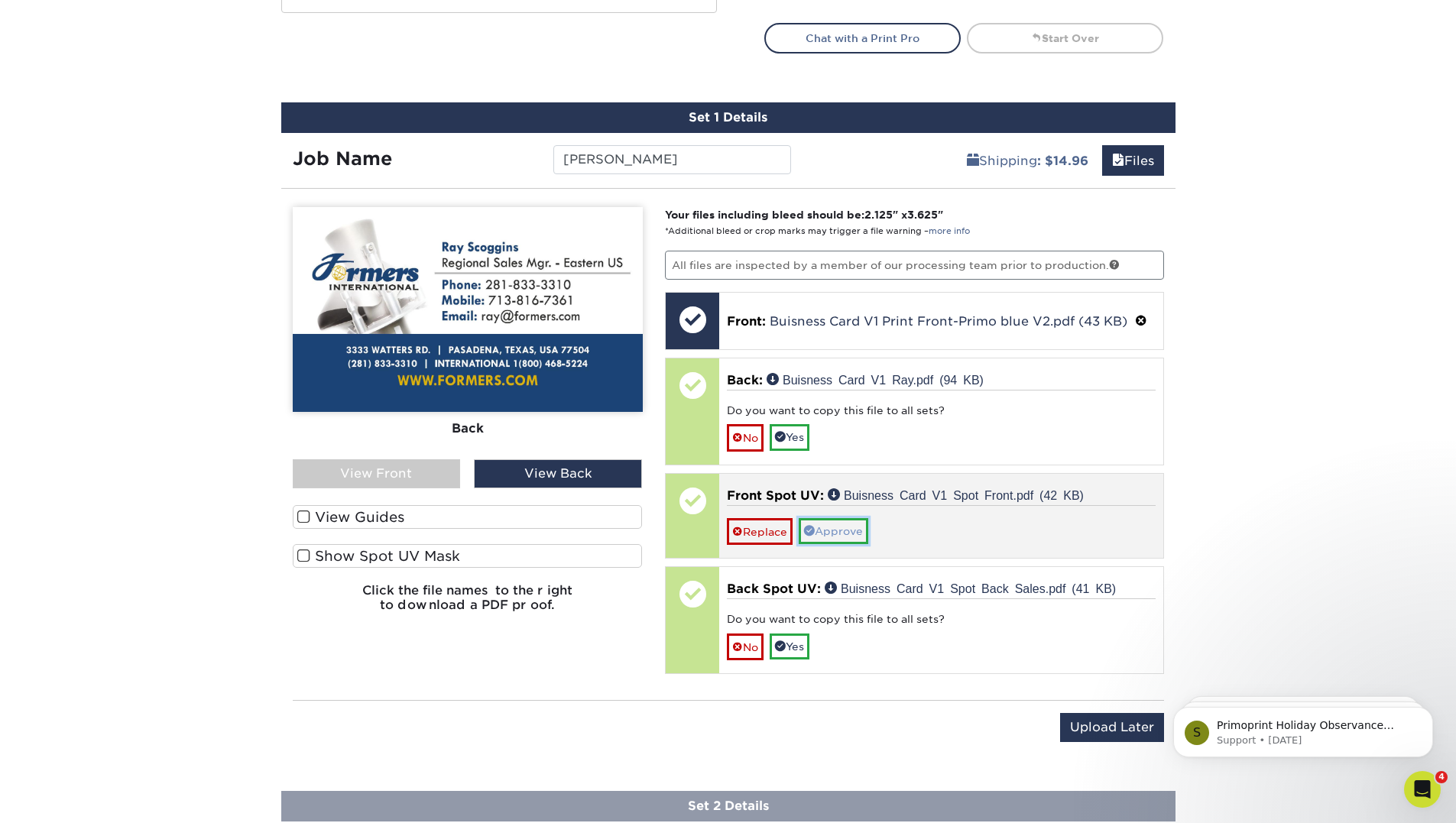
click at [839, 529] on link "Approve" at bounding box center [833, 531] width 70 height 26
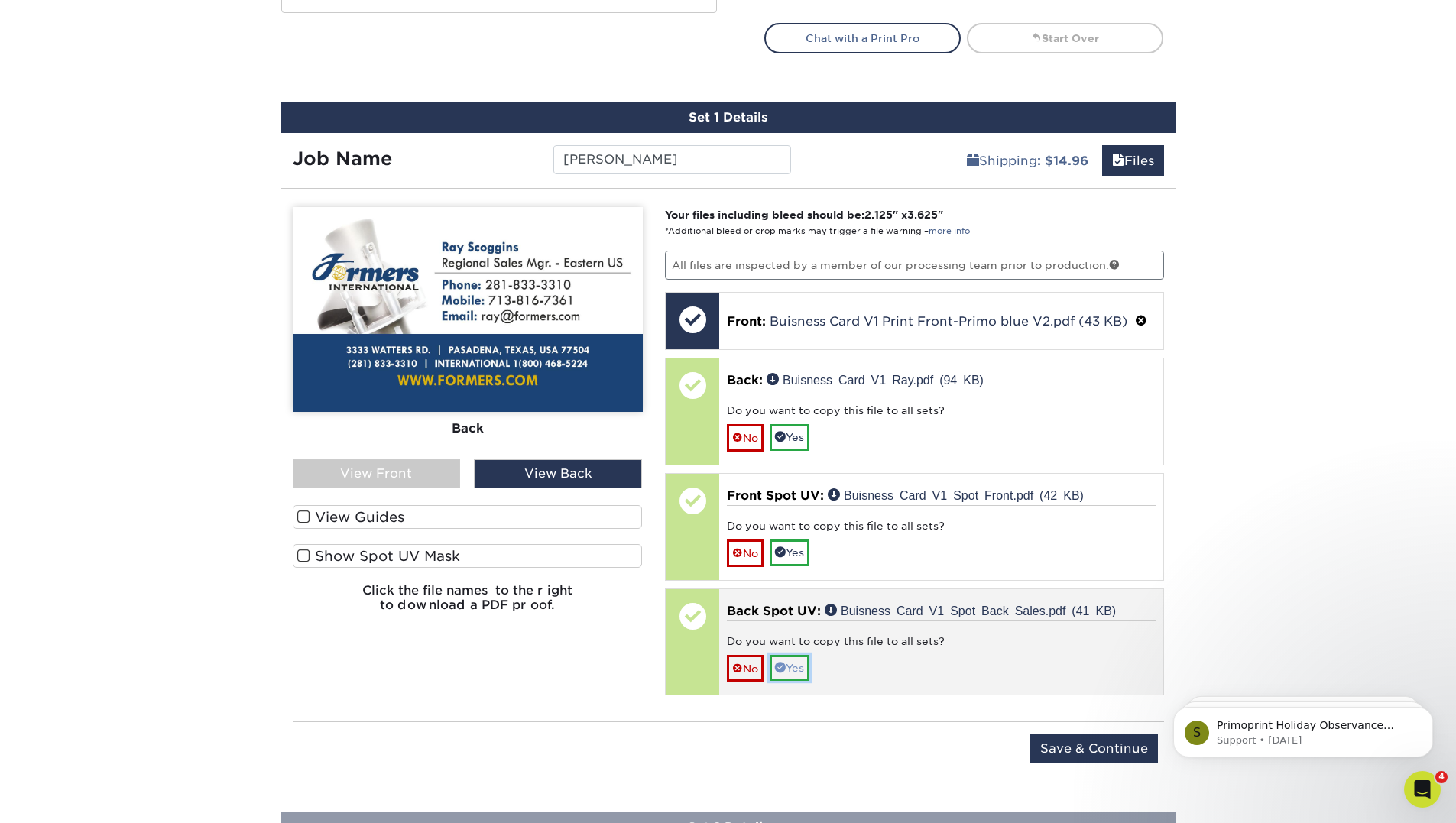
click at [794, 673] on link "Yes" at bounding box center [789, 668] width 40 height 26
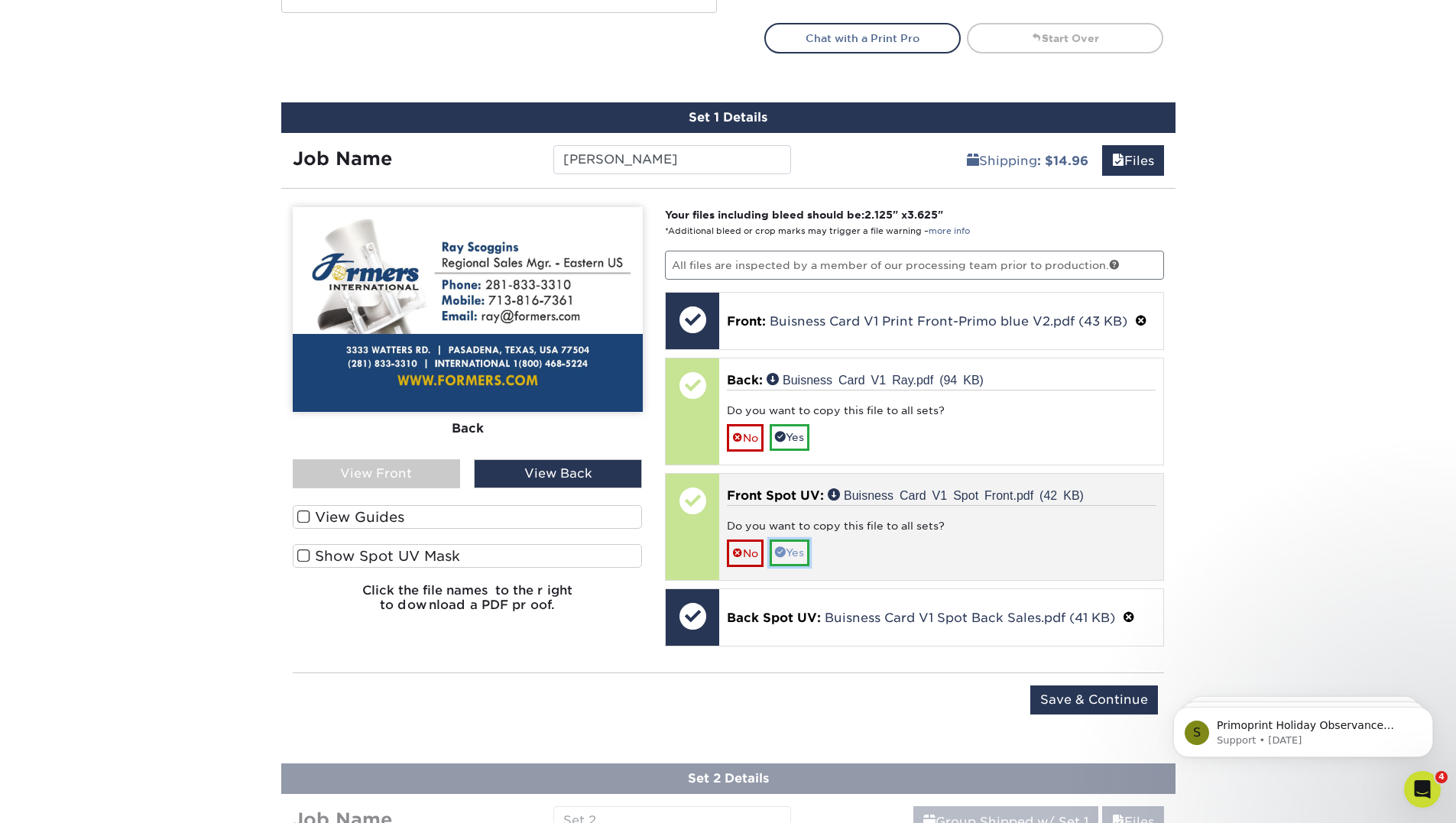
click at [799, 553] on link "Yes" at bounding box center [789, 552] width 40 height 26
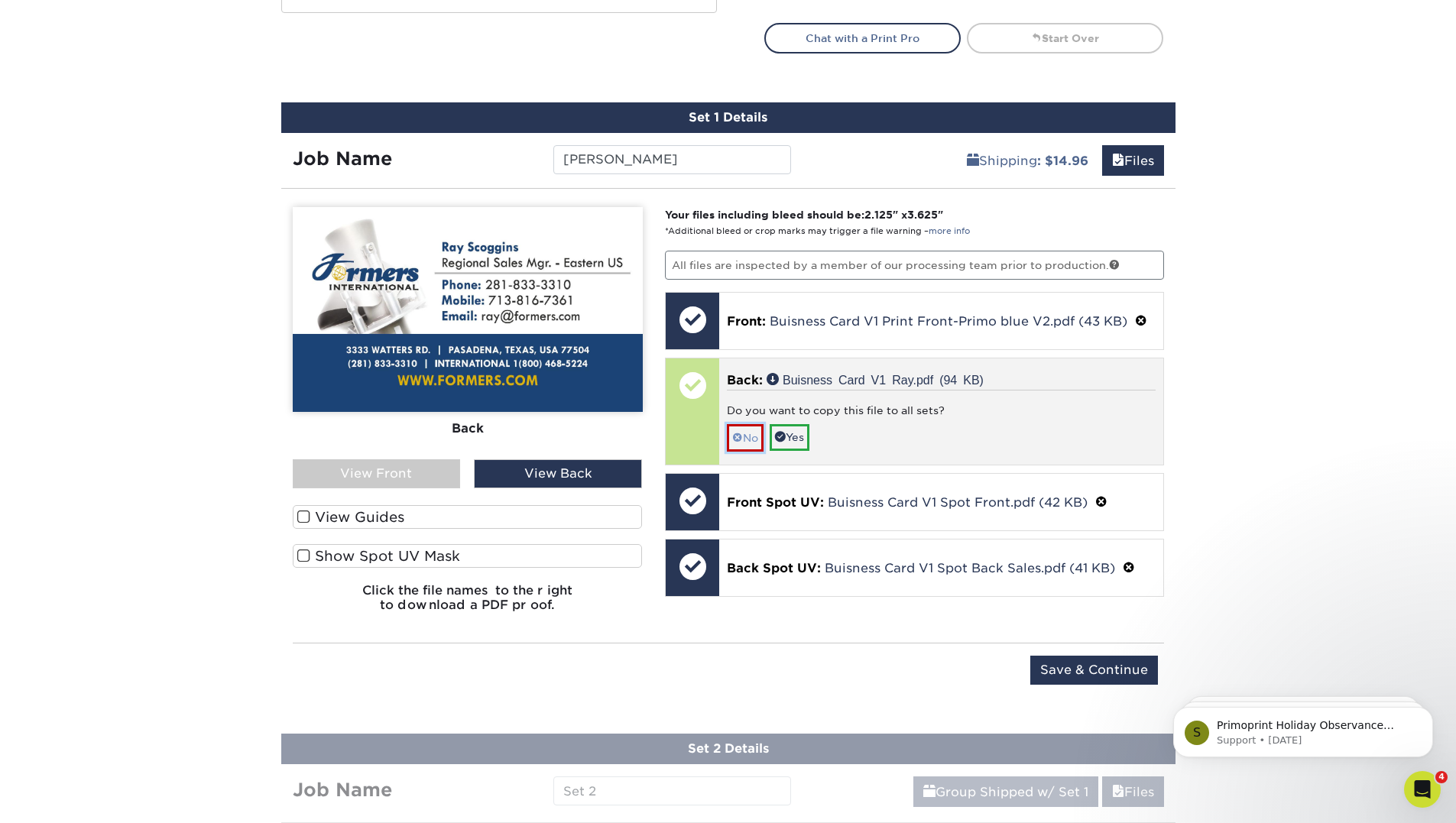
click at [748, 435] on link "No" at bounding box center [745, 437] width 37 height 27
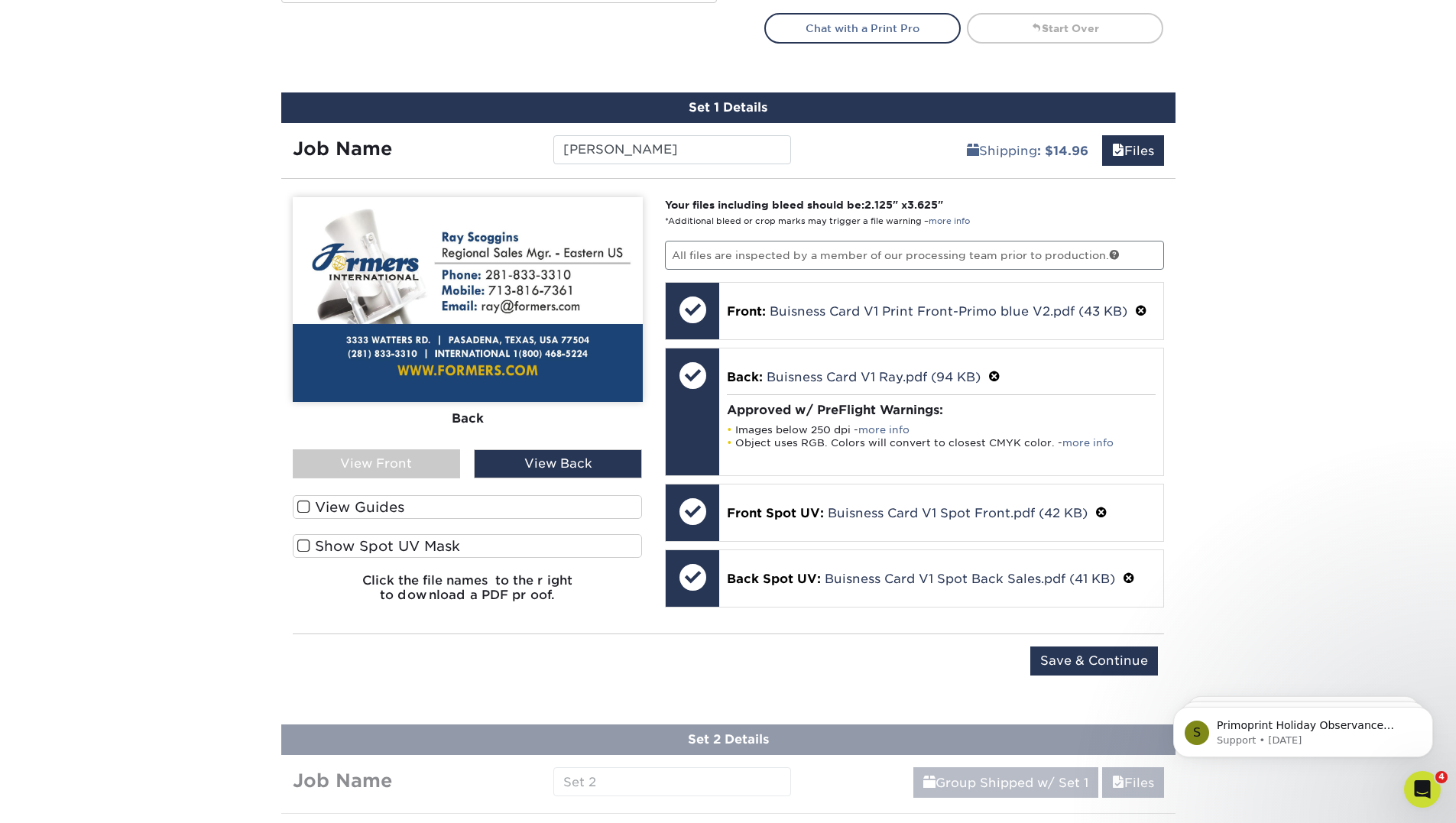
scroll to position [924, 0]
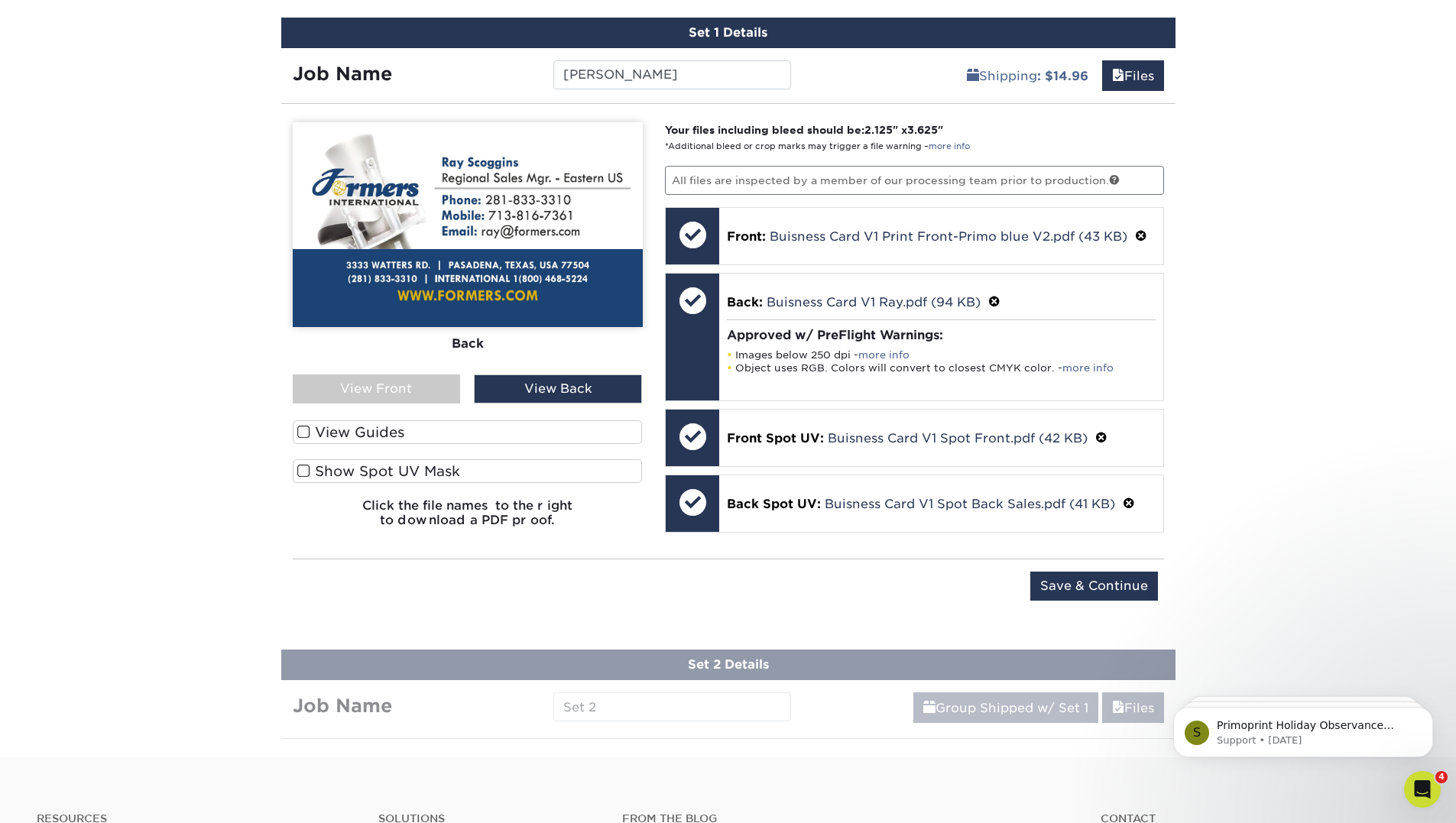
click at [340, 431] on label "View Guides" at bounding box center [468, 432] width 350 height 24
click at [0, 0] on input "View Guides" at bounding box center [0, 0] width 0 height 0
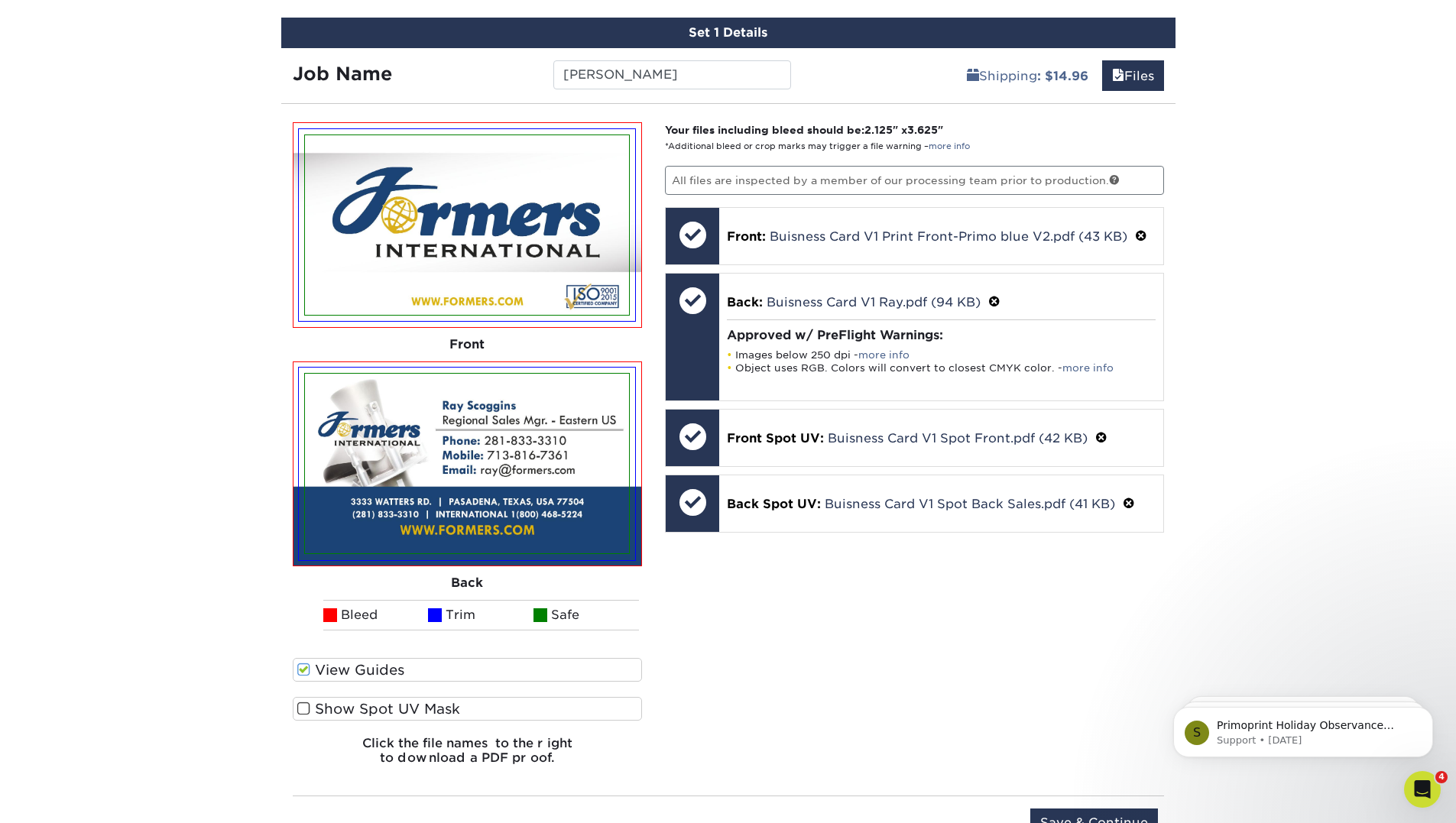
click at [346, 664] on label "View Guides" at bounding box center [468, 669] width 350 height 24
click at [0, 0] on input "View Guides" at bounding box center [0, 0] width 0 height 0
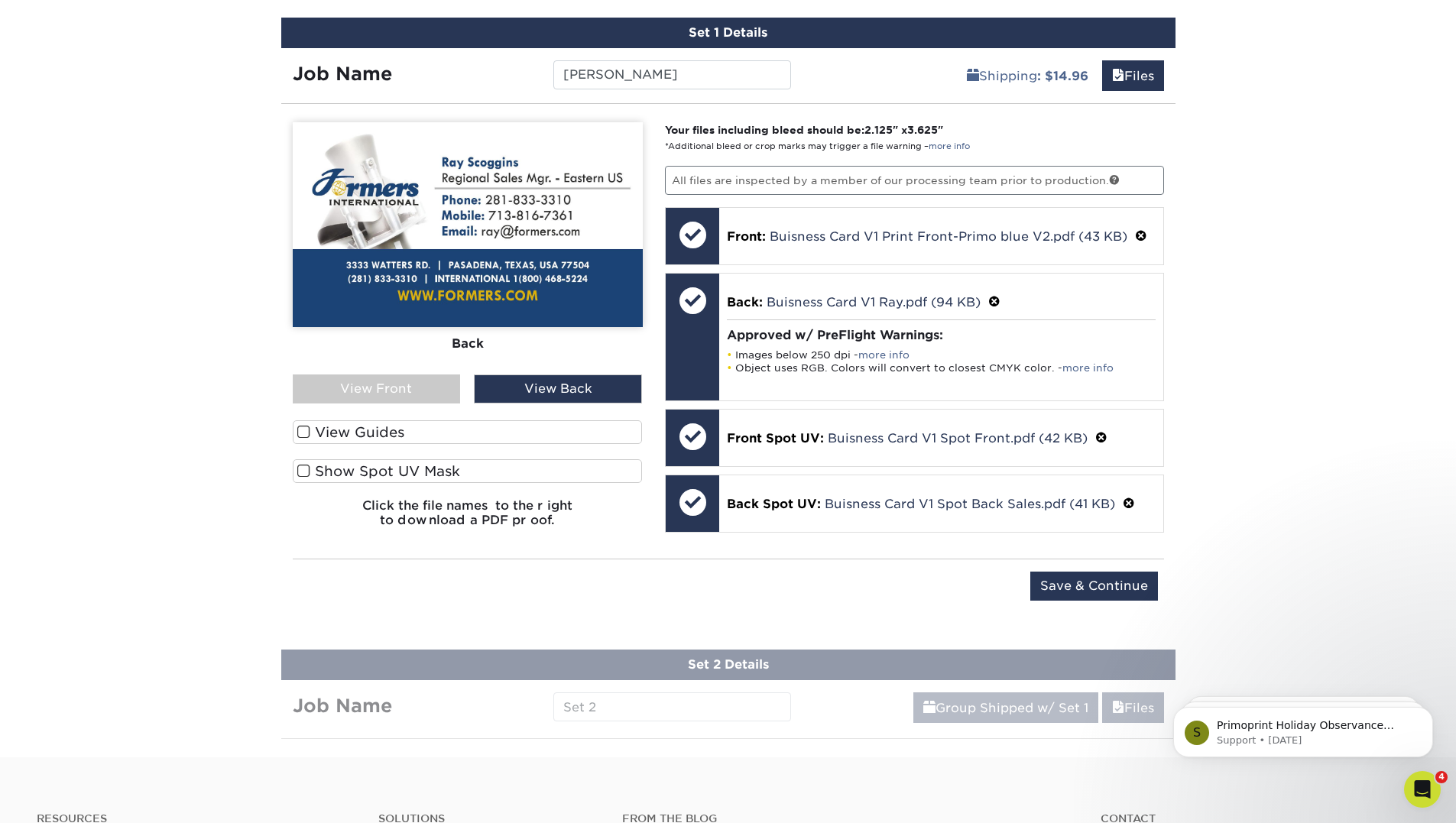
click at [340, 466] on label "Show Spot UV Mask" at bounding box center [468, 470] width 350 height 24
click at [0, 0] on input "Show Spot UV Mask" at bounding box center [0, 0] width 0 height 0
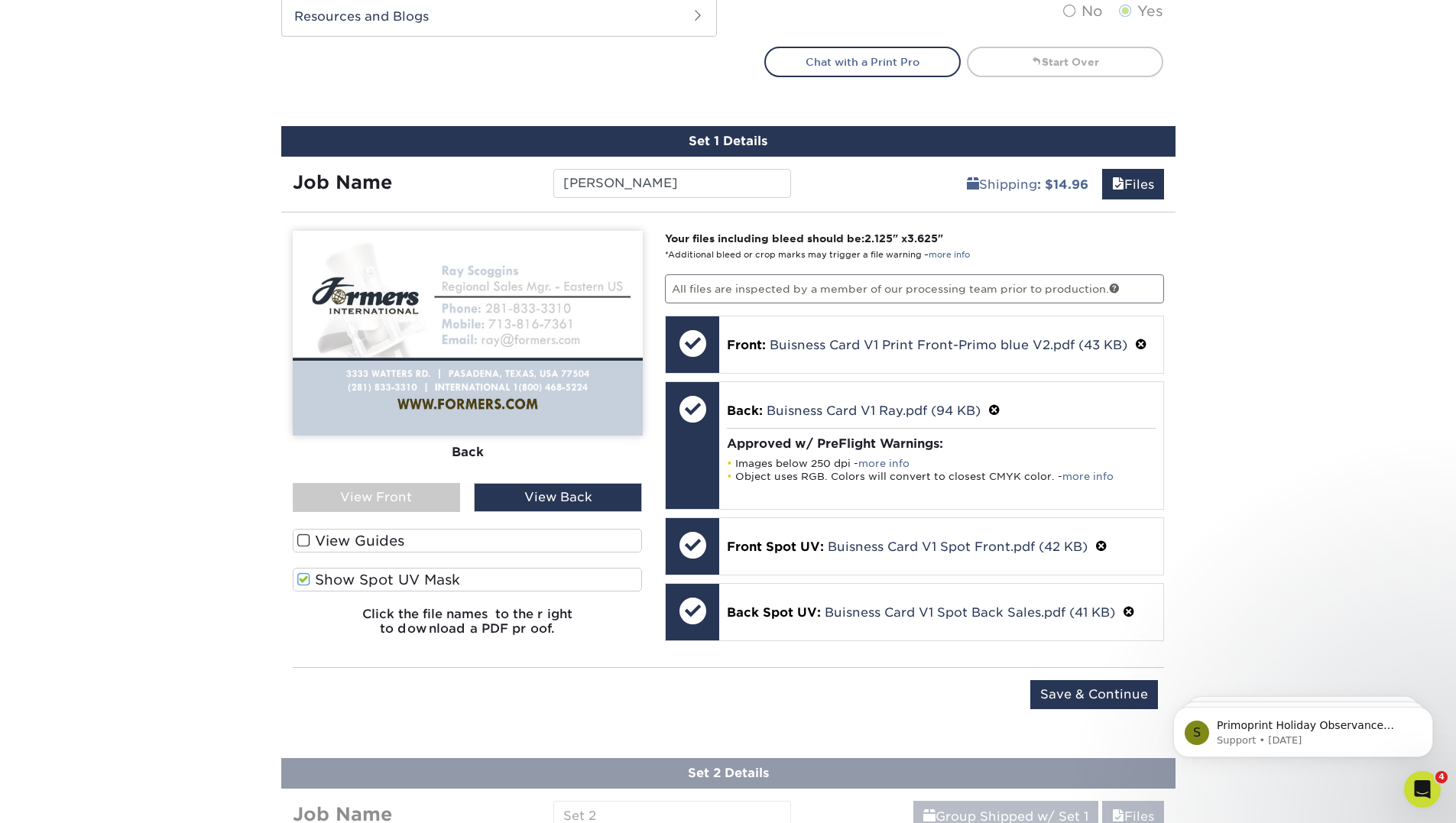
scroll to position [618, 0]
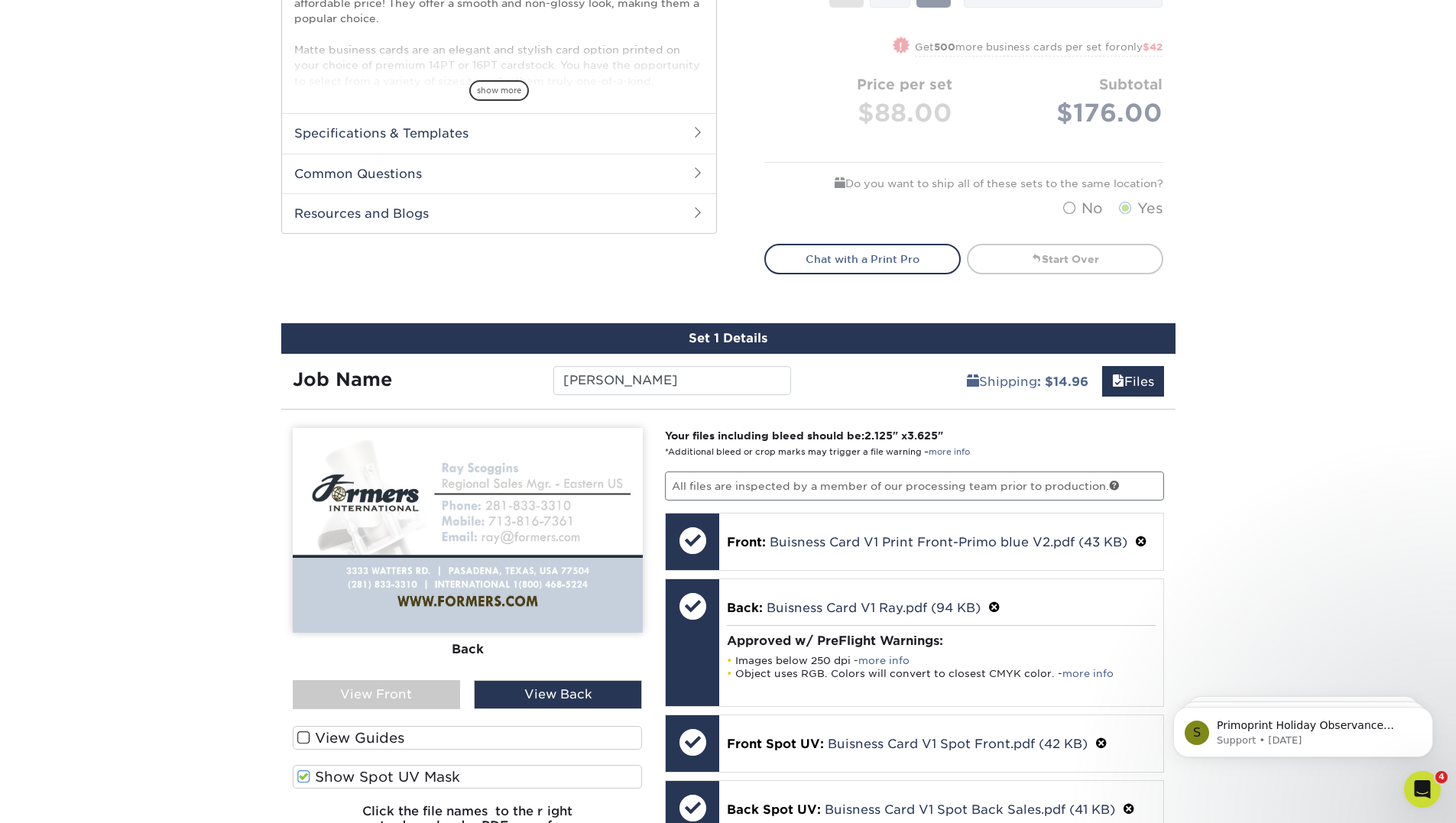
click at [404, 696] on div "View Front" at bounding box center [376, 694] width 168 height 29
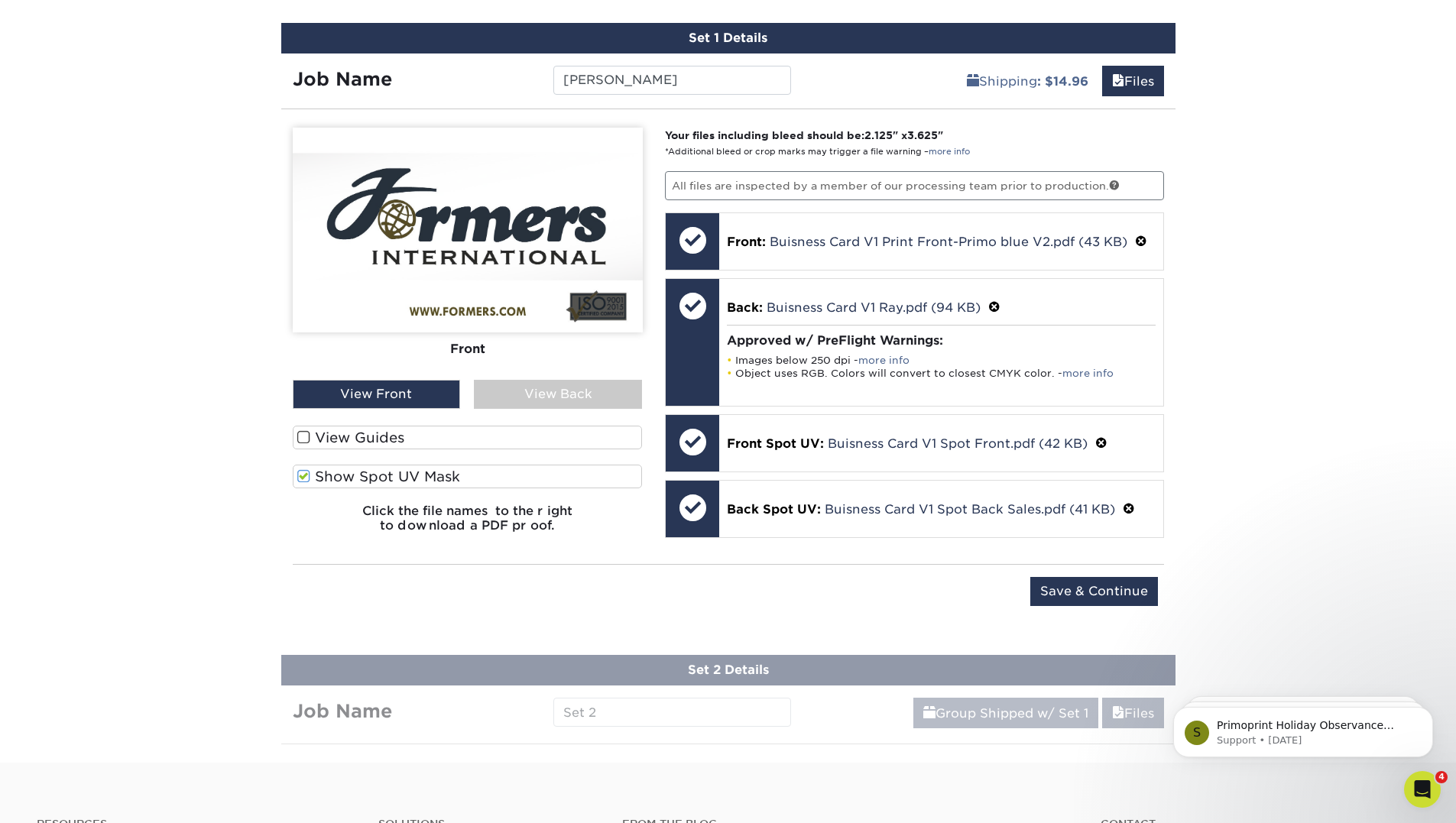
scroll to position [924, 0]
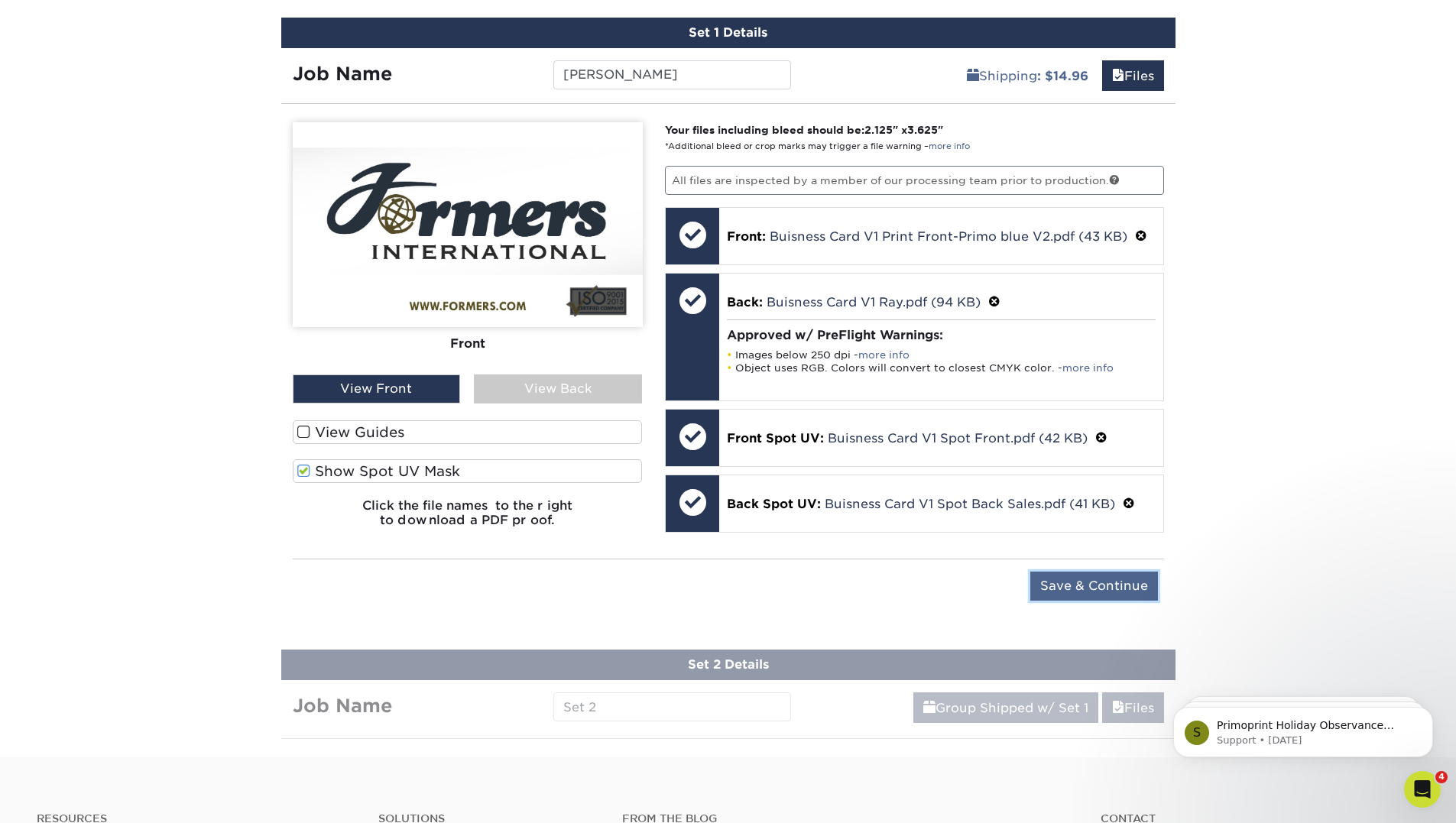
click at [1107, 597] on input "Save & Continue" at bounding box center [1094, 585] width 128 height 29
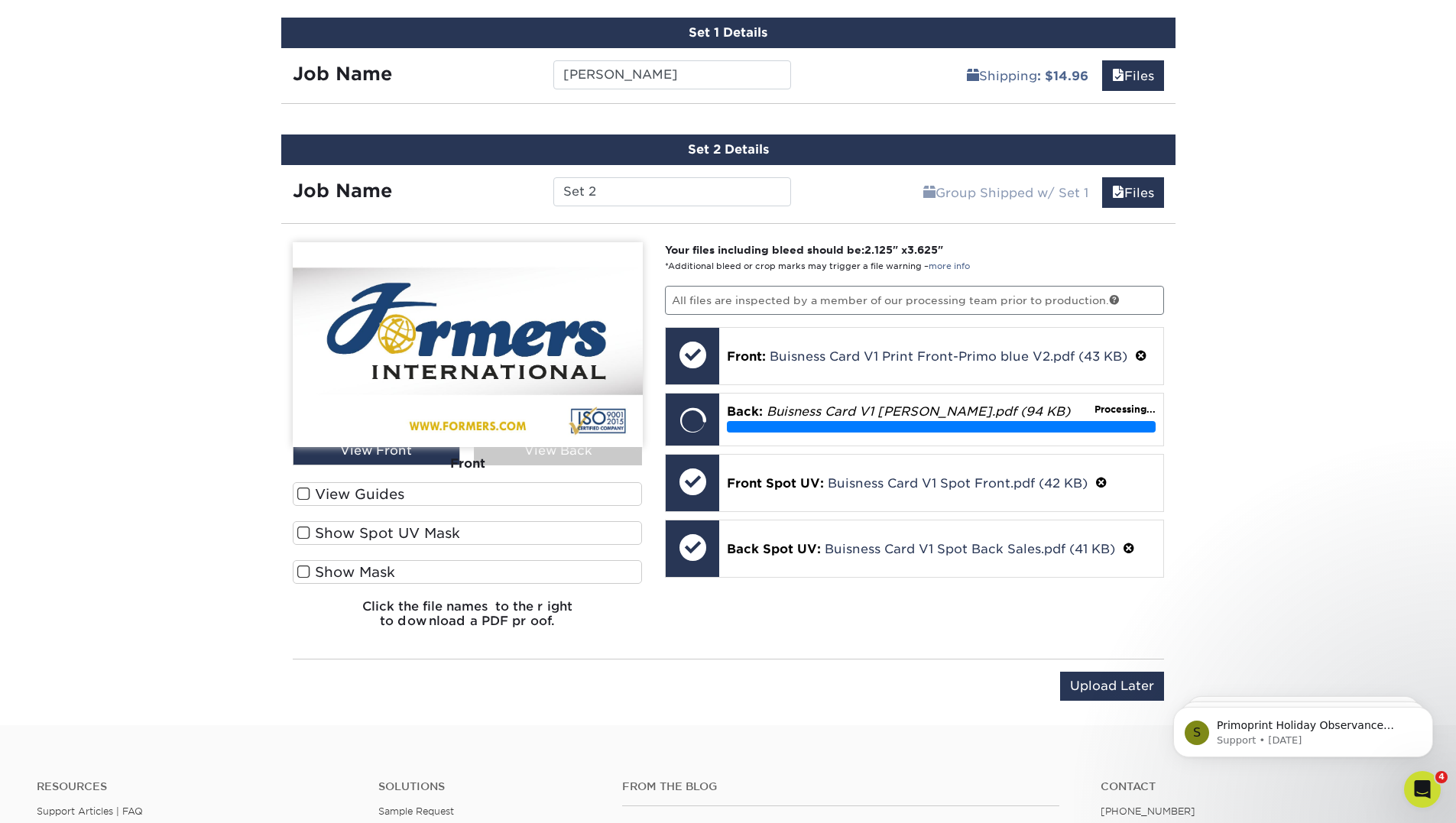
click at [304, 538] on span at bounding box center [304, 533] width 13 height 15
click at [0, 0] on input "Show Spot UV Mask" at bounding box center [0, 0] width 0 height 0
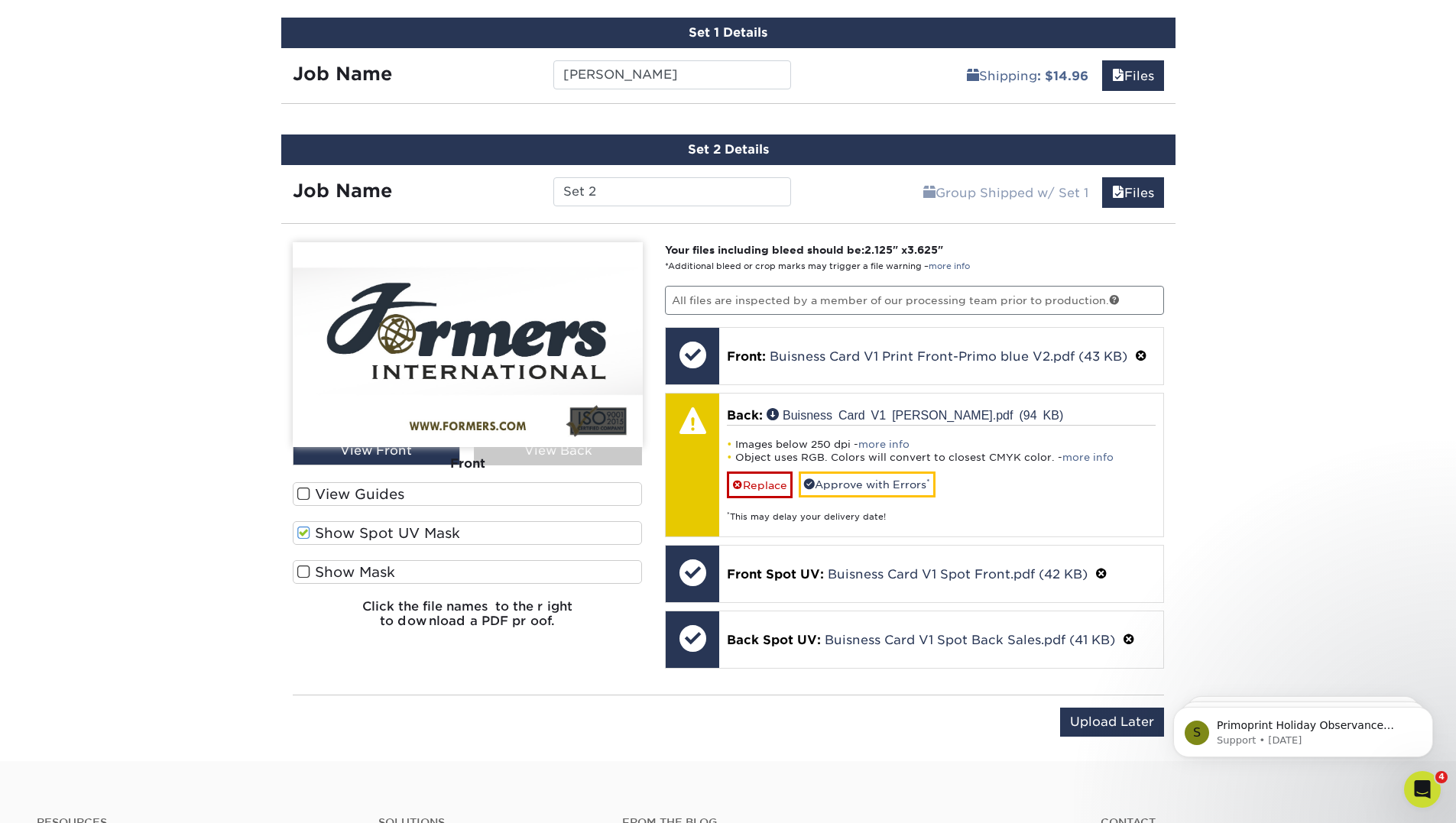
click at [583, 461] on div "Front" at bounding box center [468, 463] width 350 height 34
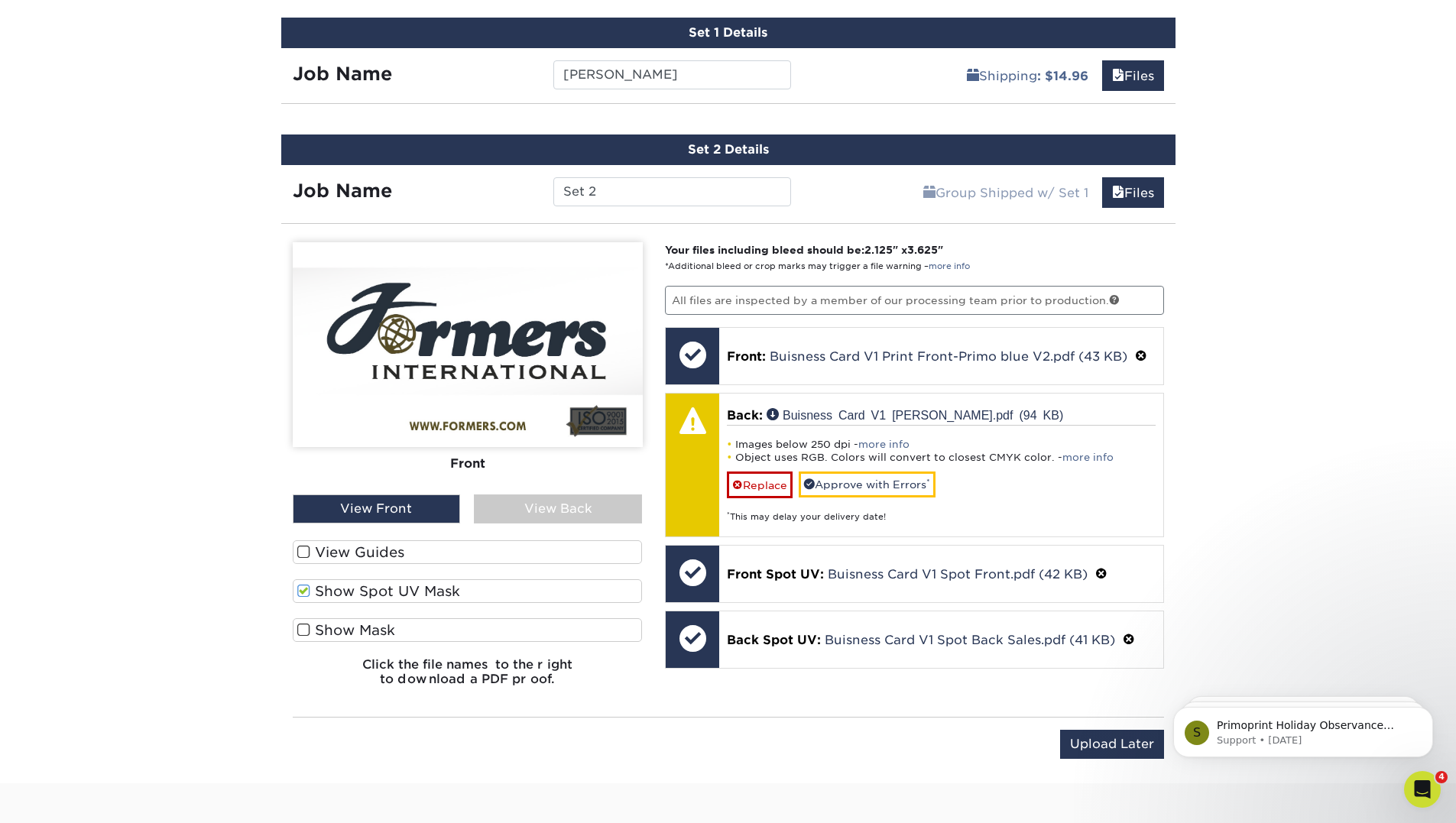
click at [550, 510] on div "View Back" at bounding box center [557, 508] width 168 height 29
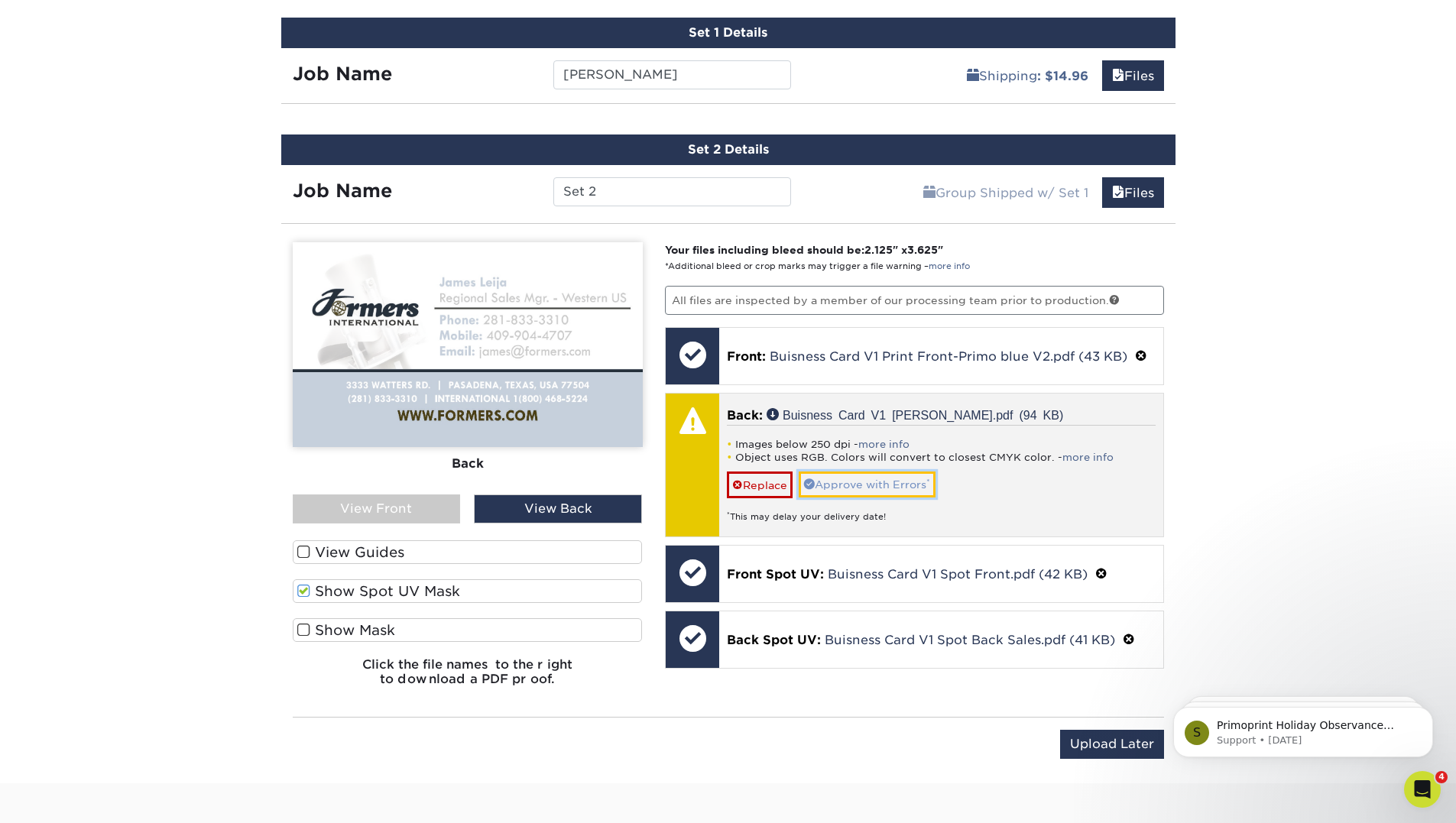
click at [902, 477] on link "Approve with Errors *" at bounding box center [867, 484] width 137 height 26
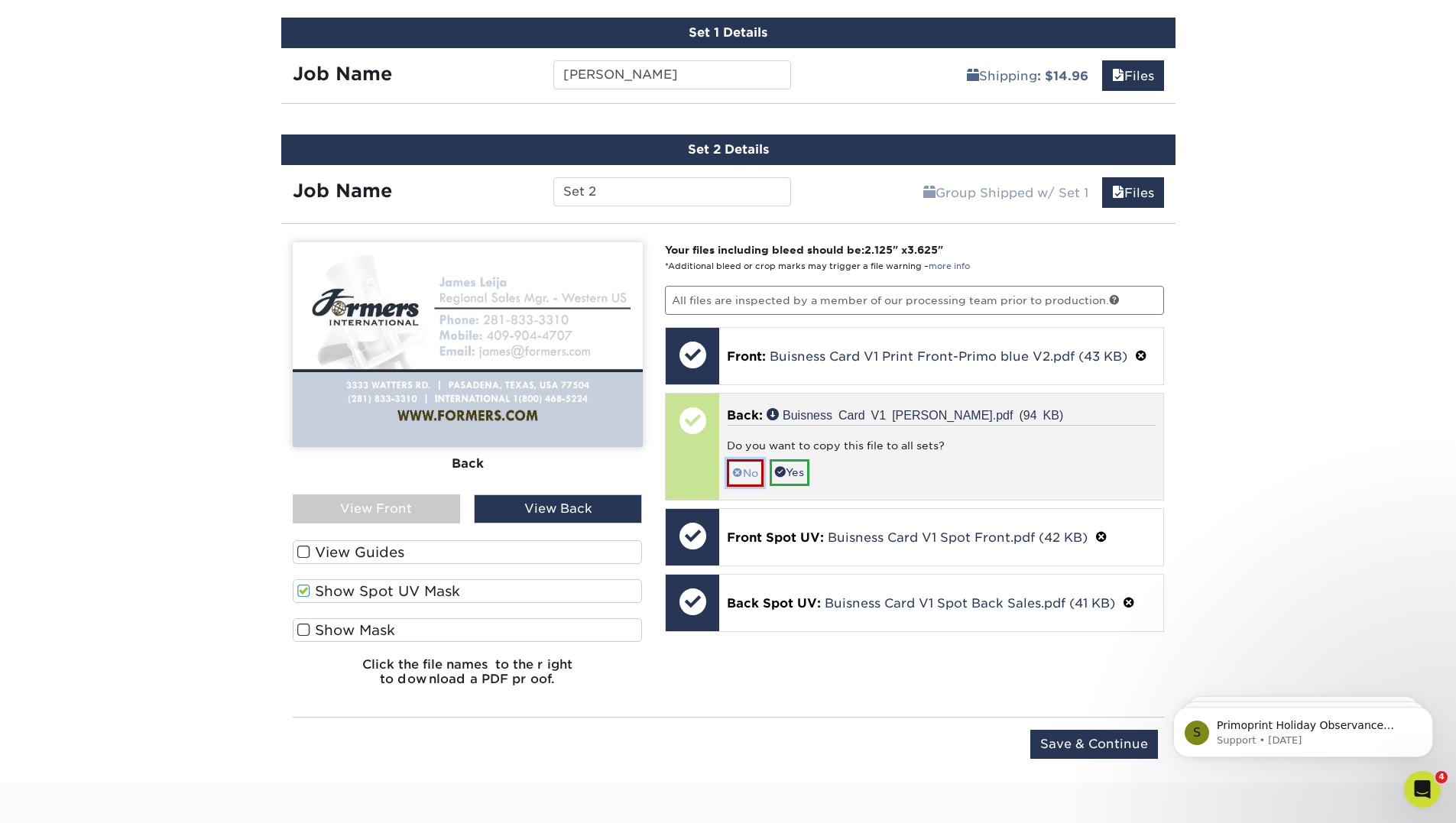
click at [746, 474] on link "No" at bounding box center [745, 472] width 37 height 27
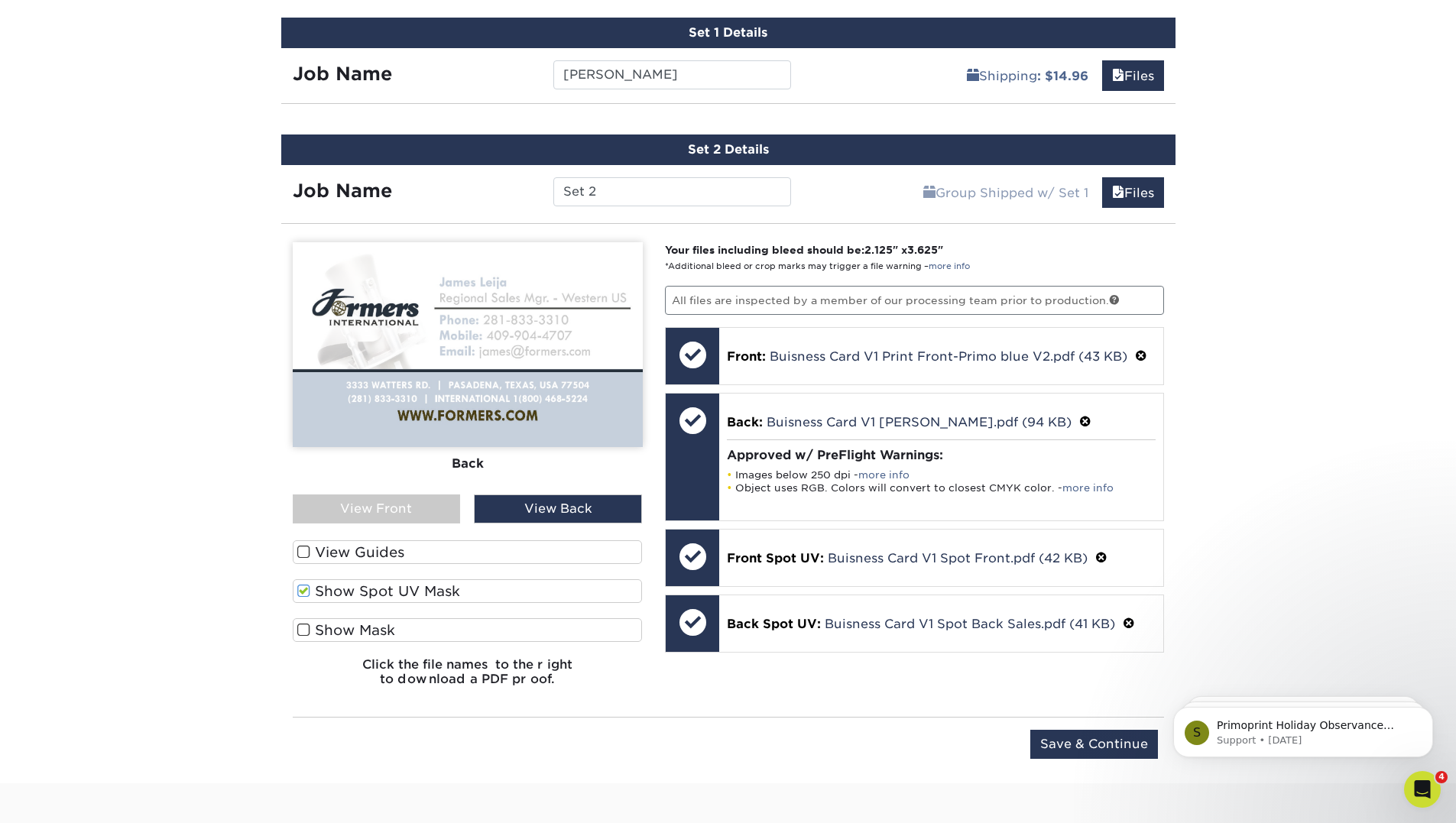
click at [364, 513] on div "View Front" at bounding box center [376, 508] width 168 height 29
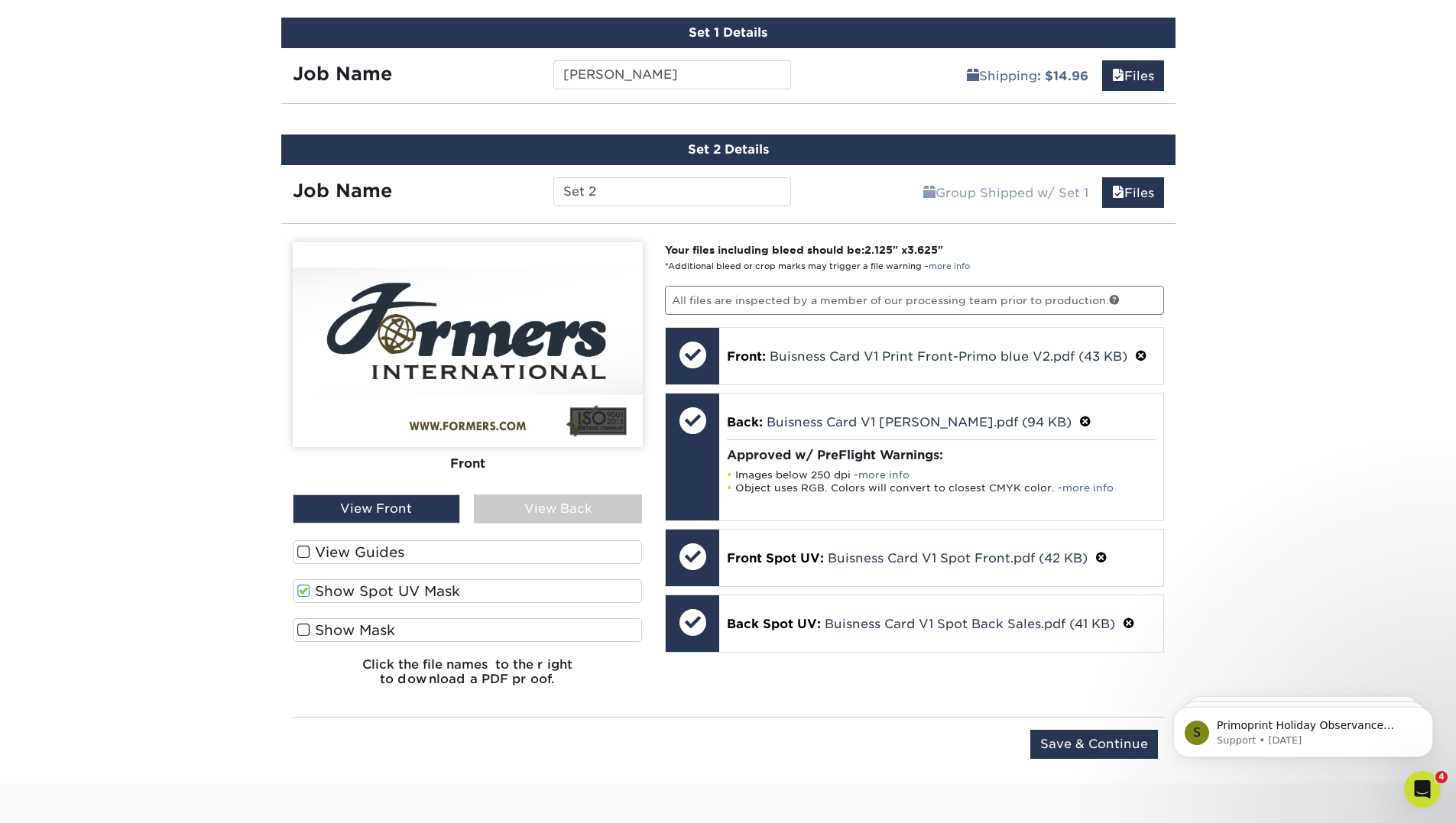
click at [547, 510] on div "View Back" at bounding box center [557, 508] width 168 height 29
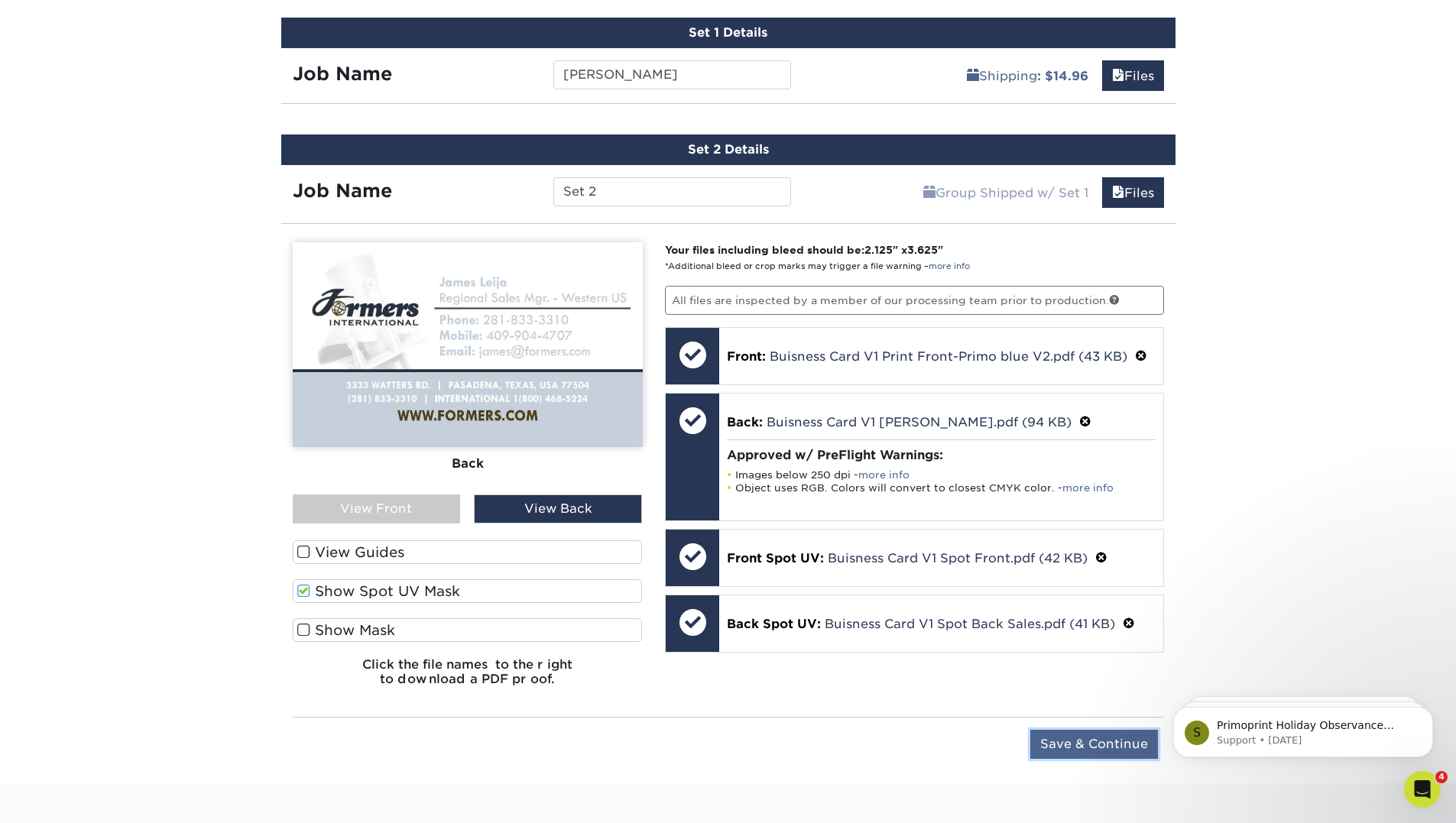
click at [1107, 748] on input "Save & Continue" at bounding box center [1094, 744] width 128 height 29
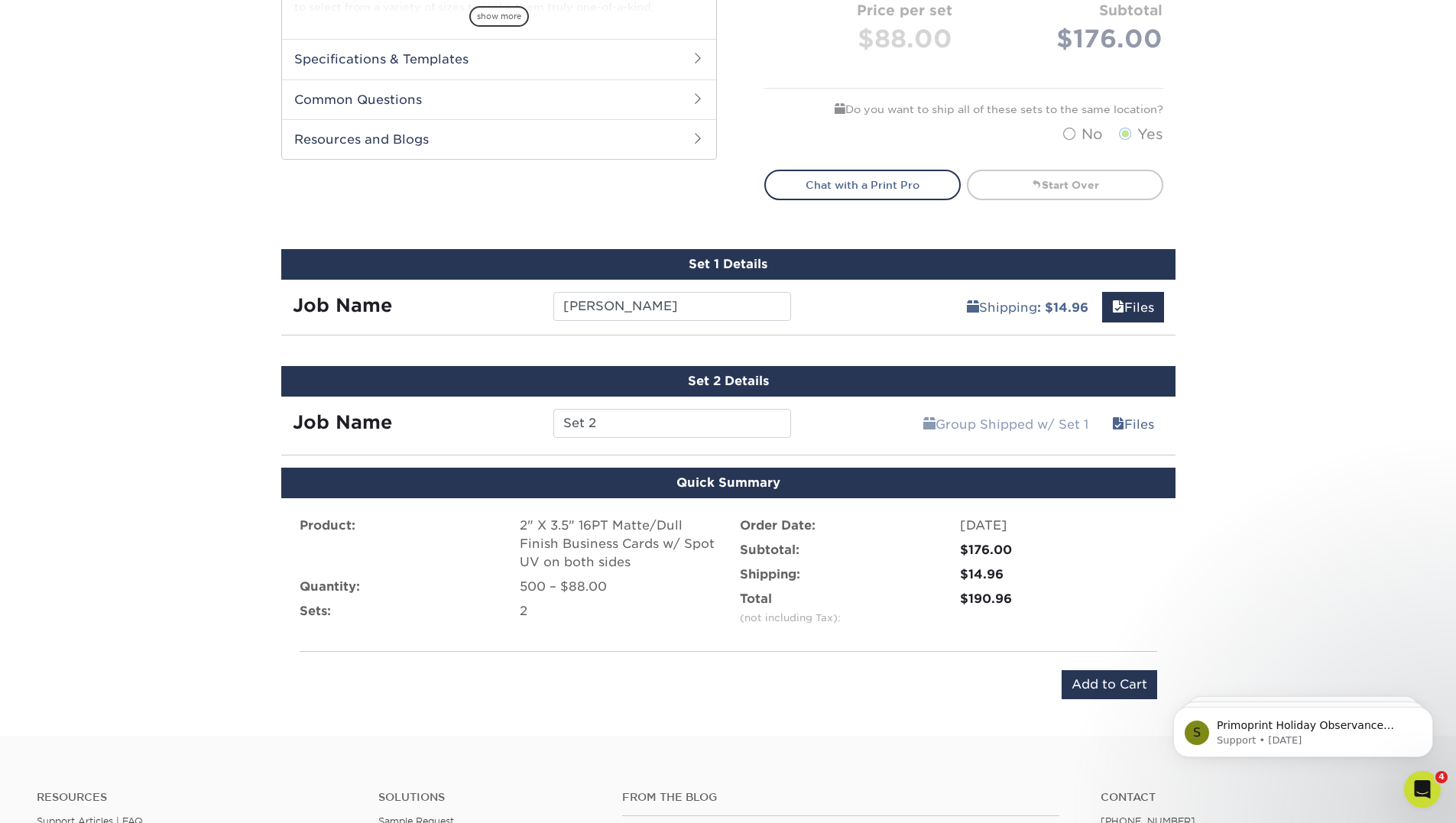
scroll to position [695, 0]
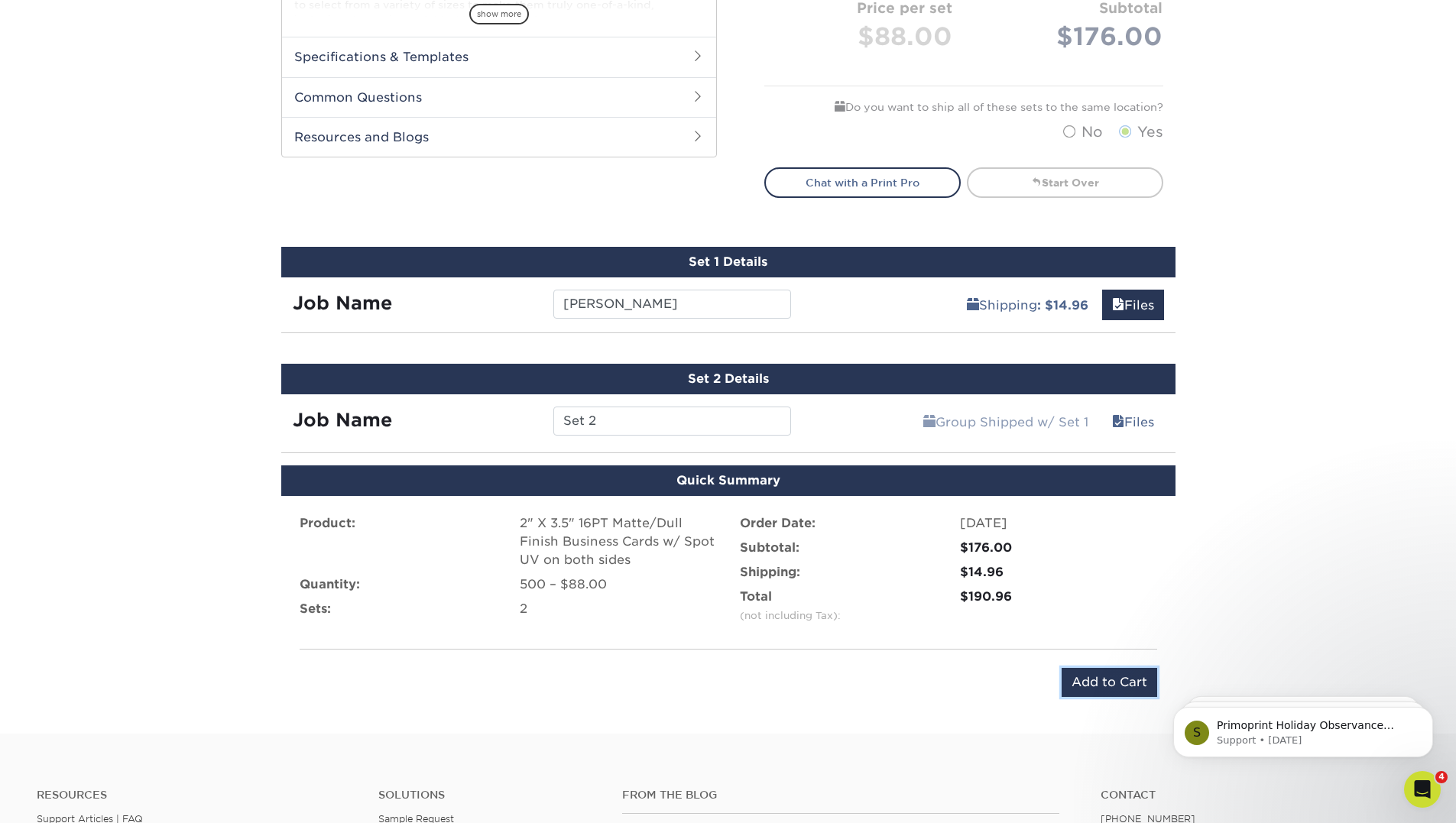
drag, startPoint x: 1100, startPoint y: 676, endPoint x: 493, endPoint y: 519, distance: 627.0
click at [491, 523] on div "Product: 2" X 3.5" 16PT Matte/Dull Finish Business Cards w/ Spot UV on both sid…" at bounding box center [728, 605] width 894 height 219
drag, startPoint x: 616, startPoint y: 418, endPoint x: 425, endPoint y: 421, distance: 191.0
click at [425, 421] on div "Job Name Set 2" at bounding box center [543, 420] width 522 height 29
type input "James WesternUS"
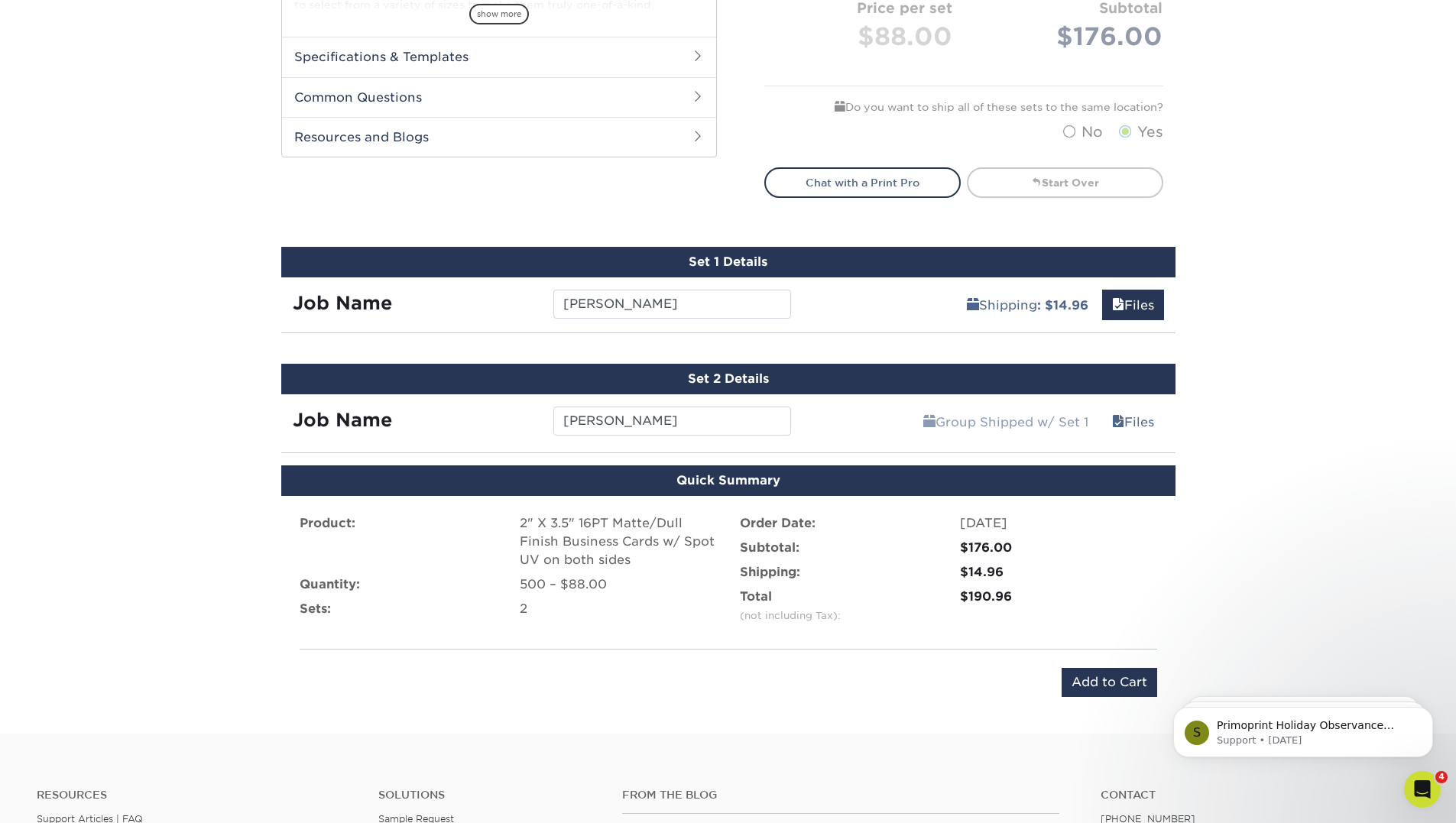
click at [1304, 345] on div "Products Business Cards Matte Business Cards Previous Next 100 $ 9" at bounding box center [728, 68] width 1456 height 1330
click at [1122, 685] on input "Add to Cart" at bounding box center [1109, 681] width 96 height 29
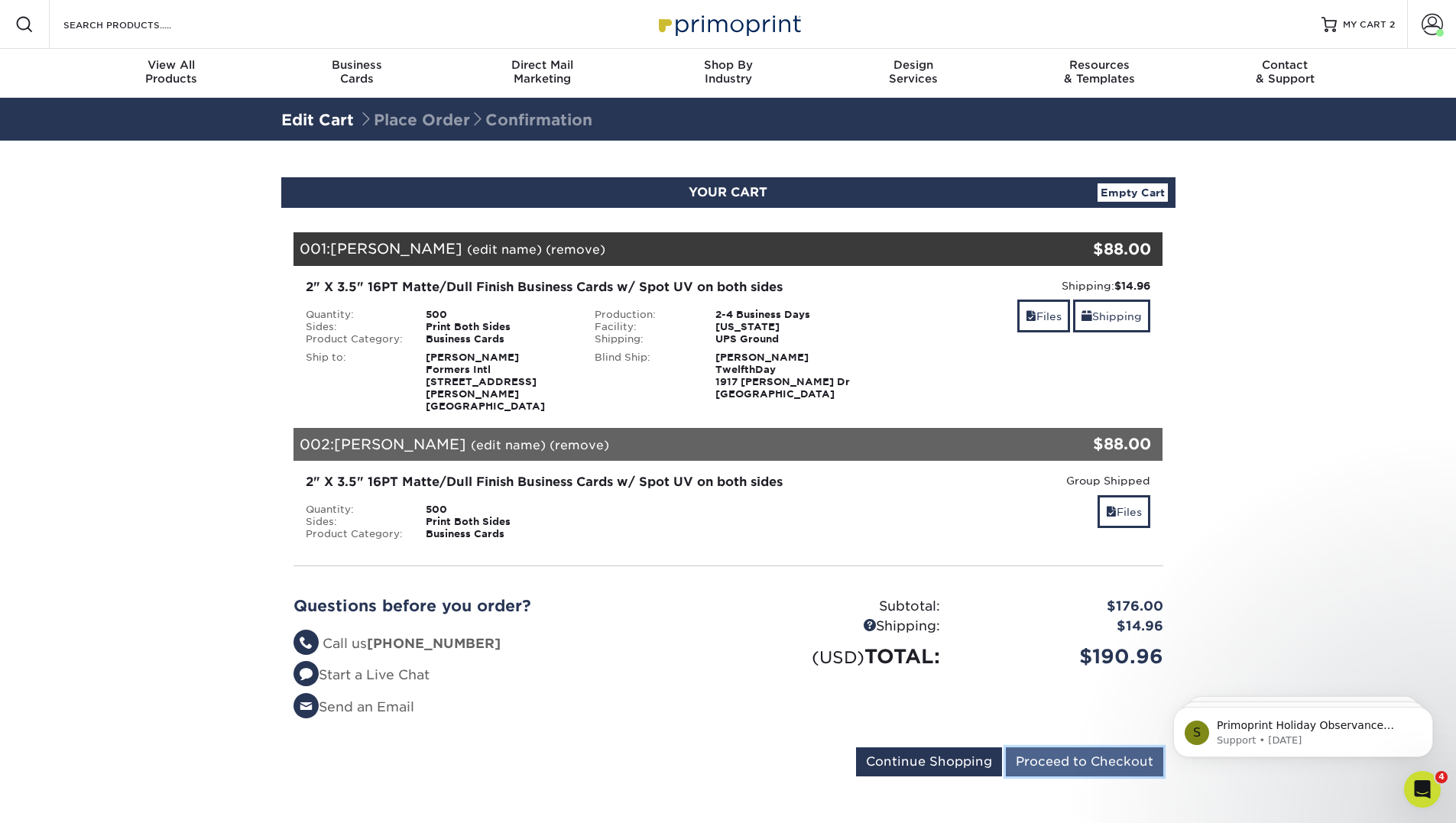
click at [1078, 750] on input "Proceed to Checkout" at bounding box center [1084, 761] width 157 height 29
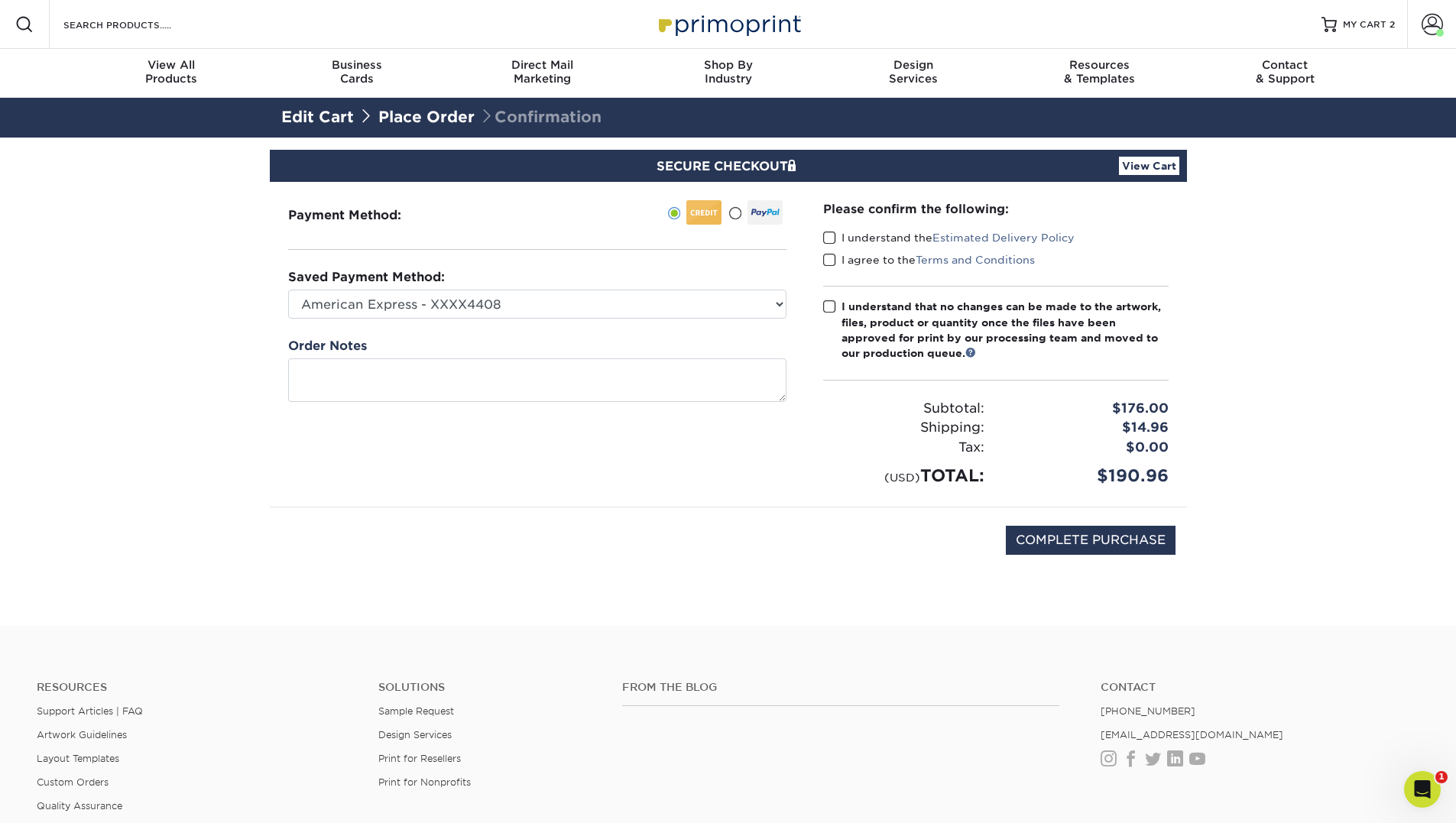
click at [832, 242] on span at bounding box center [830, 238] width 13 height 15
click at [0, 0] on input "I understand the Estimated Delivery Policy" at bounding box center [0, 0] width 0 height 0
click at [830, 259] on span at bounding box center [830, 260] width 13 height 15
click at [0, 0] on input "I agree to the Terms and Conditions" at bounding box center [0, 0] width 0 height 0
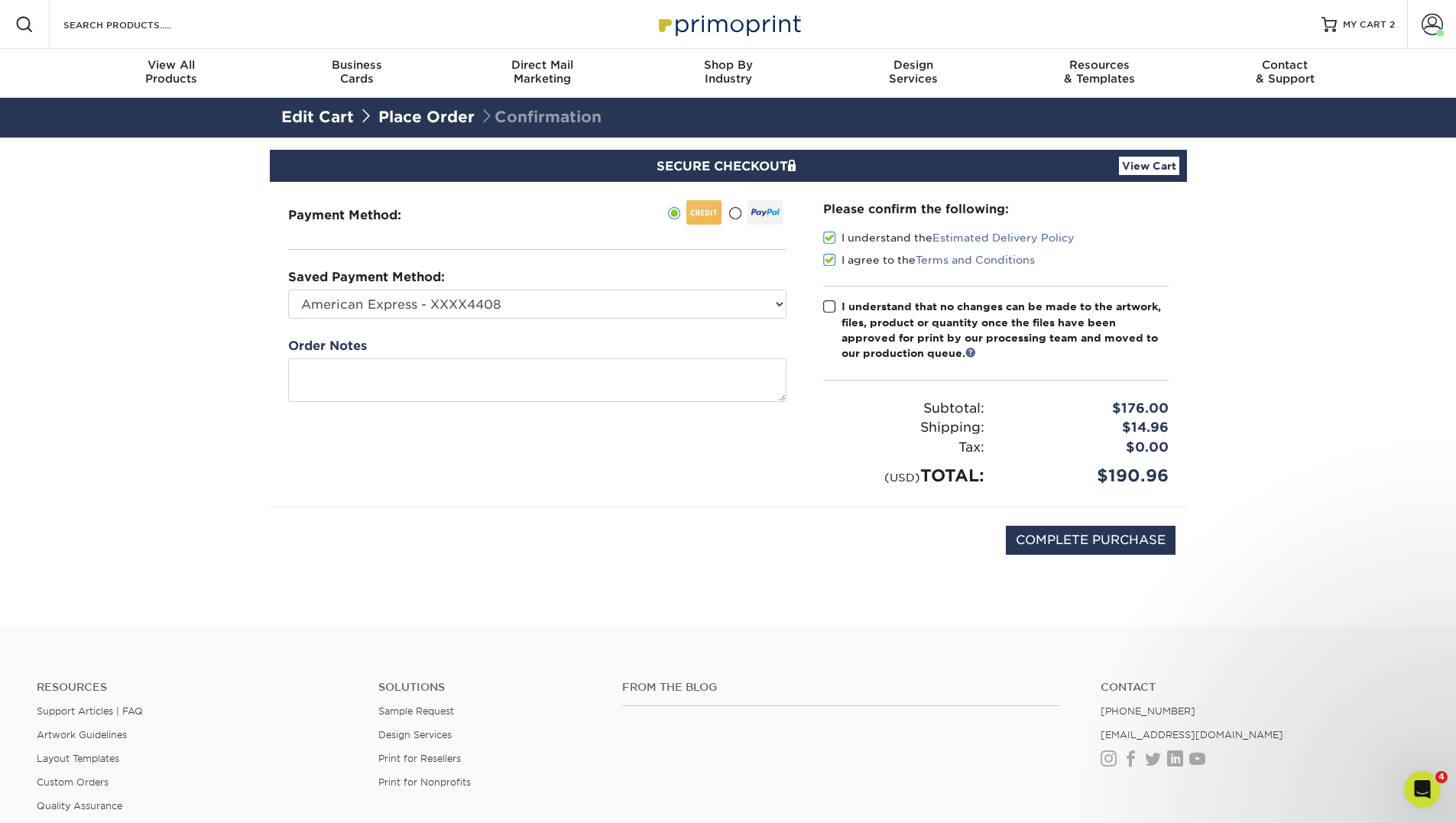
click at [828, 308] on span at bounding box center [830, 307] width 13 height 15
click at [0, 0] on input "I understand that no changes can be made to the artwork, files, product or quan…" at bounding box center [0, 0] width 0 height 0
click at [534, 316] on select "American Express - XXXX4408 Formers - XXXX1545 New Credit Card" at bounding box center [537, 304] width 498 height 29
select select "70074"
click at [288, 290] on select "American Express - XXXX4408 Formers - XXXX1545 New Credit Card" at bounding box center [537, 304] width 498 height 29
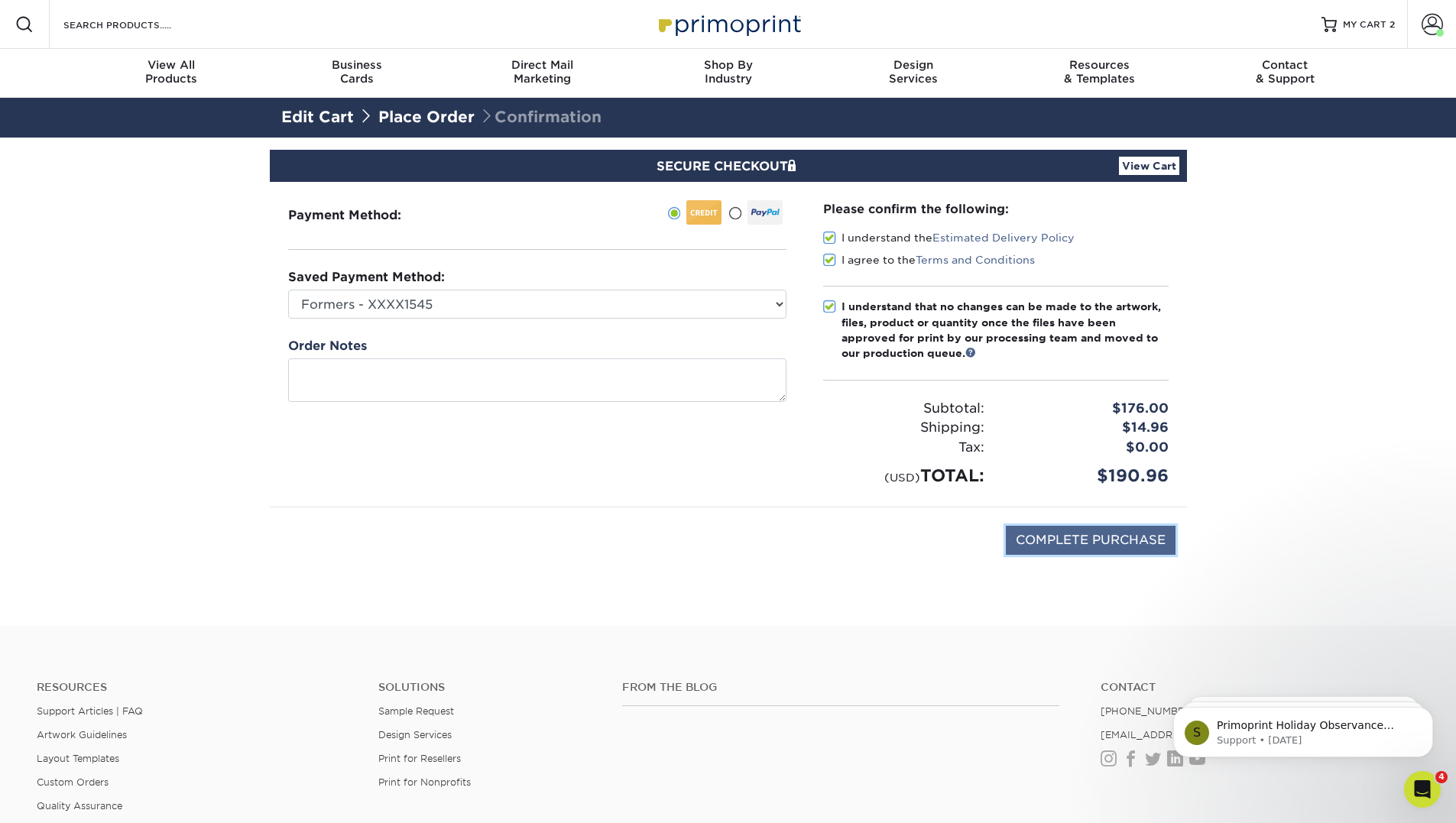
click at [1101, 533] on input "COMPLETE PURCHASE" at bounding box center [1090, 539] width 169 height 29
type input "PROCESSING, PLEASE WAIT..."
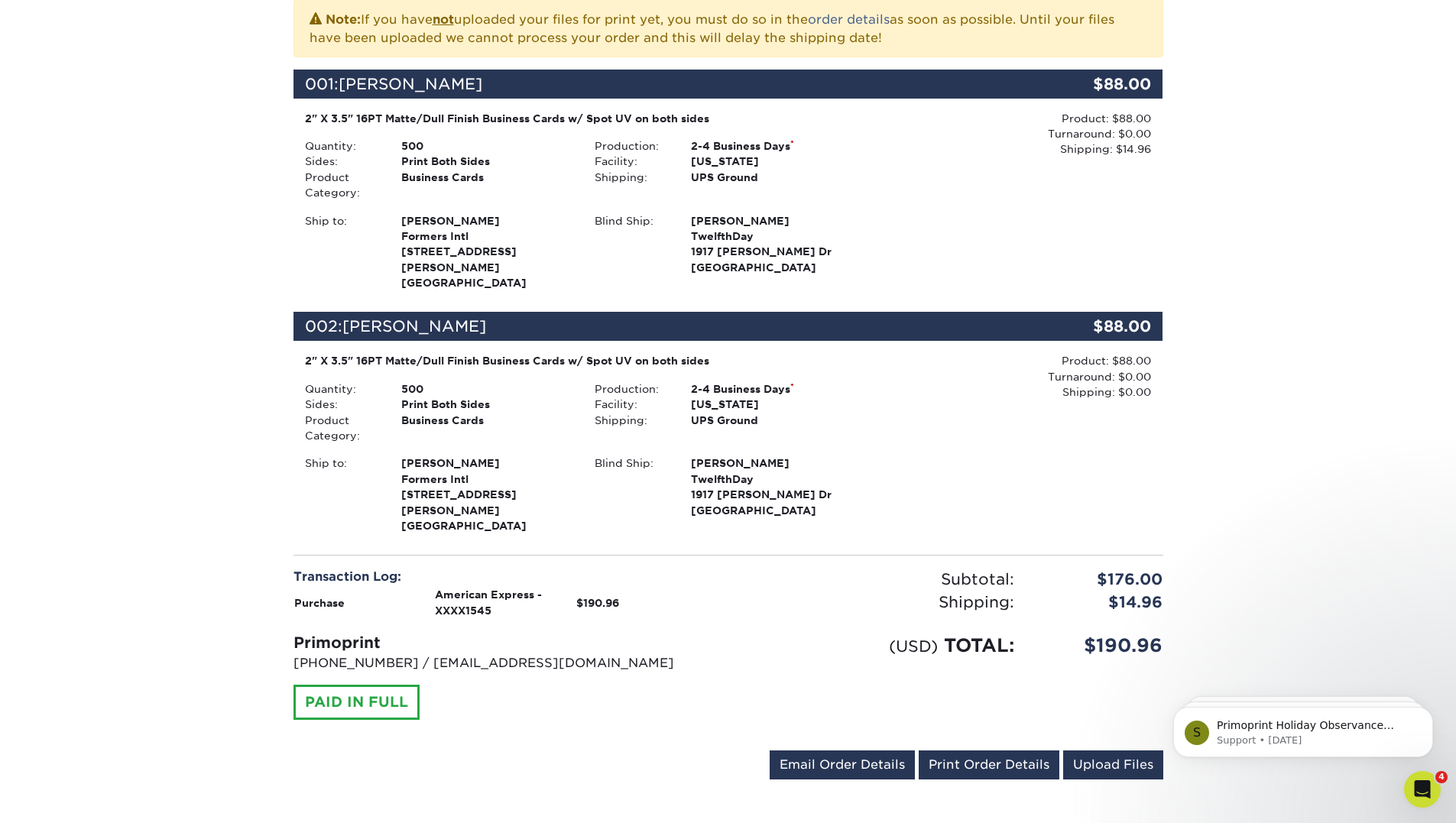
scroll to position [382, 0]
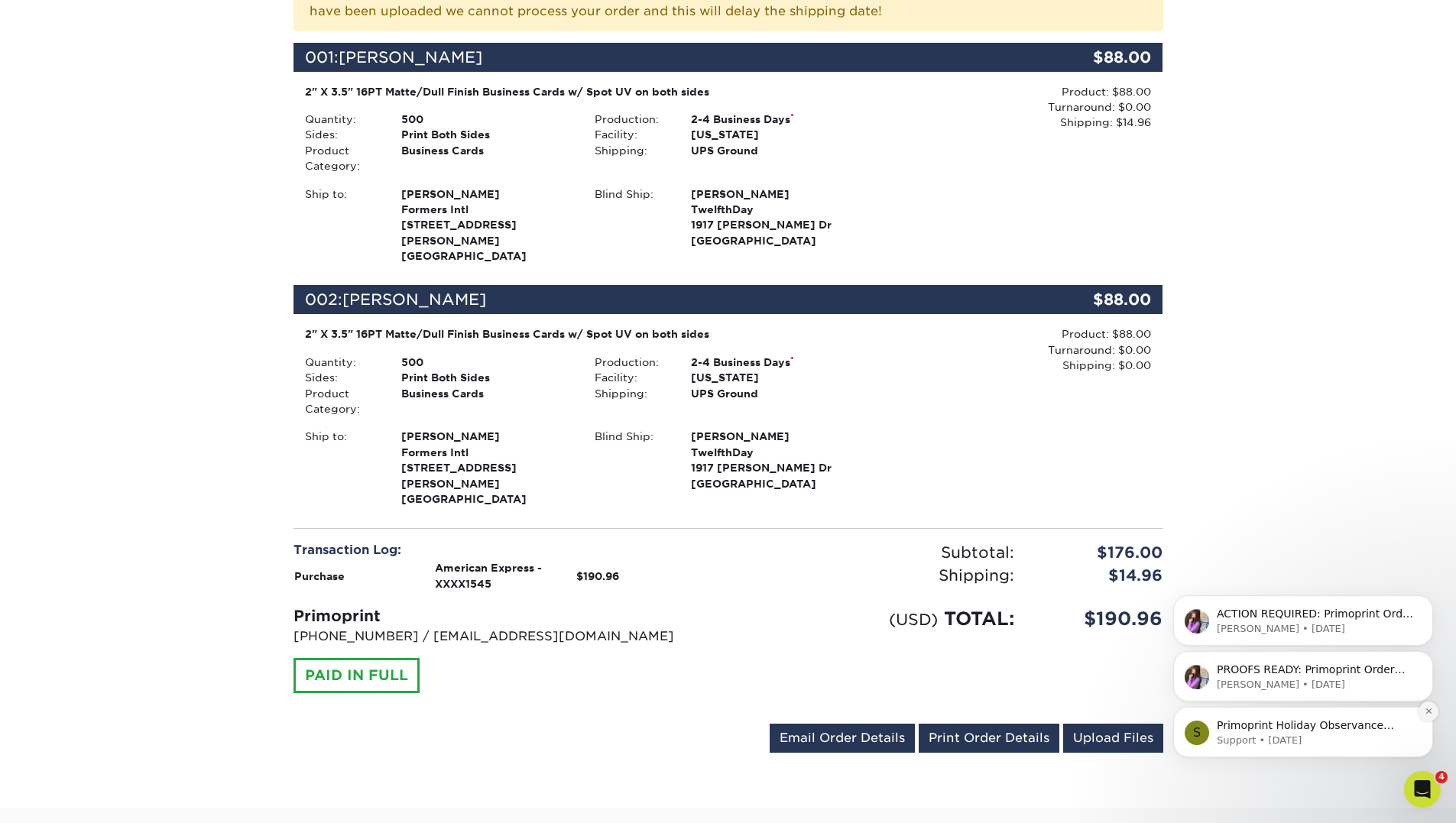
click at [1429, 709] on icon "Dismiss notification" at bounding box center [1428, 711] width 8 height 8
click at [1429, 709] on icon "Dismiss notification" at bounding box center [1428, 711] width 7 height 7
click at [1429, 708] on icon "Dismiss notification" at bounding box center [1428, 711] width 8 height 8
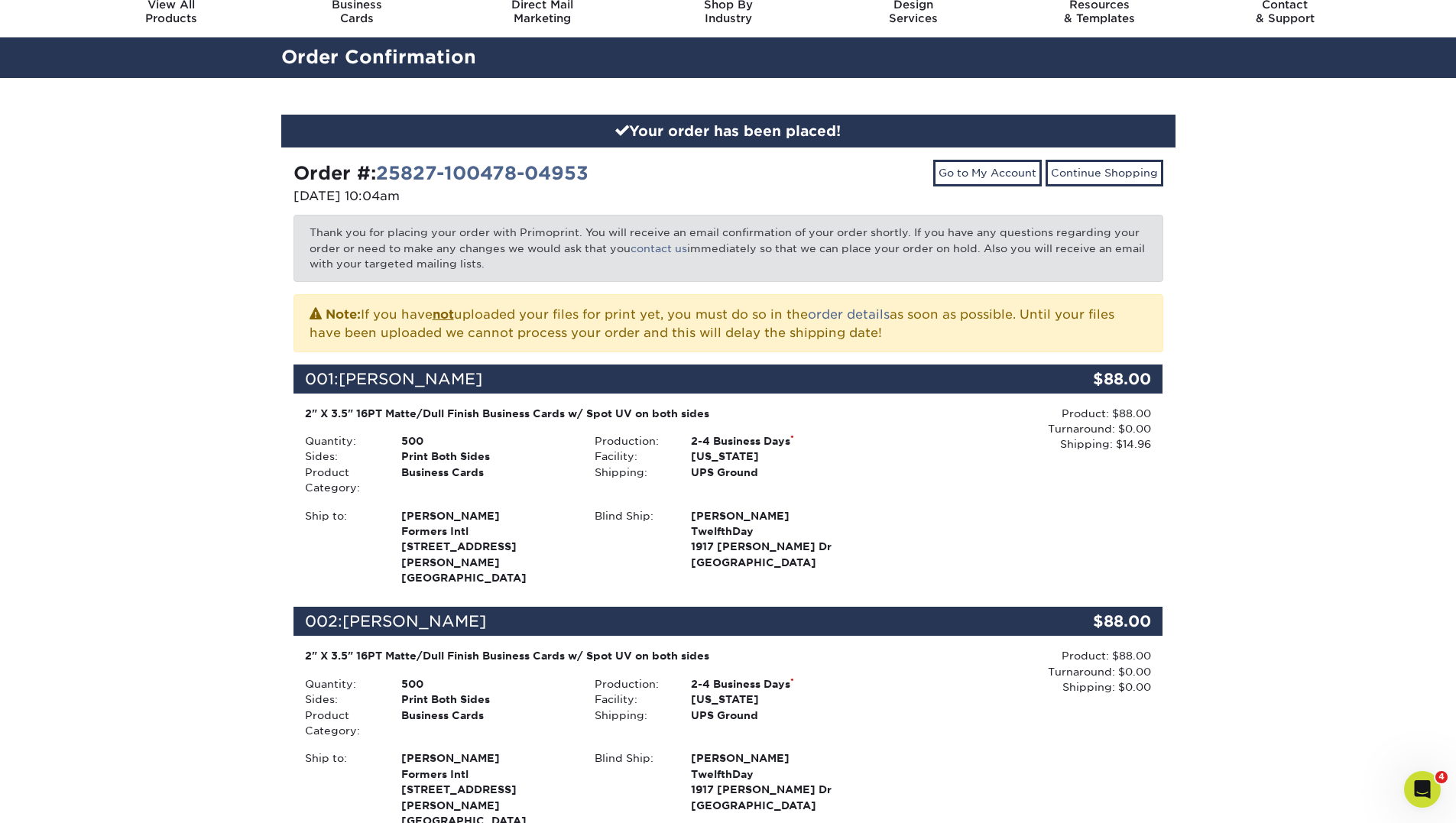
scroll to position [0, 0]
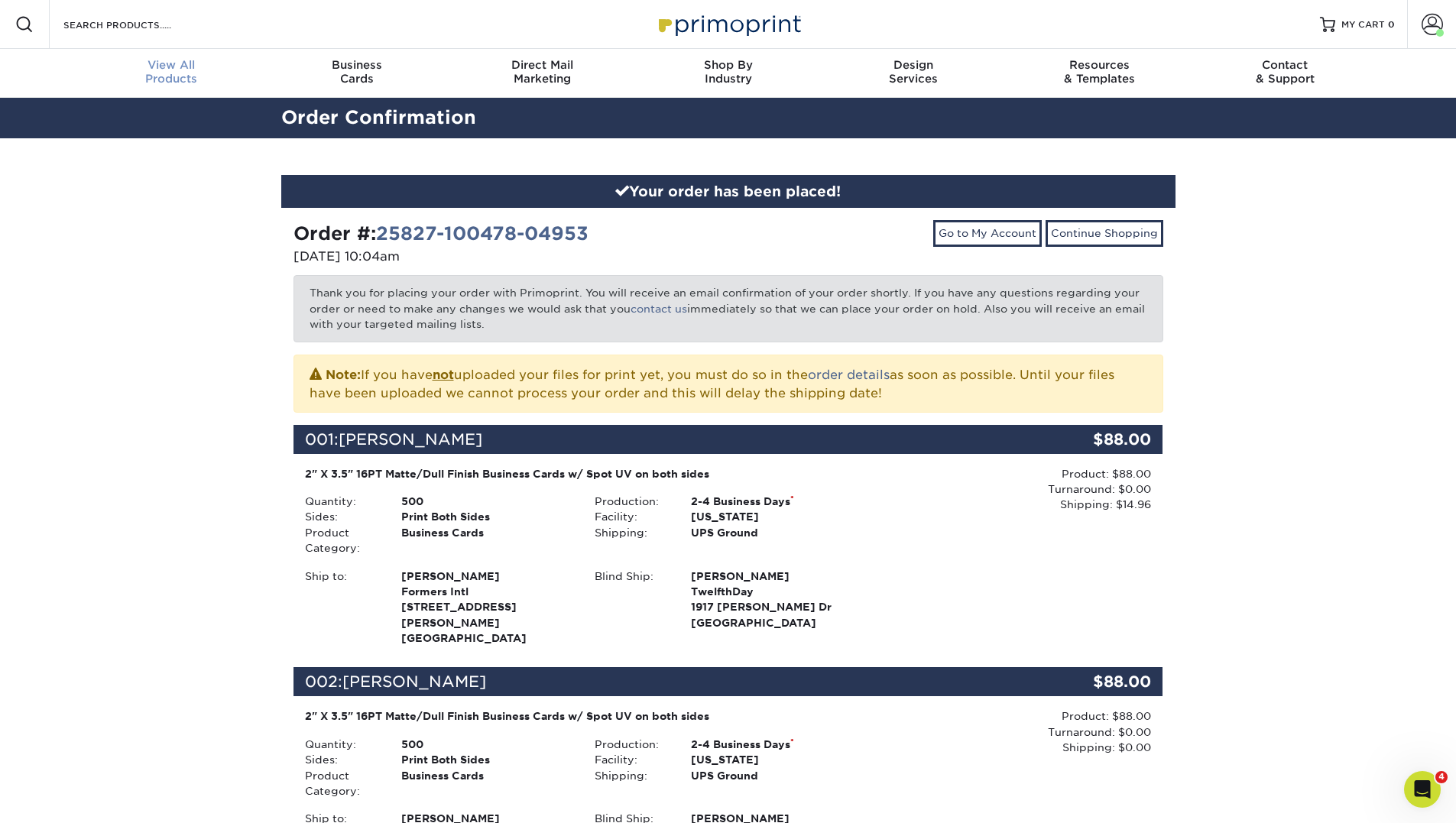
click at [156, 60] on span "View All" at bounding box center [171, 65] width 186 height 14
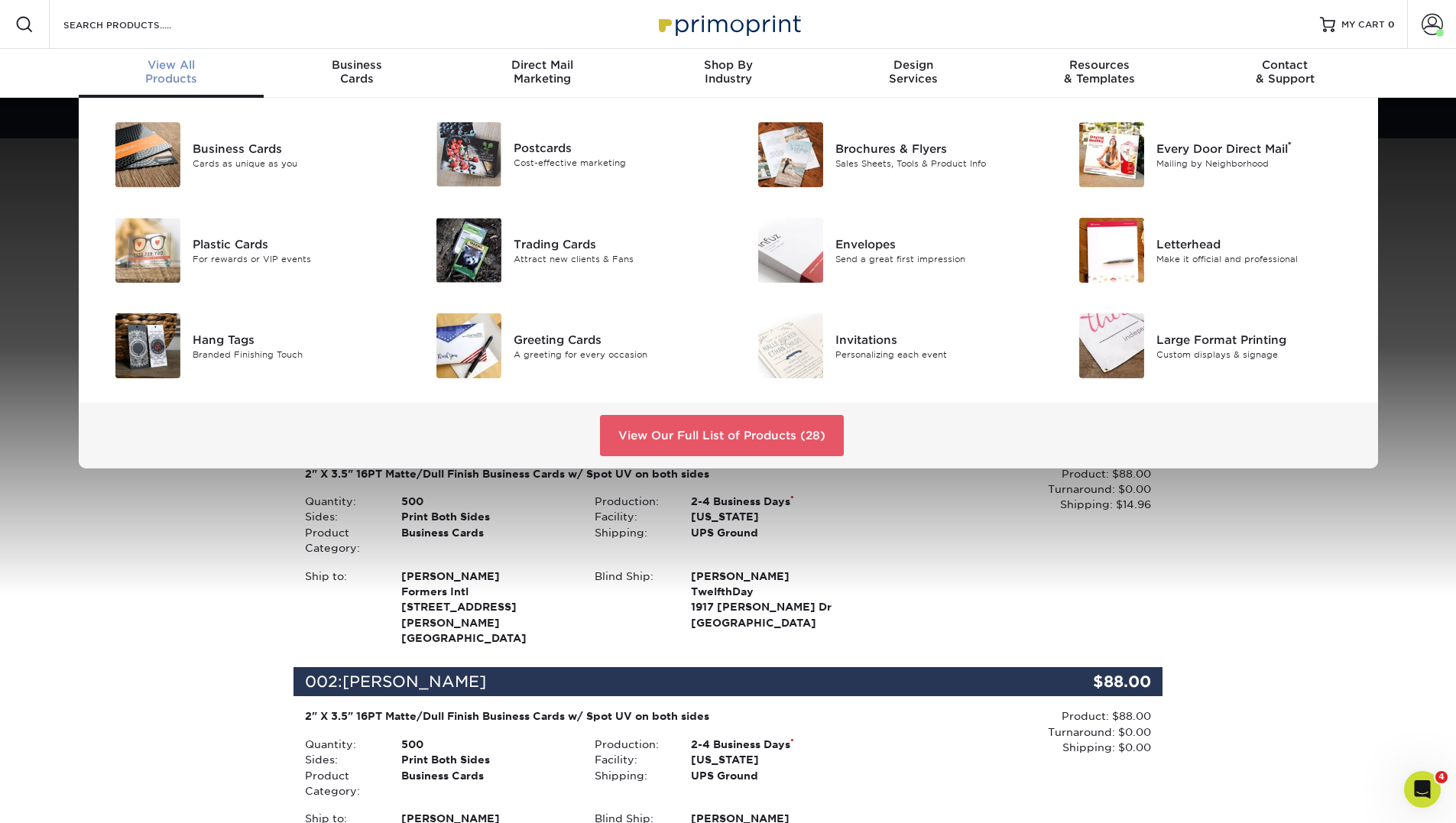
click at [160, 69] on span "View All" at bounding box center [171, 65] width 186 height 14
click at [756, 434] on link "View Our Full List of Products (28)" at bounding box center [722, 435] width 244 height 41
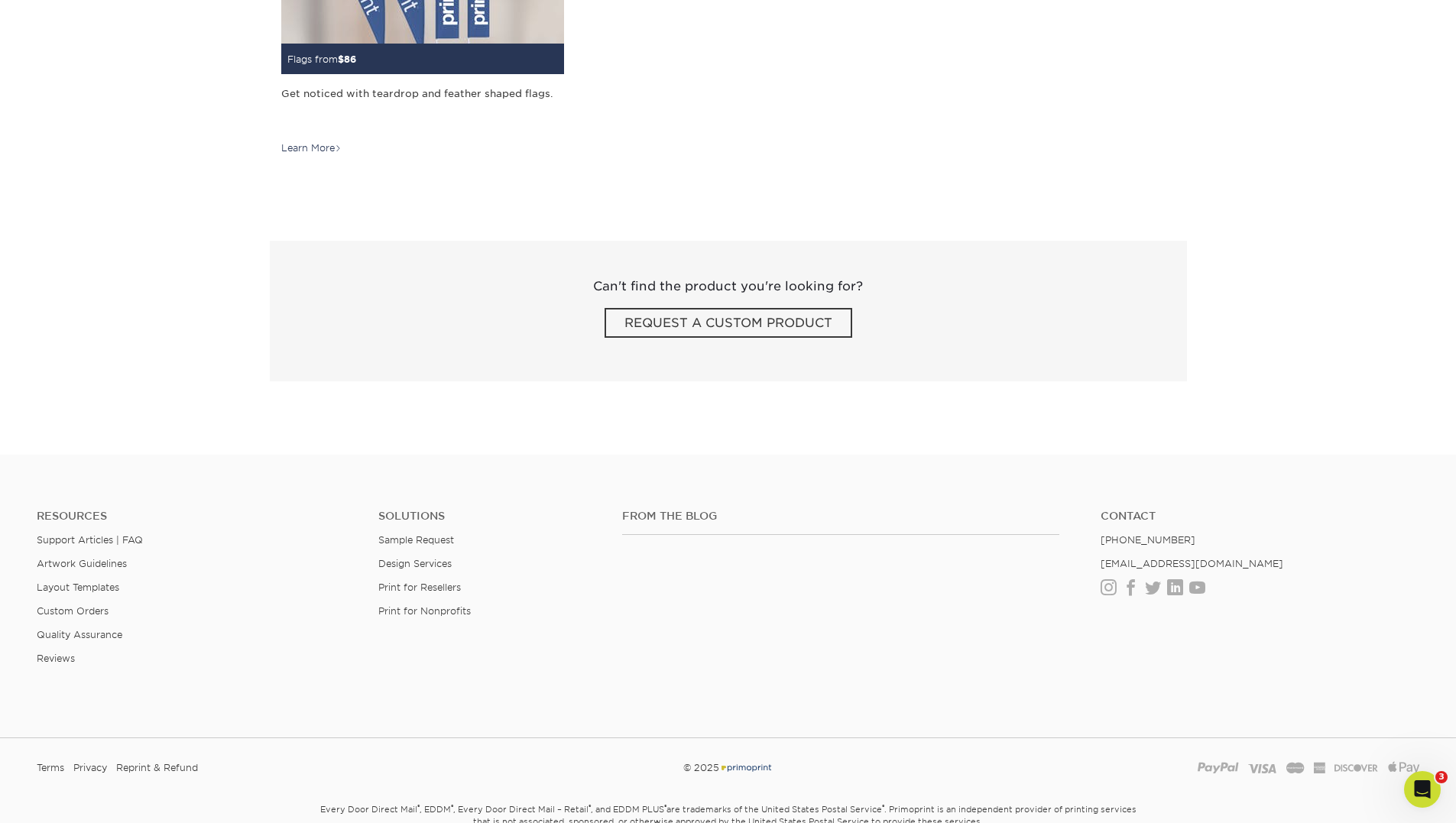
scroll to position [2674, 0]
